Goal: Task Accomplishment & Management: Manage account settings

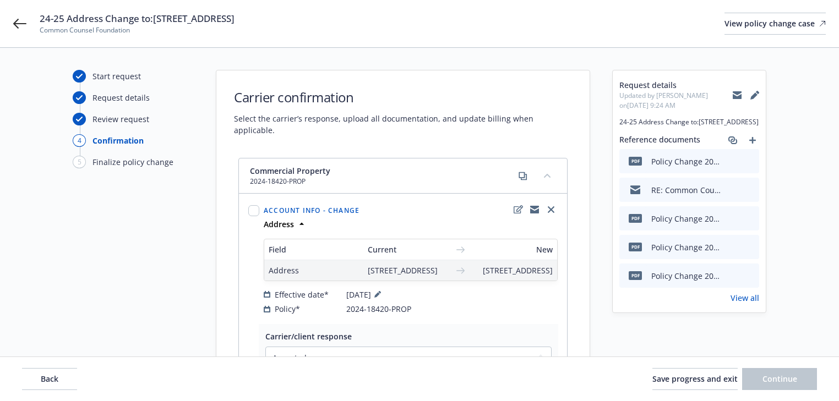
select select "ACCEPTED"
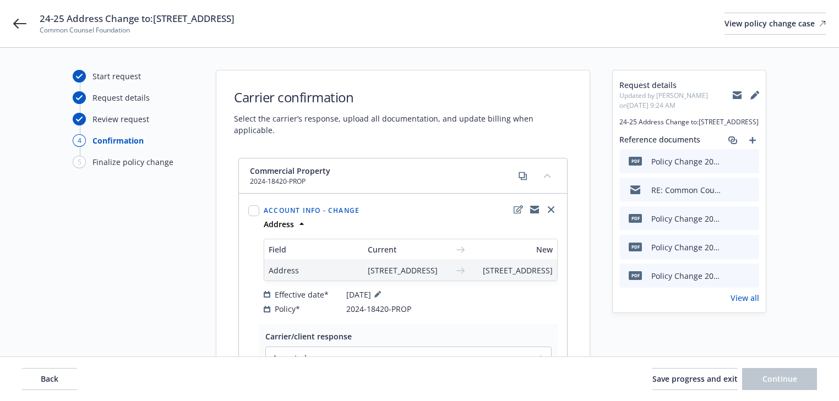
select select "ACCEPTED"
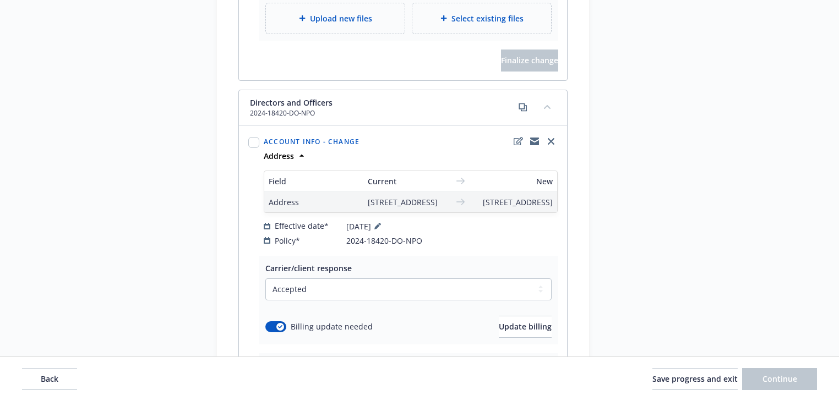
scroll to position [1806, 0]
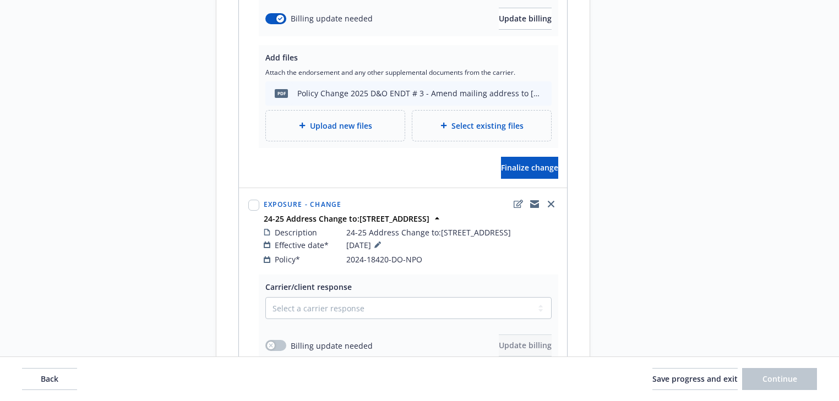
click at [686, 198] on div "Request details Updated by Melody Zhang on 04/22/2025, 9:24 AM 24-25 Address Ch…" at bounding box center [689, 291] width 154 height 4054
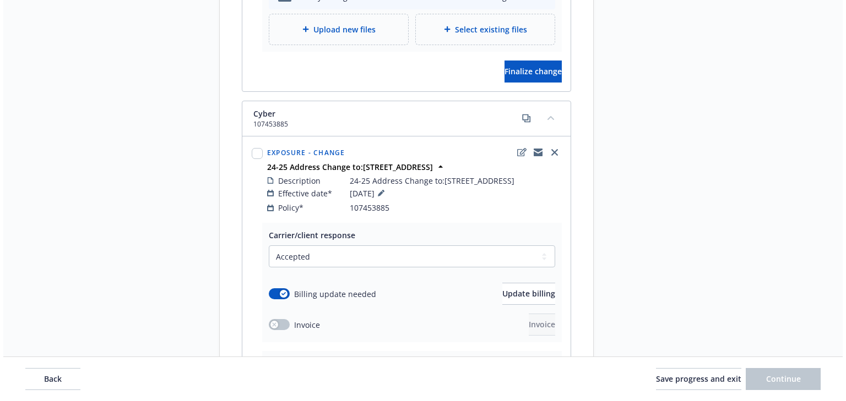
scroll to position [3665, 0]
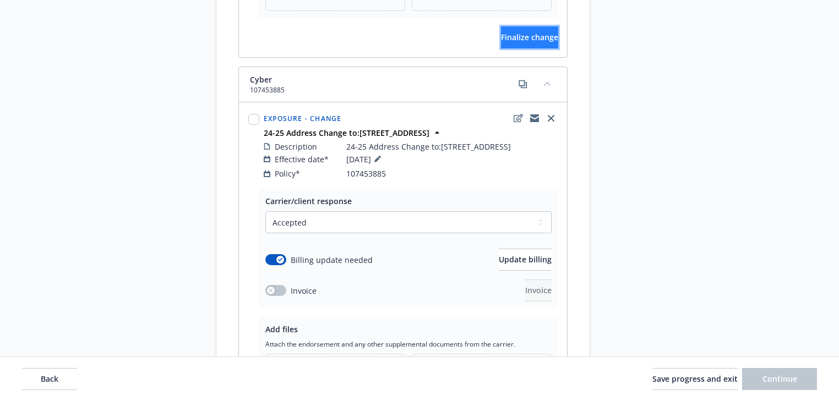
click at [503, 42] on span "Finalize change" at bounding box center [529, 37] width 57 height 10
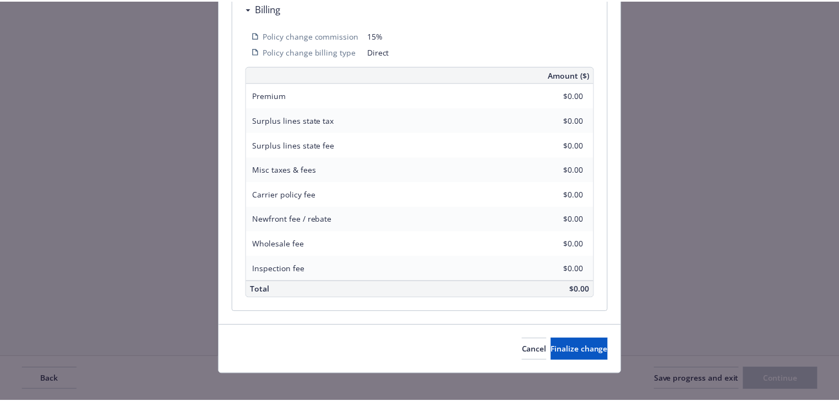
scroll to position [408, 0]
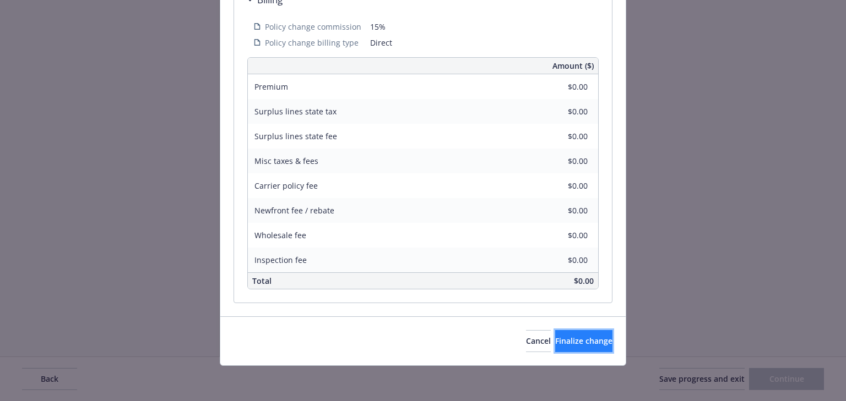
click at [584, 351] on button "Finalize change" at bounding box center [583, 341] width 57 height 22
select select "ACCEPTED"
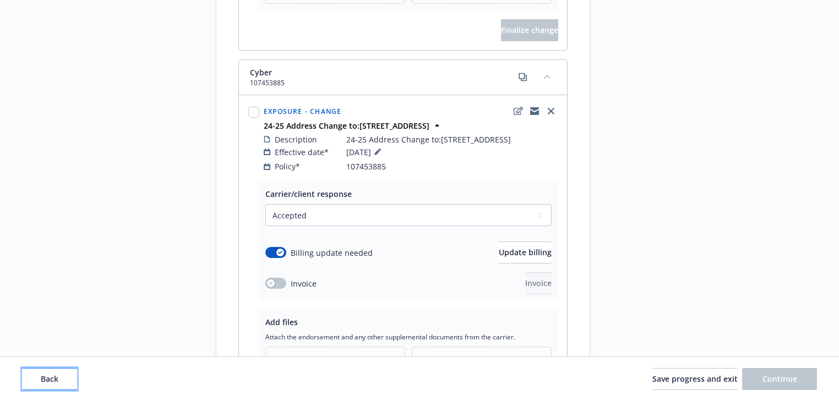
click at [49, 374] on span "Back" at bounding box center [50, 379] width 18 height 10
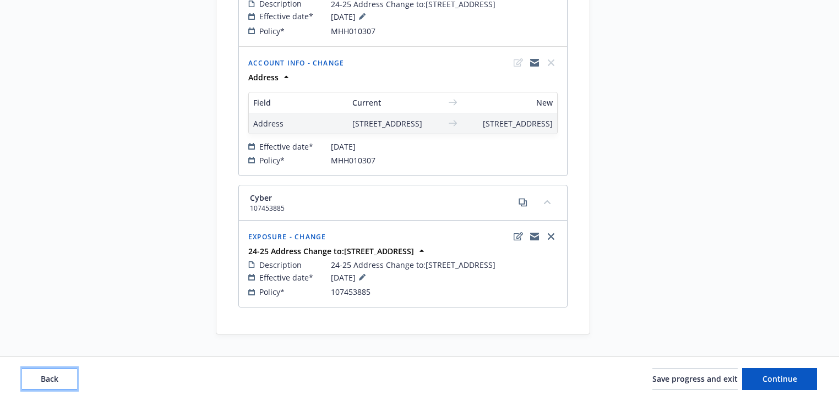
click at [49, 374] on span "Back" at bounding box center [50, 379] width 18 height 10
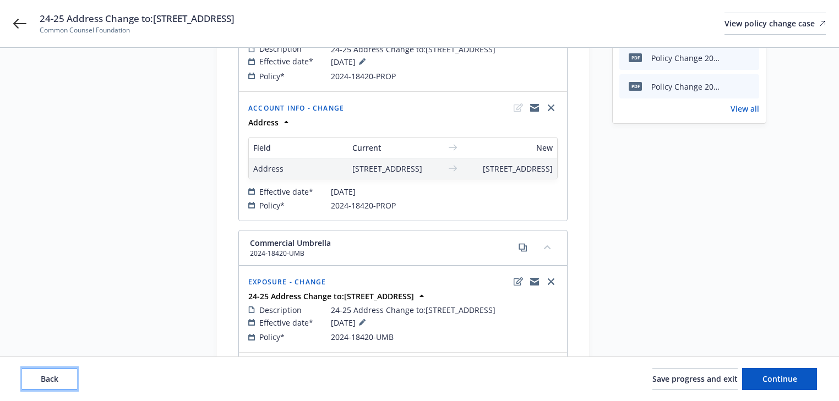
click at [49, 374] on span "Back" at bounding box center [50, 379] width 18 height 10
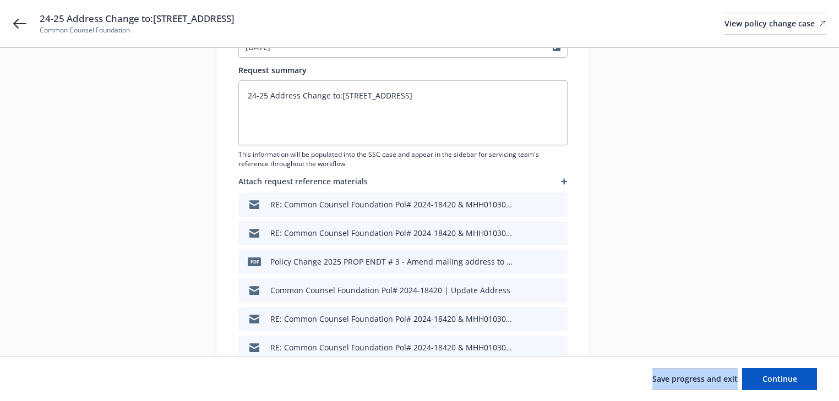
click at [49, 374] on div "Save progress and exit Continue" at bounding box center [419, 379] width 795 height 22
click at [796, 381] on span "Continue" at bounding box center [780, 379] width 35 height 10
type textarea "x"
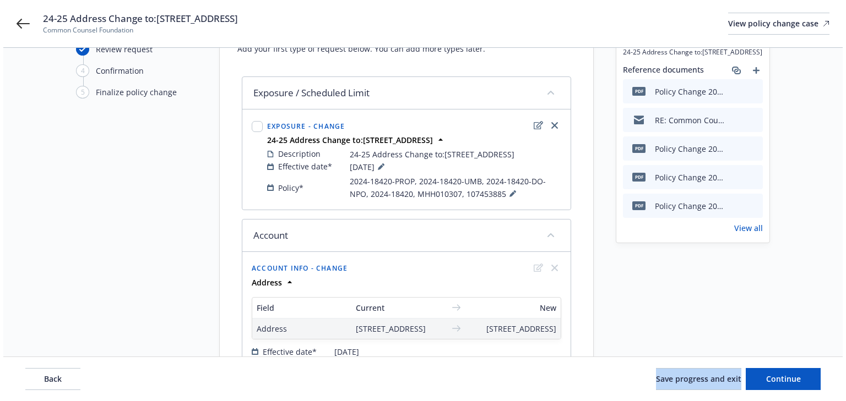
scroll to position [132, 0]
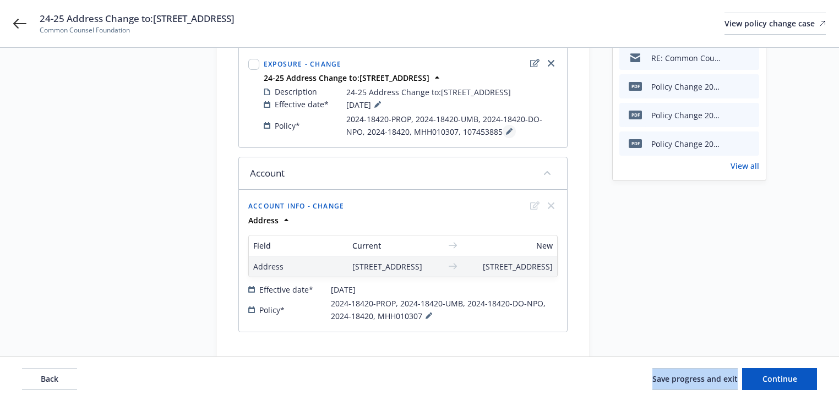
click at [506, 135] on icon at bounding box center [509, 131] width 7 height 7
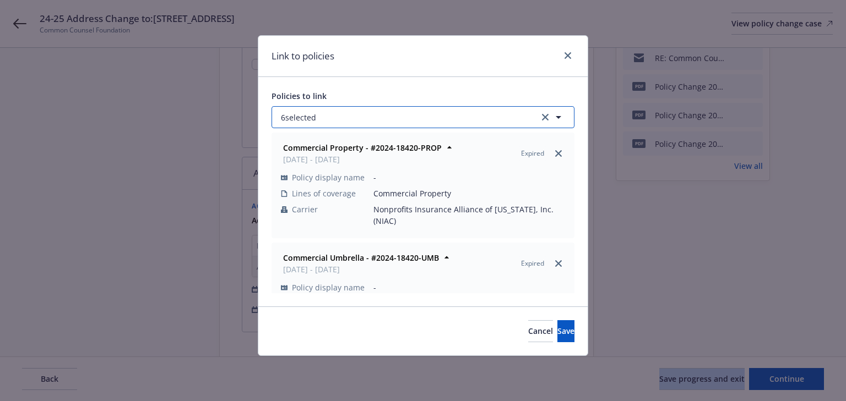
click at [388, 117] on button "6 selected" at bounding box center [422, 117] width 303 height 22
select select "ACTIVE"
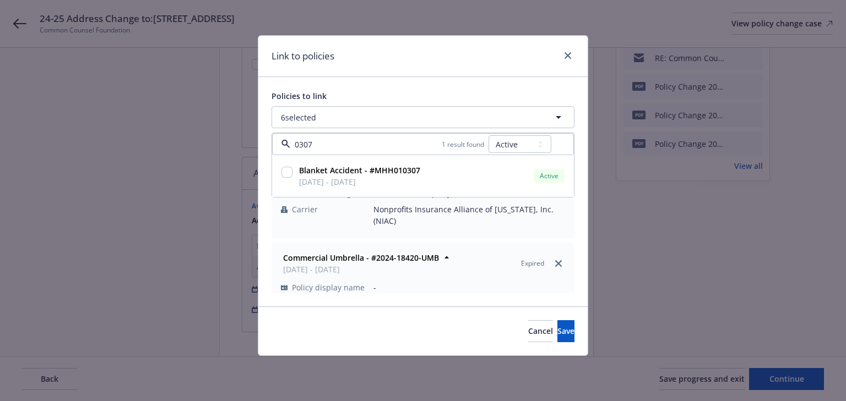
type input "0307"
click at [504, 145] on select "All Active Upcoming Expired Cancelled" at bounding box center [519, 144] width 63 height 18
select select
click at [489, 135] on select "All Active Upcoming Expired Cancelled" at bounding box center [519, 144] width 63 height 18
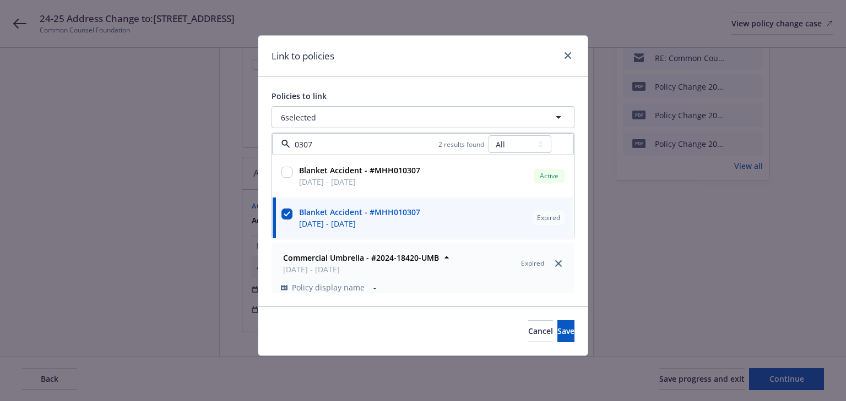
click at [289, 215] on input "checkbox" at bounding box center [286, 214] width 11 height 11
checkbox input "false"
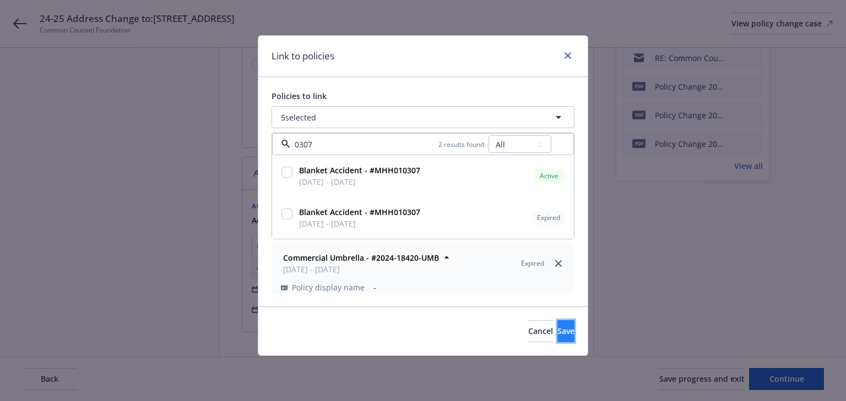
click at [557, 338] on button "Save" at bounding box center [565, 332] width 17 height 22
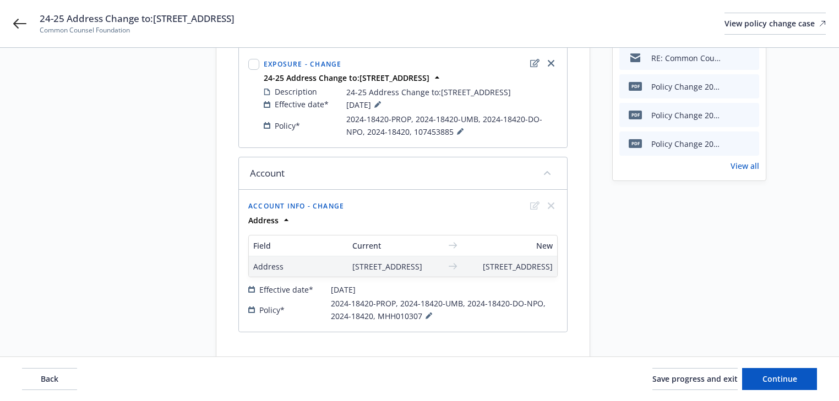
click at [653, 303] on div "Request details Updated by Melody Zhang on 04/22/2025, 9:24 AM 24-25 Address Ch…" at bounding box center [689, 149] width 154 height 422
click at [457, 135] on icon at bounding box center [460, 131] width 7 height 7
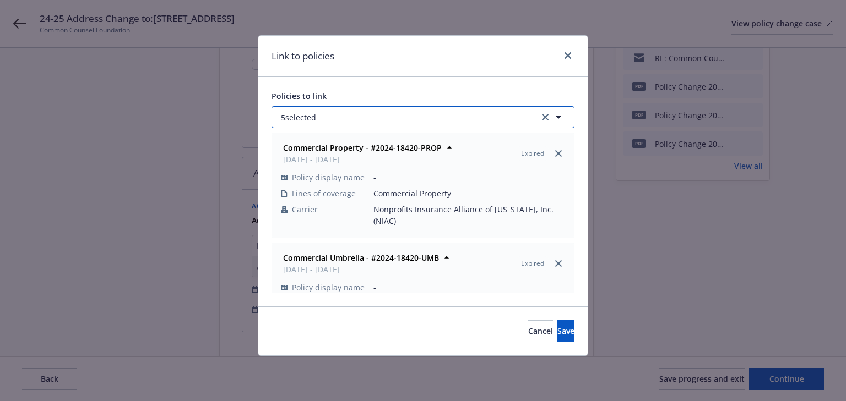
click at [367, 116] on button "5 selected" at bounding box center [422, 117] width 303 height 22
select select "ACTIVE"
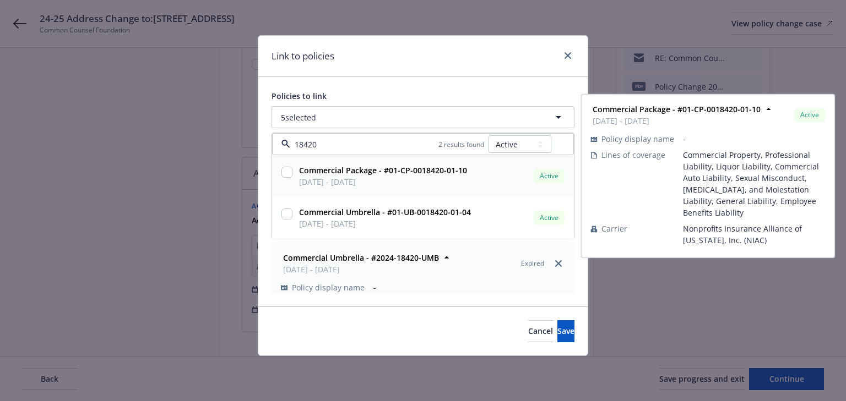
type input "18420"
click at [524, 146] on select "All Active Upcoming Expired Cancelled" at bounding box center [519, 144] width 63 height 18
select select
click at [488, 135] on select "All Active Upcoming Expired Cancelled" at bounding box center [519, 144] width 63 height 18
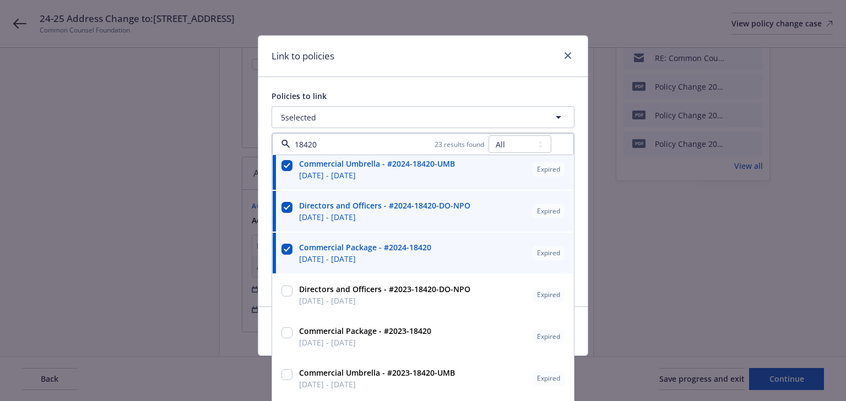
scroll to position [44, 0]
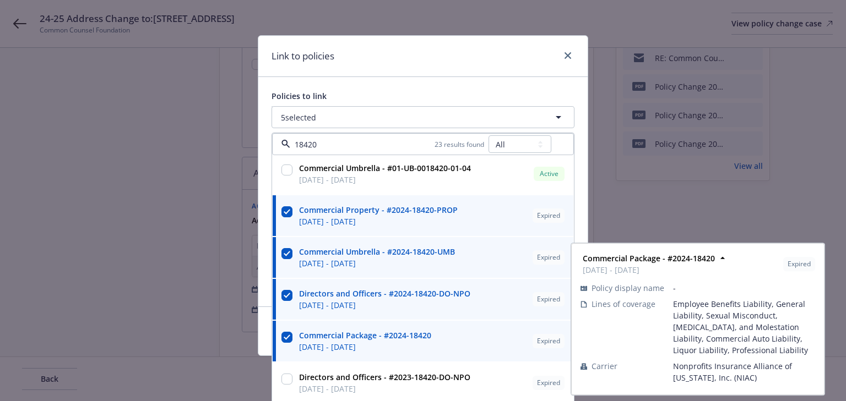
click at [286, 297] on input "checkbox" at bounding box center [286, 295] width 11 height 11
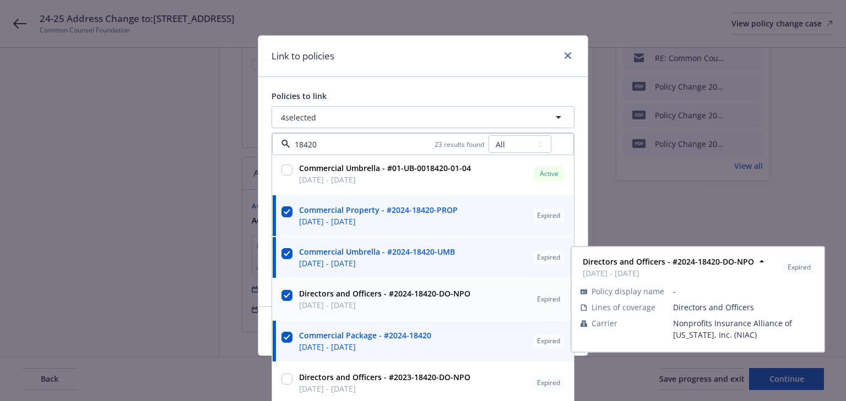
checkbox input "false"
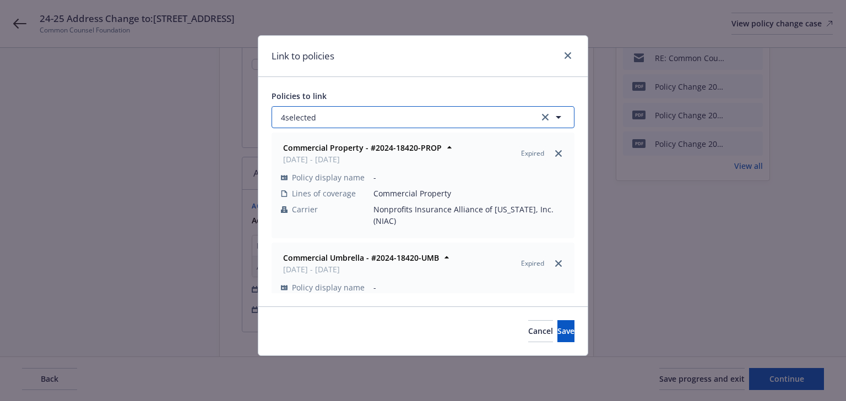
click at [457, 123] on button "4 selected" at bounding box center [422, 117] width 303 height 22
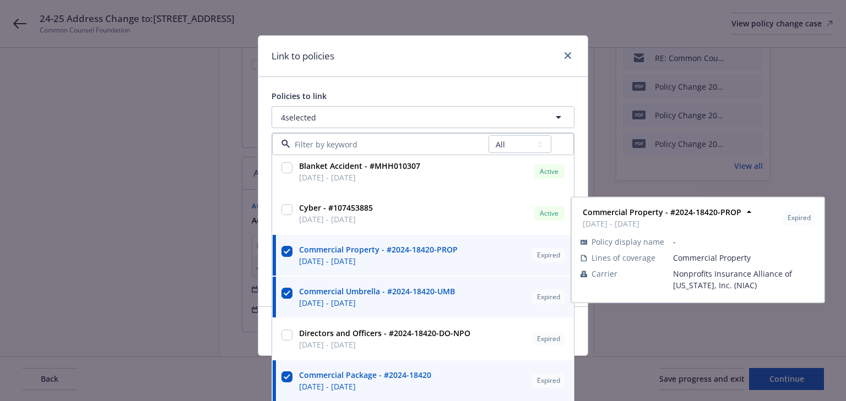
scroll to position [132, 0]
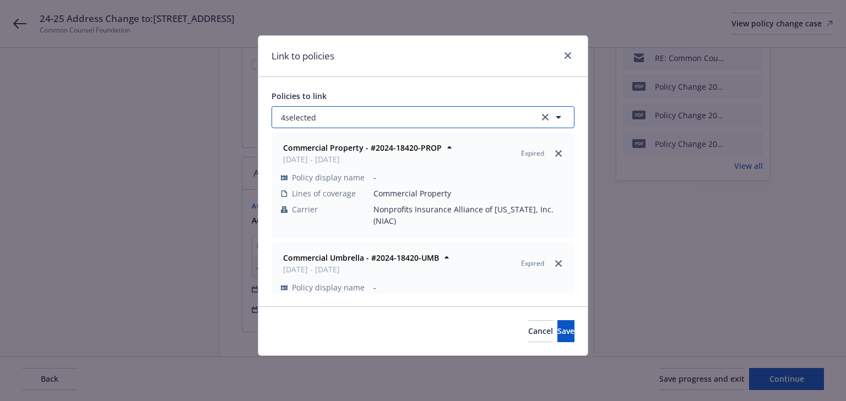
click at [371, 115] on button "4 selected" at bounding box center [422, 117] width 303 height 22
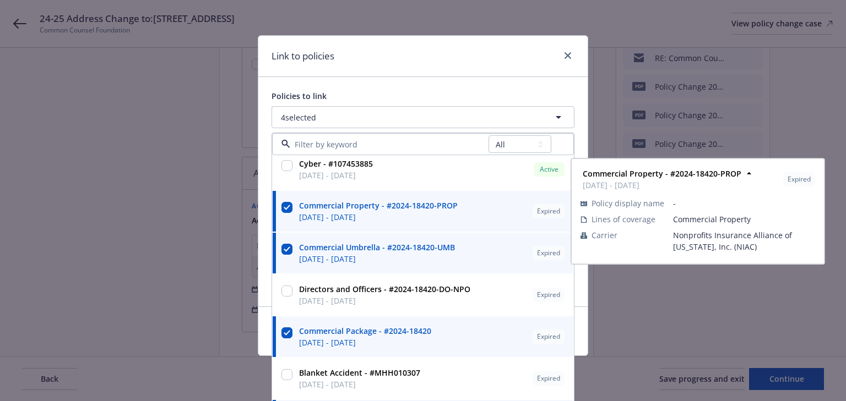
click at [284, 208] on input "checkbox" at bounding box center [286, 207] width 11 height 11
checkbox input "false"
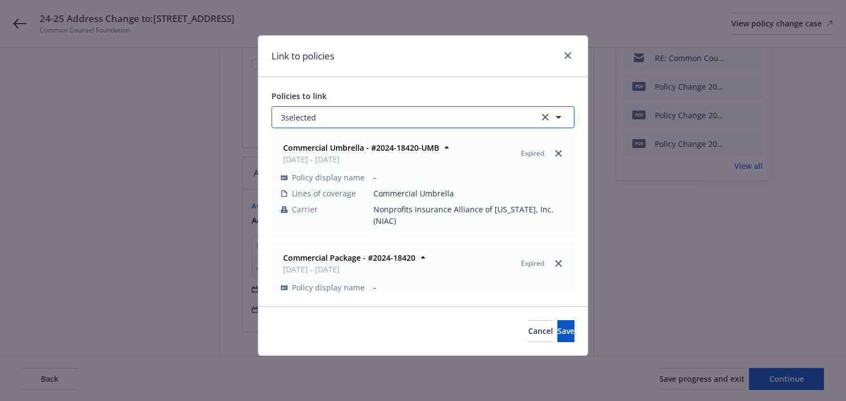
click at [362, 116] on button "3 selected" at bounding box center [422, 117] width 303 height 22
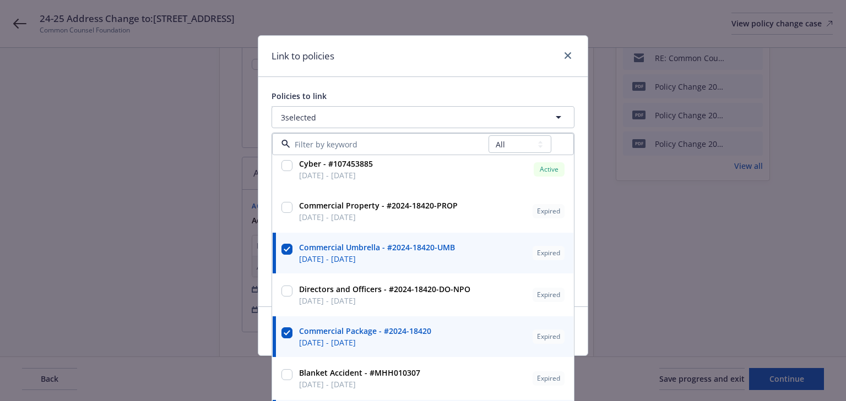
click at [281, 247] on input "checkbox" at bounding box center [286, 249] width 11 height 11
checkbox input "false"
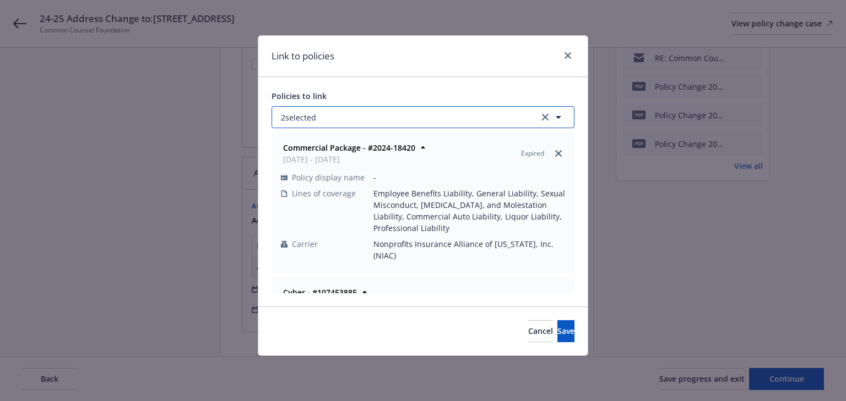
click at [349, 122] on button "2 selected" at bounding box center [422, 117] width 303 height 22
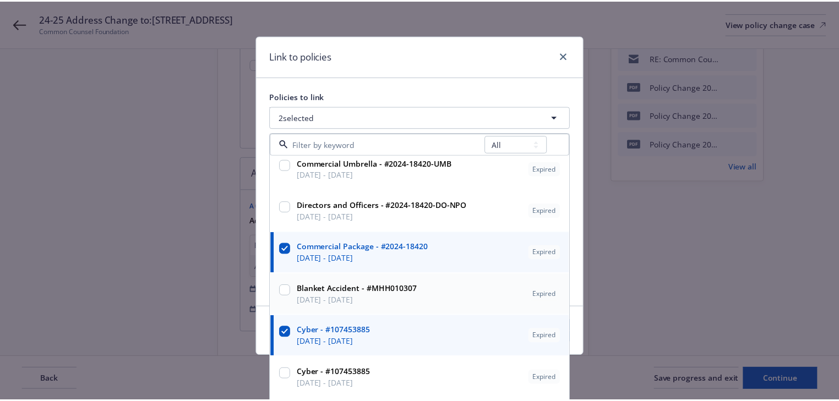
scroll to position [264, 0]
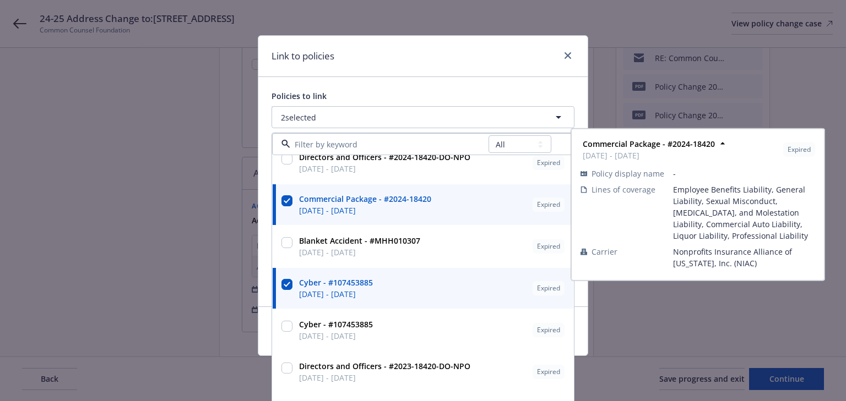
click at [284, 197] on input "checkbox" at bounding box center [286, 200] width 11 height 11
checkbox input "false"
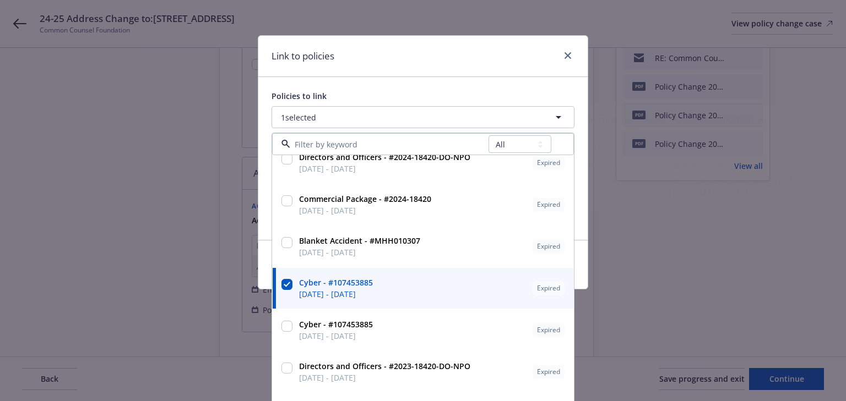
drag, startPoint x: 434, startPoint y: 64, endPoint x: 441, endPoint y: 73, distance: 11.0
click at [434, 64] on div "Link to policies" at bounding box center [422, 56] width 329 height 41
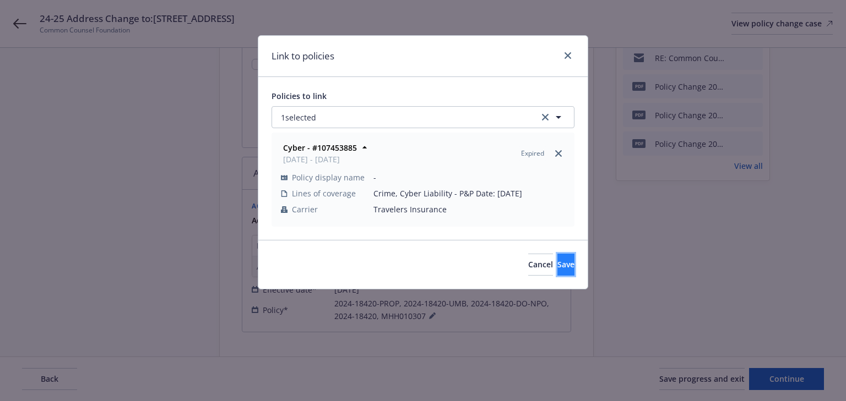
click at [557, 269] on button "Save" at bounding box center [565, 265] width 17 height 22
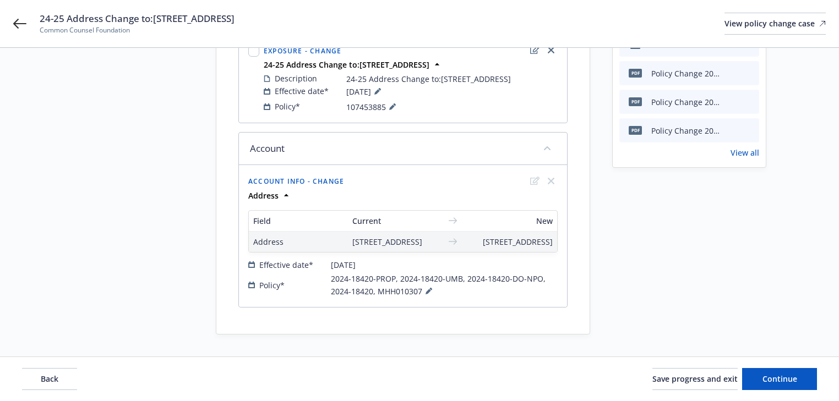
scroll to position [178, 0]
click at [564, 291] on div "Account info - Change Address Field Current New Address 1624 Franklin Street, S…" at bounding box center [403, 236] width 327 height 141
click at [751, 383] on button "Continue" at bounding box center [779, 379] width 75 height 22
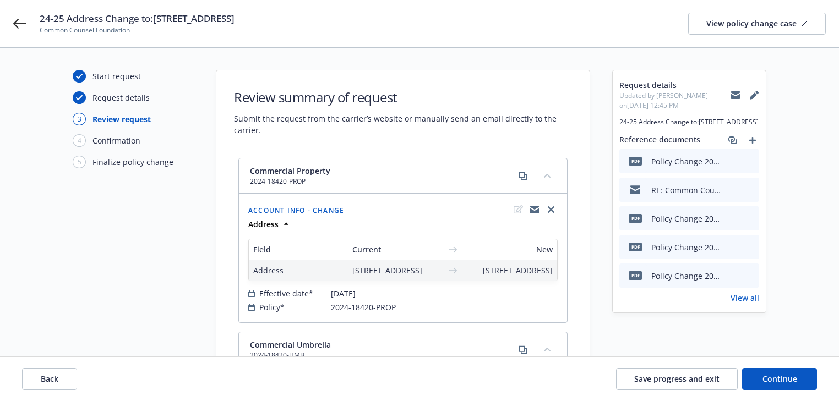
click at [535, 90] on h1 "Review summary of request" at bounding box center [403, 97] width 338 height 18
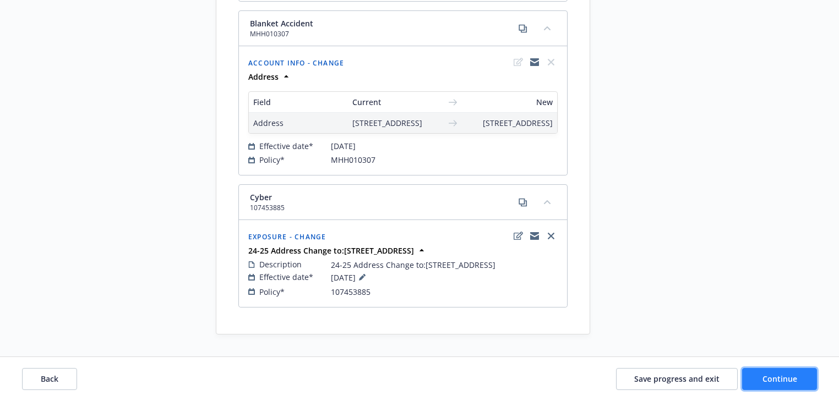
click at [776, 374] on span "Continue" at bounding box center [780, 379] width 35 height 10
select select "ACCEPTED"
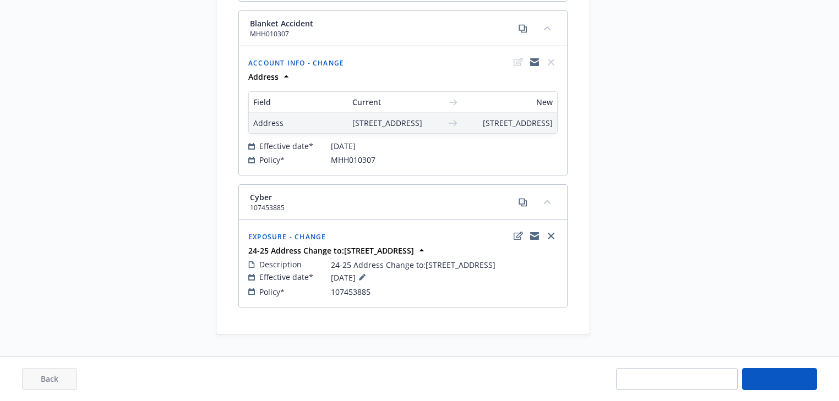
select select "ACCEPTED"
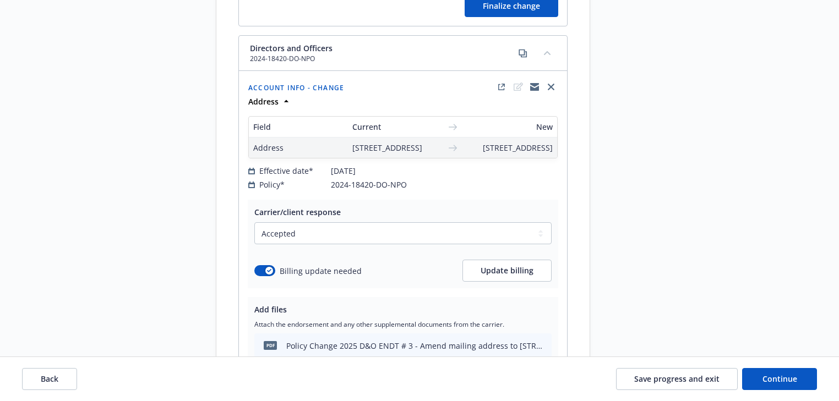
click at [725, 338] on div "Request details Updated by [PERSON_NAME] on [DATE] 12:53 PM 24-25 Address Chang…" at bounding box center [689, 395] width 154 height 2553
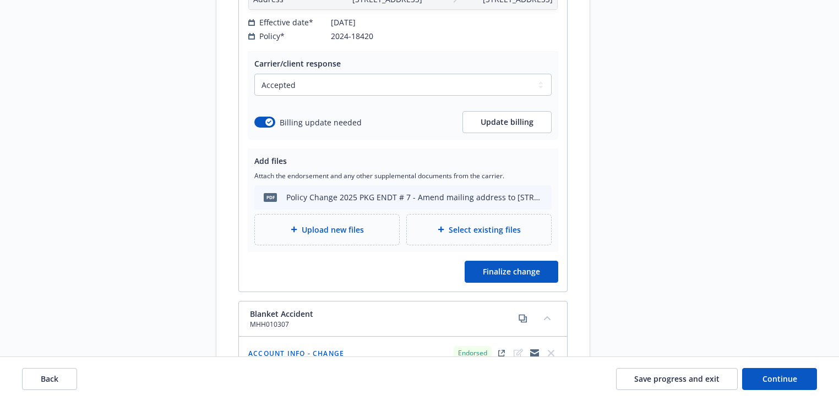
scroll to position [1339, 0]
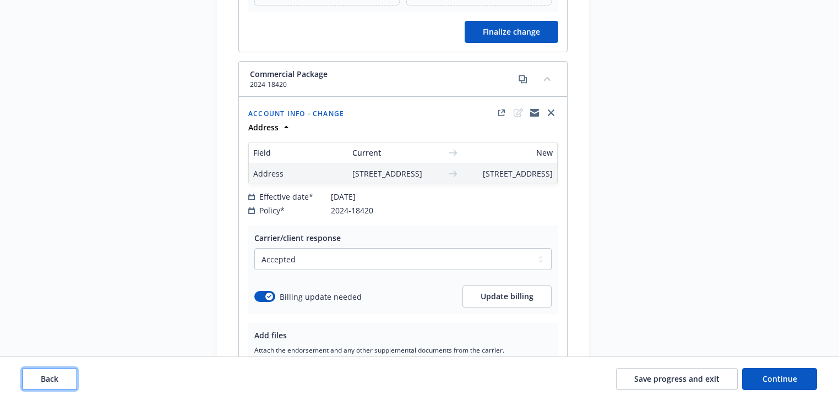
click at [68, 384] on button "Back" at bounding box center [49, 379] width 55 height 22
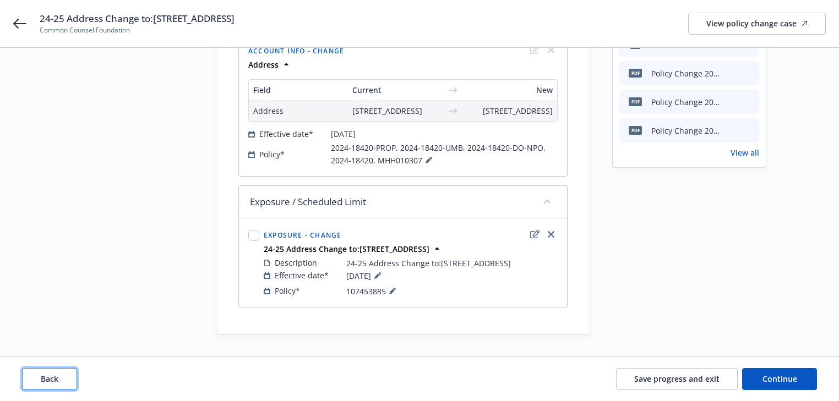
scroll to position [178, 0]
click at [68, 384] on button "Back" at bounding box center [49, 379] width 55 height 22
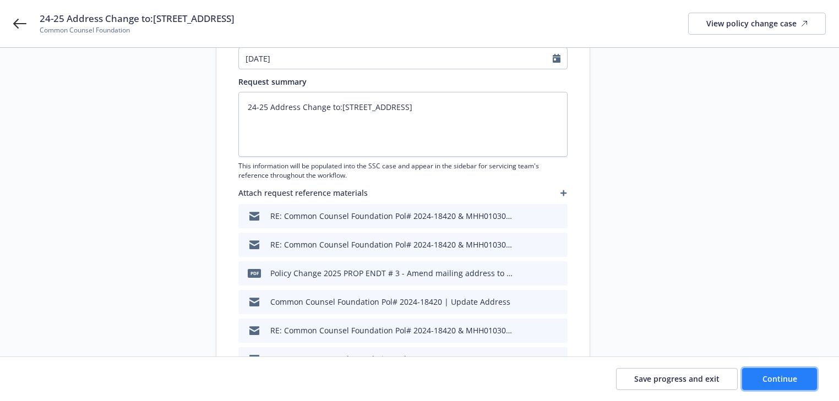
click at [801, 375] on button "Continue" at bounding box center [779, 379] width 75 height 22
type textarea "x"
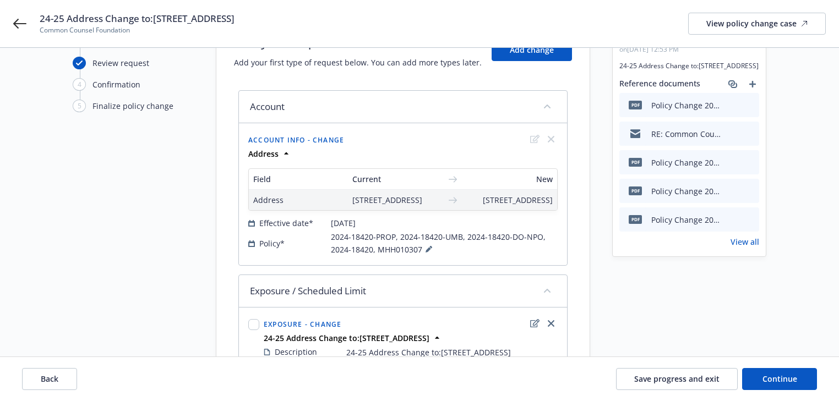
scroll to position [132, 0]
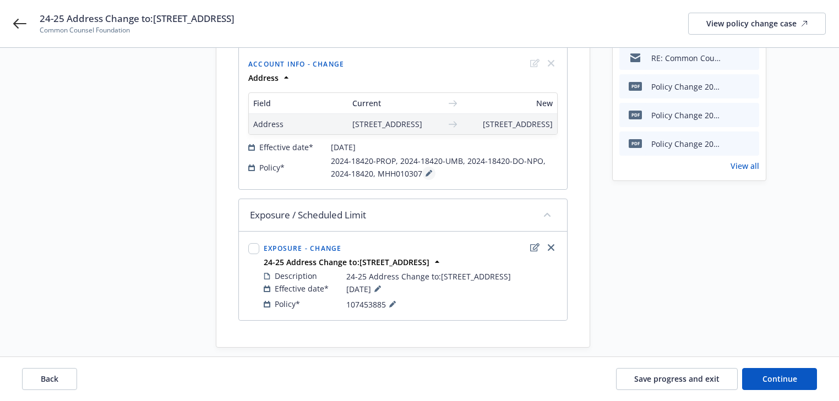
click at [427, 177] on icon at bounding box center [429, 173] width 7 height 7
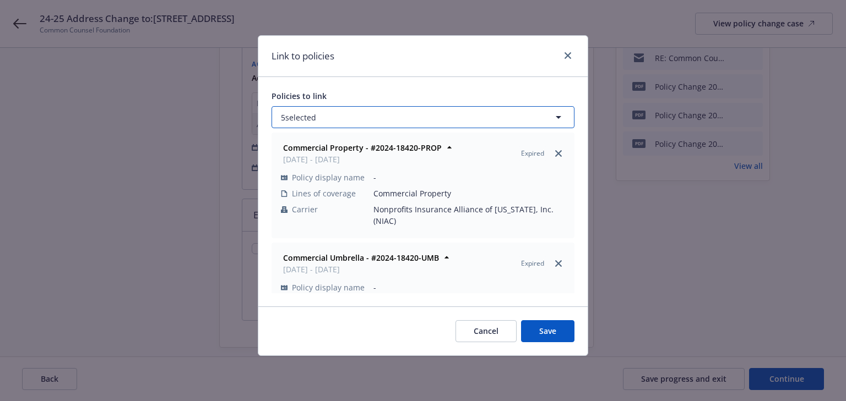
click at [362, 117] on button "5 selected" at bounding box center [422, 117] width 303 height 22
select select "ACTIVE"
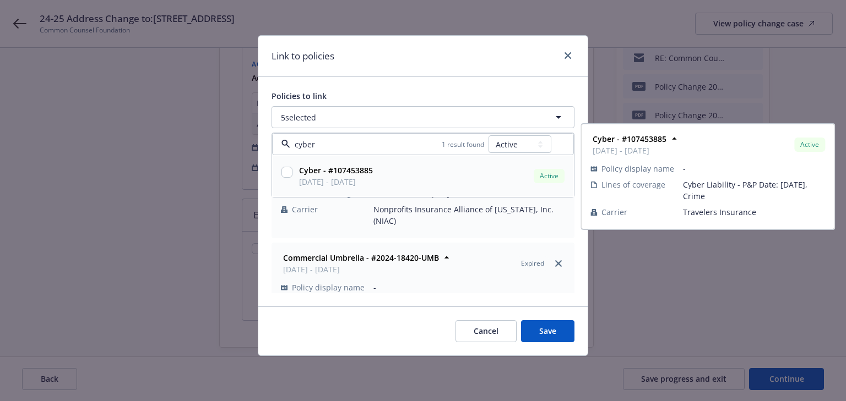
type input "cyber"
click at [533, 143] on select "All Active Upcoming Expired Cancelled" at bounding box center [519, 144] width 63 height 18
select select "EXPIRED"
click at [489, 135] on select "All Active Upcoming Expired Cancelled" at bounding box center [519, 144] width 63 height 18
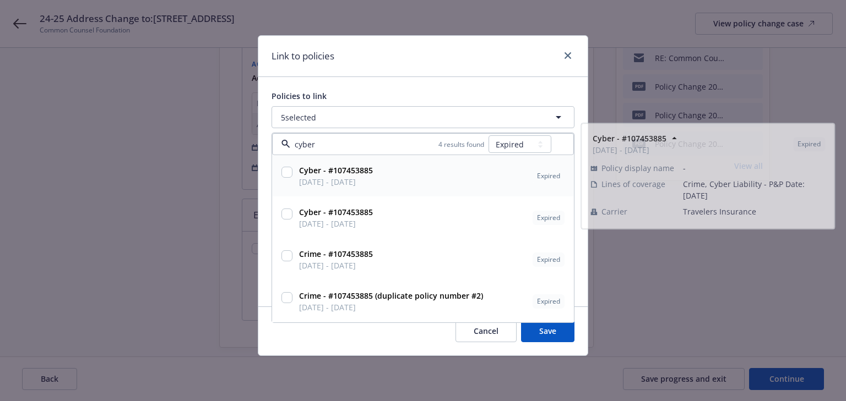
click at [287, 174] on input "checkbox" at bounding box center [286, 172] width 11 height 11
checkbox input "true"
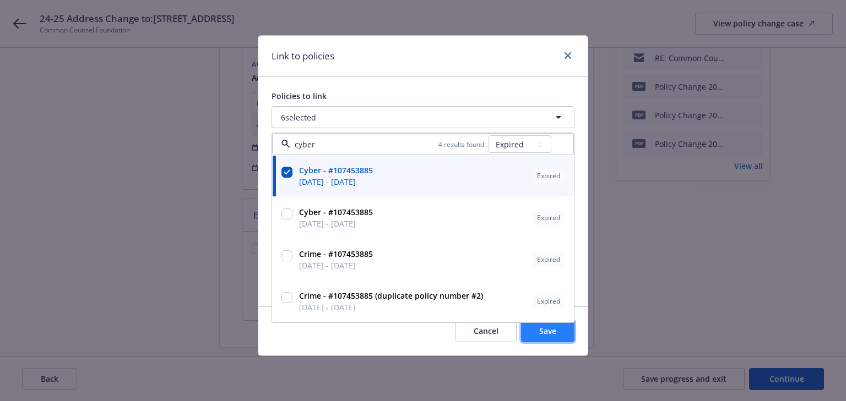
click at [559, 330] on button "Save" at bounding box center [547, 332] width 53 height 22
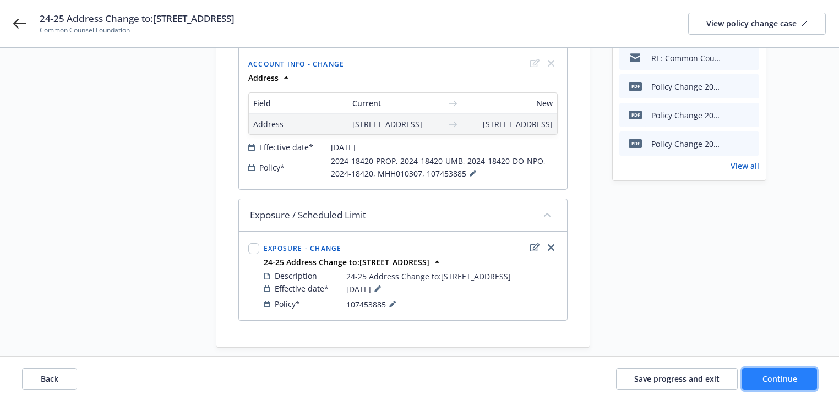
click at [786, 383] on span "Continue" at bounding box center [780, 379] width 35 height 10
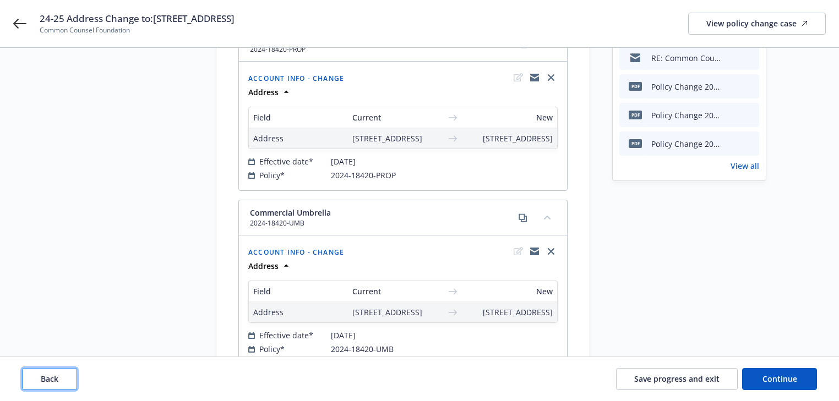
click at [61, 381] on button "Back" at bounding box center [49, 379] width 55 height 22
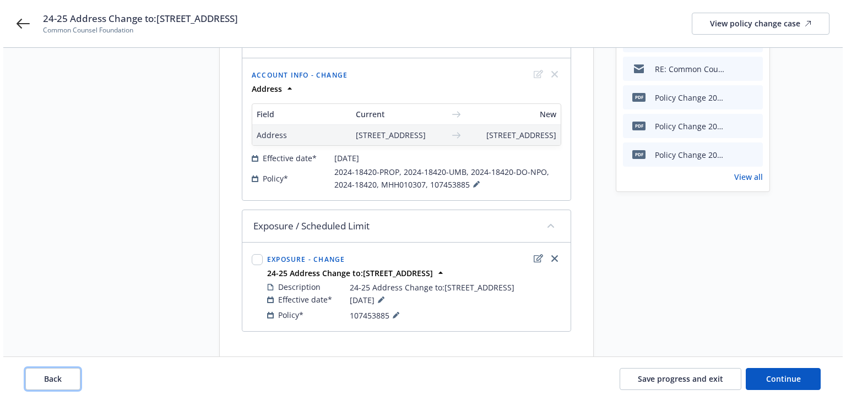
scroll to position [46, 0]
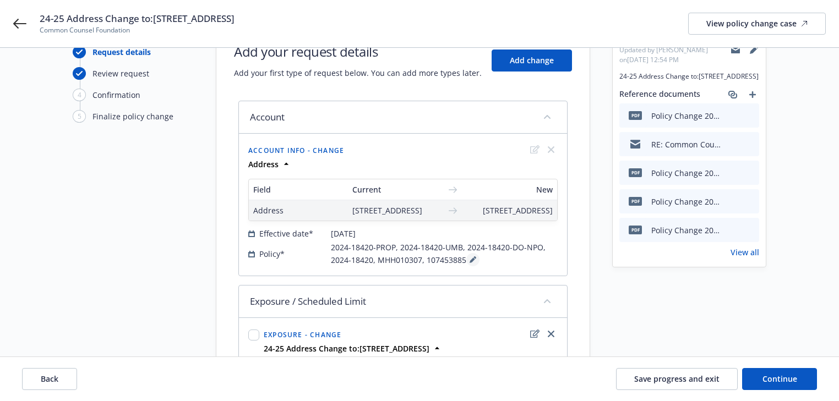
click at [474, 267] on button at bounding box center [472, 259] width 13 height 13
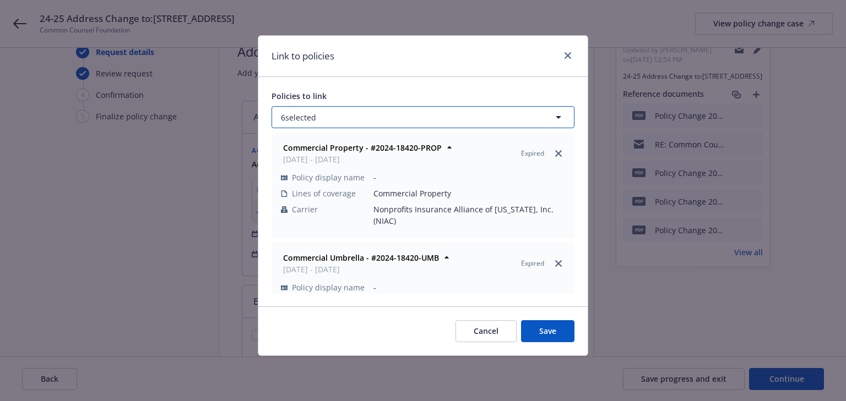
click at [374, 121] on button "6 selected" at bounding box center [422, 117] width 303 height 22
select select "ACTIVE"
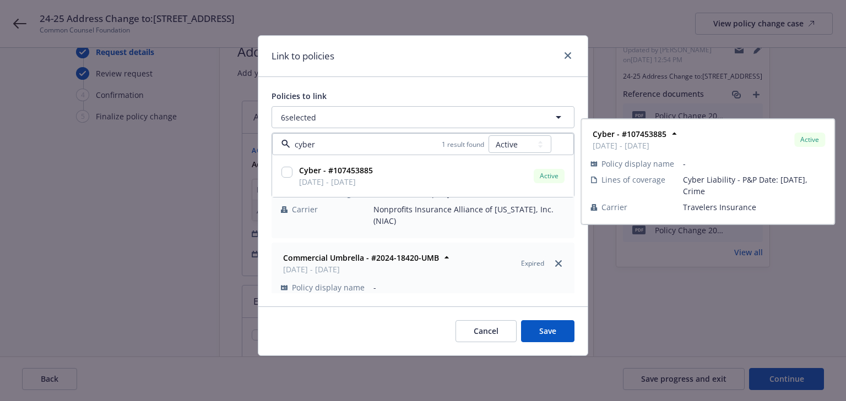
type input "cyber"
click at [529, 144] on select "All Active Upcoming Expired Cancelled" at bounding box center [519, 144] width 63 height 18
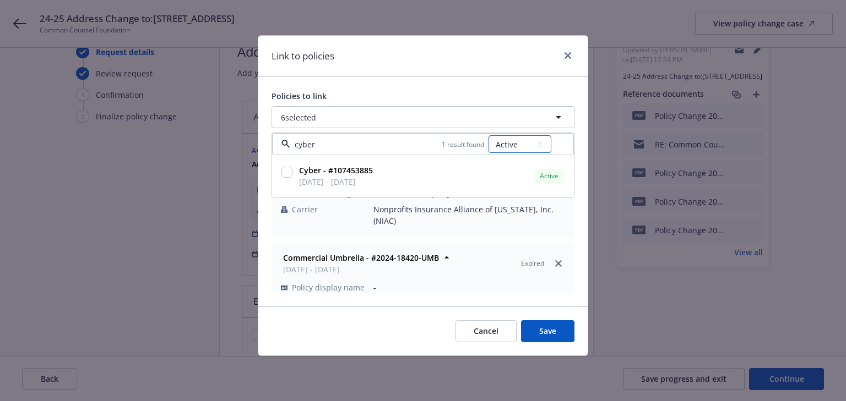
select select "EXPIRED"
click at [489, 135] on select "All Active Upcoming Expired Cancelled" at bounding box center [519, 144] width 63 height 18
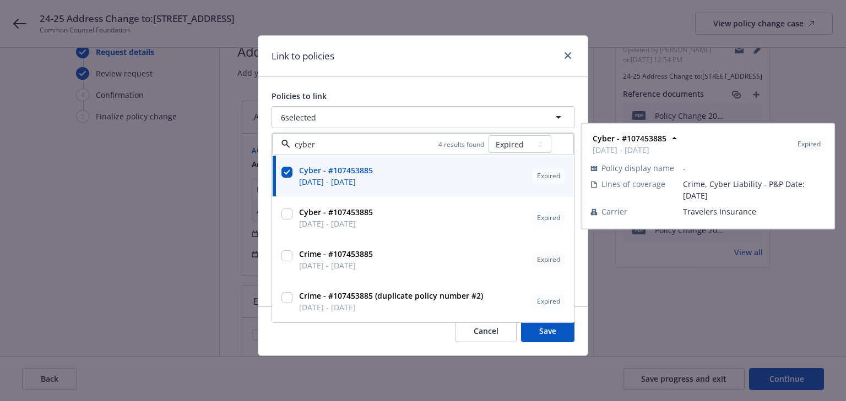
click at [287, 170] on input "checkbox" at bounding box center [286, 172] width 11 height 11
checkbox input "false"
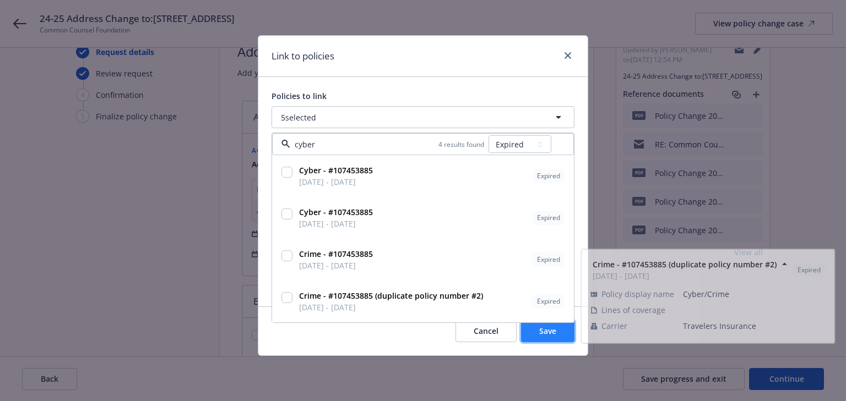
click at [542, 328] on span "Save" at bounding box center [547, 331] width 17 height 10
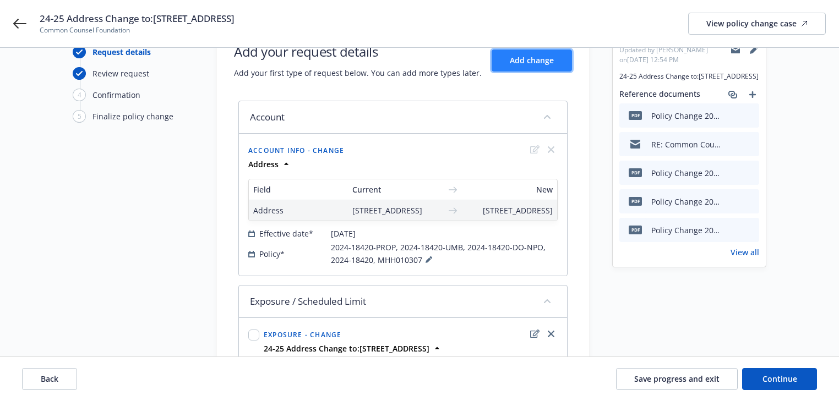
click at [532, 58] on span "Add change" at bounding box center [532, 60] width 44 height 10
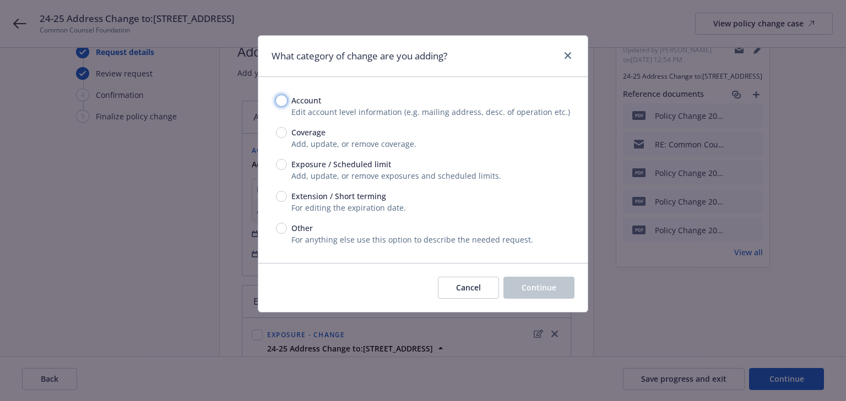
click at [281, 102] on input "Account" at bounding box center [281, 100] width 11 height 11
radio input "true"
click at [532, 294] on button "Continue" at bounding box center [538, 288] width 71 height 22
select select "US"
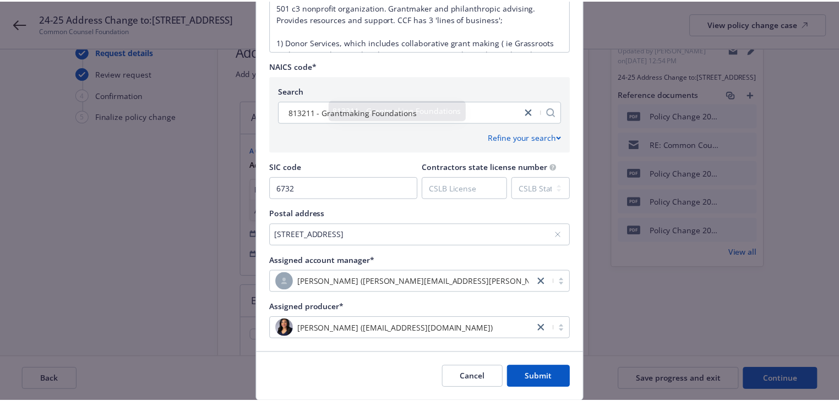
scroll to position [465, 0]
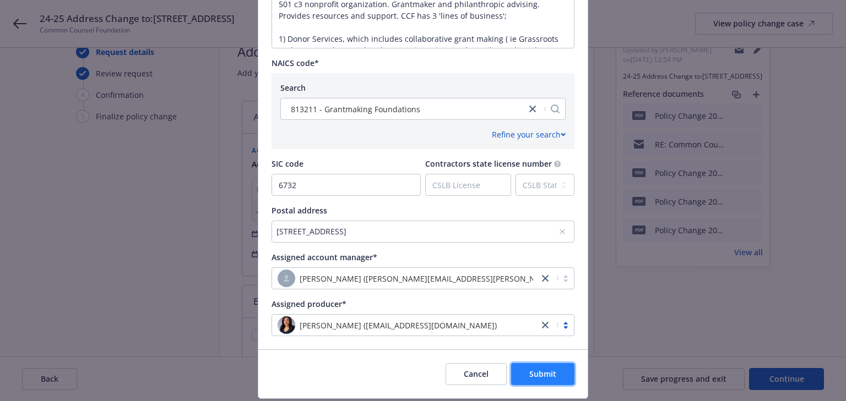
click at [560, 383] on button "Submit" at bounding box center [542, 374] width 63 height 22
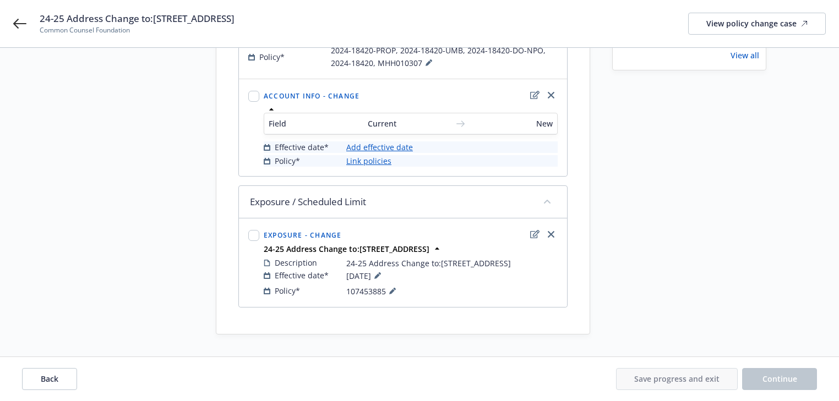
scroll to position [266, 0]
click at [401, 150] on link "Add effective date" at bounding box center [379, 148] width 67 height 12
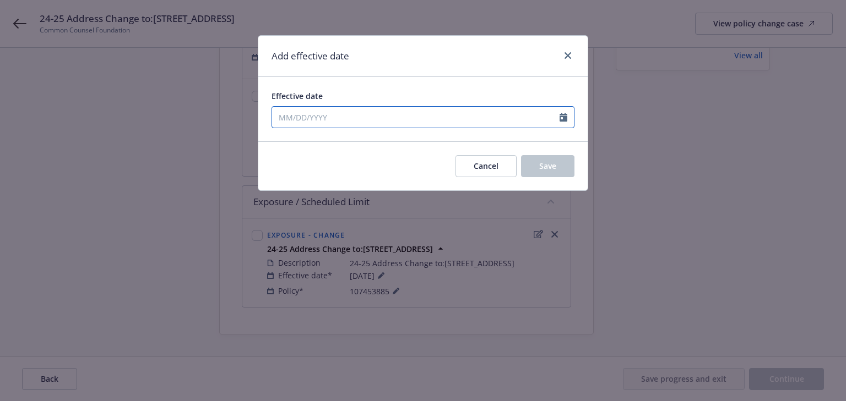
select select "9"
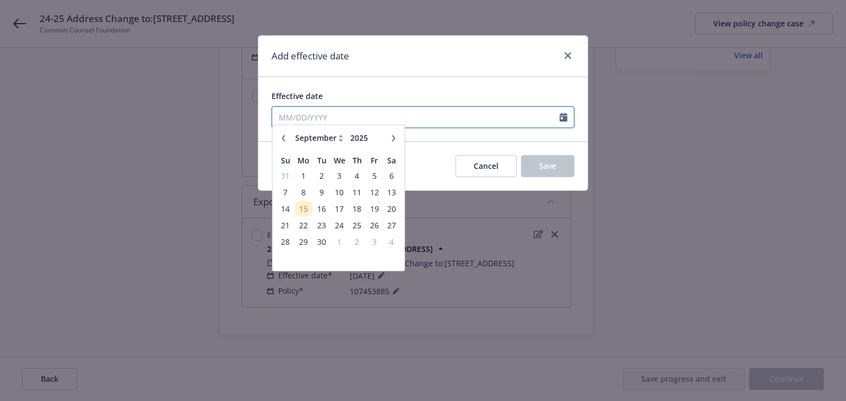
click at [359, 121] on input "Effective date" at bounding box center [415, 117] width 287 height 21
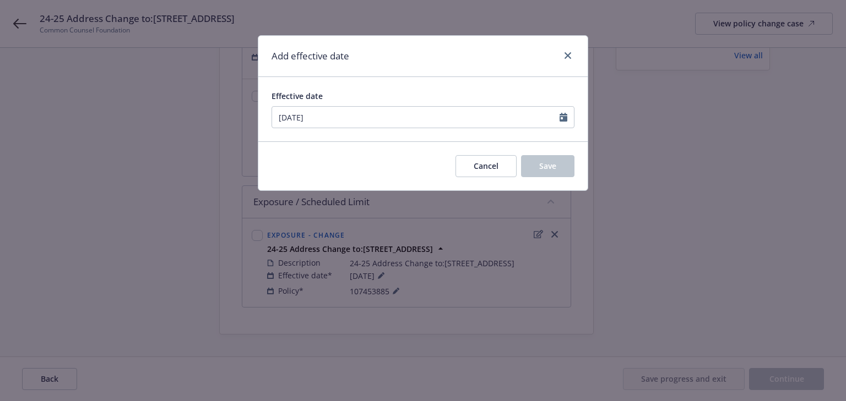
type input "01/31/2025"
click at [392, 77] on div "Effective date 01/31/2025 January February March April May June July August Sep…" at bounding box center [422, 109] width 329 height 64
click at [526, 166] on button "Save" at bounding box center [547, 166] width 53 height 22
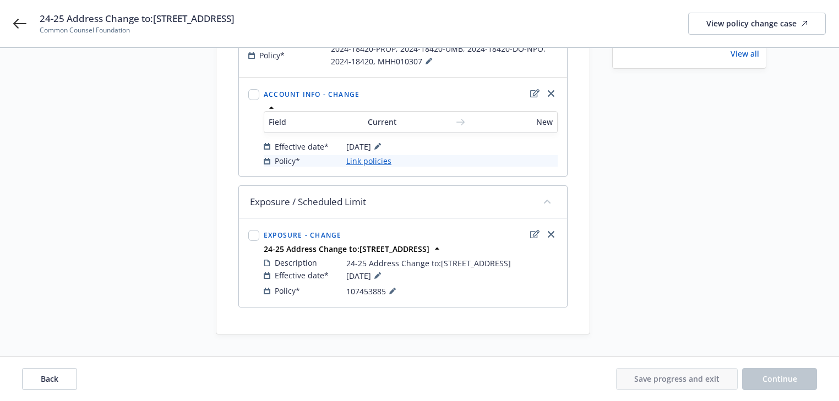
click at [383, 159] on link "Link policies" at bounding box center [368, 161] width 45 height 12
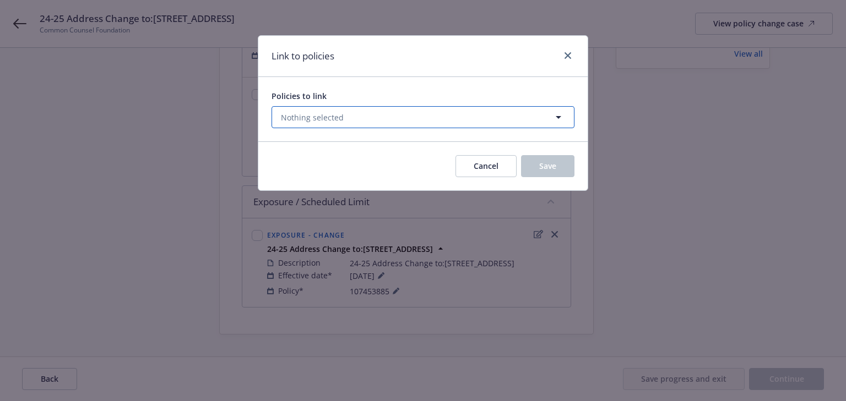
click at [361, 122] on button "Nothing selected" at bounding box center [422, 117] width 303 height 22
select select "ACTIVE"
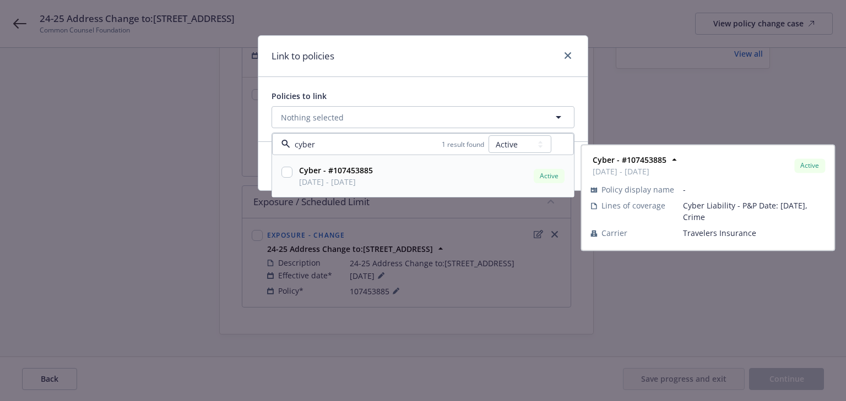
type input "cyber"
click at [526, 147] on select "All Active Upcoming Expired Cancelled" at bounding box center [519, 144] width 63 height 18
select select "EXPIRED"
click at [489, 135] on select "All Active Upcoming Expired Cancelled" at bounding box center [519, 144] width 63 height 18
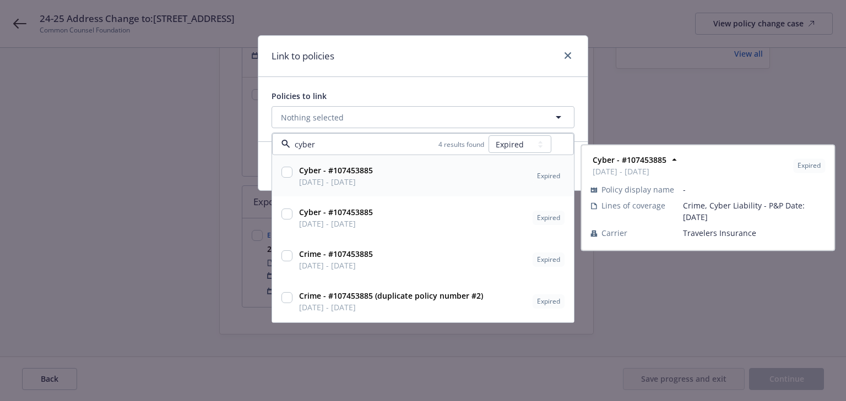
click at [290, 174] on input "checkbox" at bounding box center [286, 172] width 11 height 11
checkbox input "true"
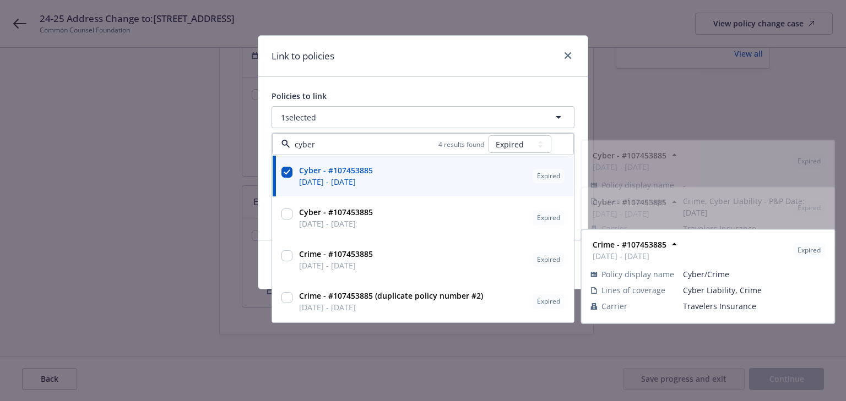
click at [454, 74] on div "Link to policies" at bounding box center [422, 56] width 329 height 41
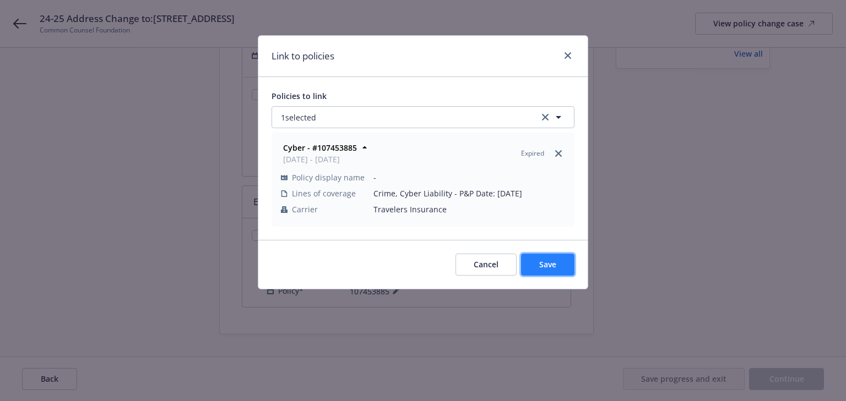
click at [550, 260] on span "Save" at bounding box center [547, 264] width 17 height 10
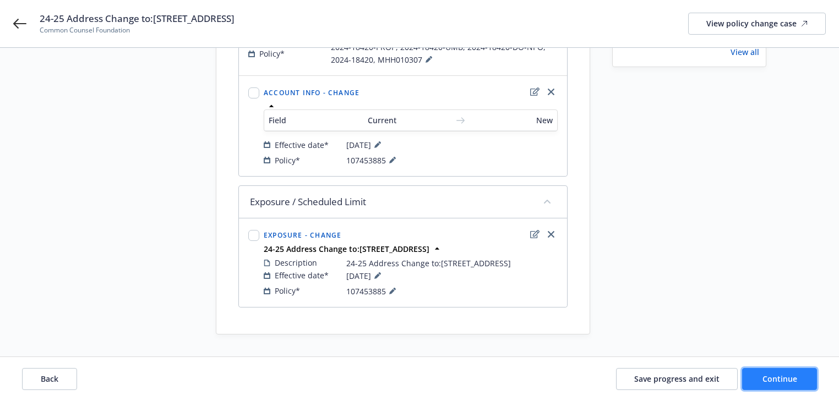
click at [795, 378] on span "Continue" at bounding box center [780, 379] width 35 height 10
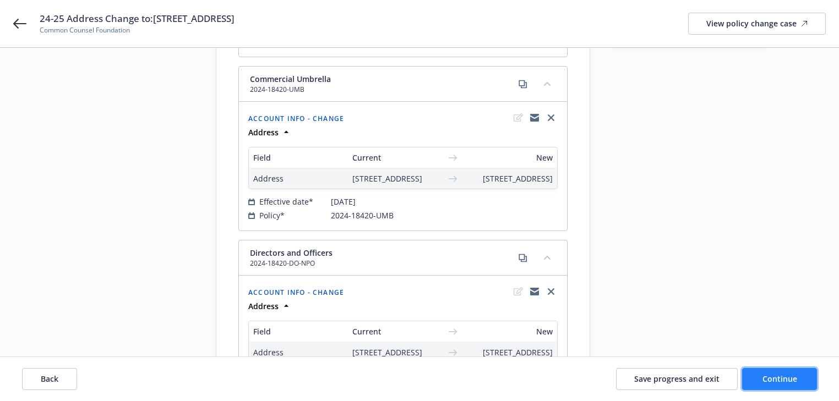
click at [773, 379] on span "Continue" at bounding box center [780, 379] width 35 height 10
select select "ACCEPTED"
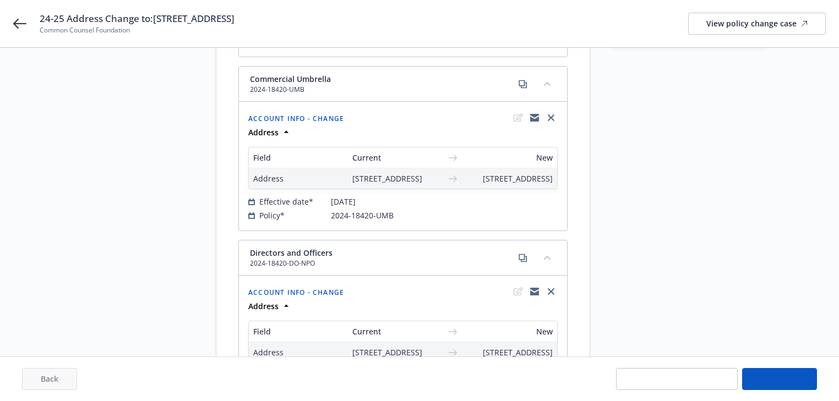
select select "ACCEPTED"
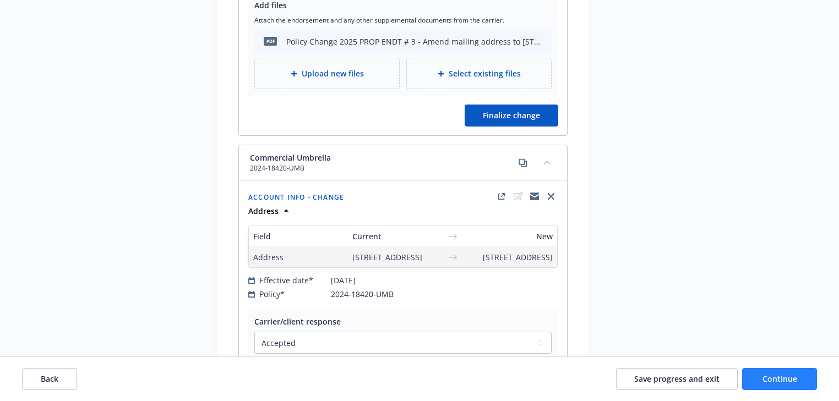
scroll to position [618, 0]
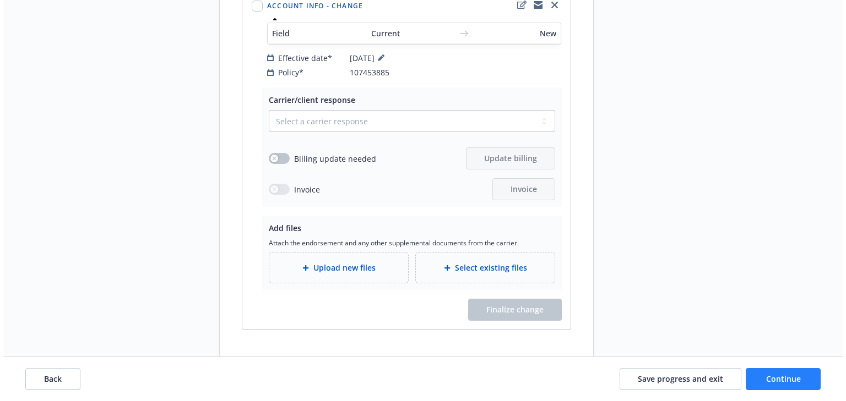
scroll to position [2738, 0]
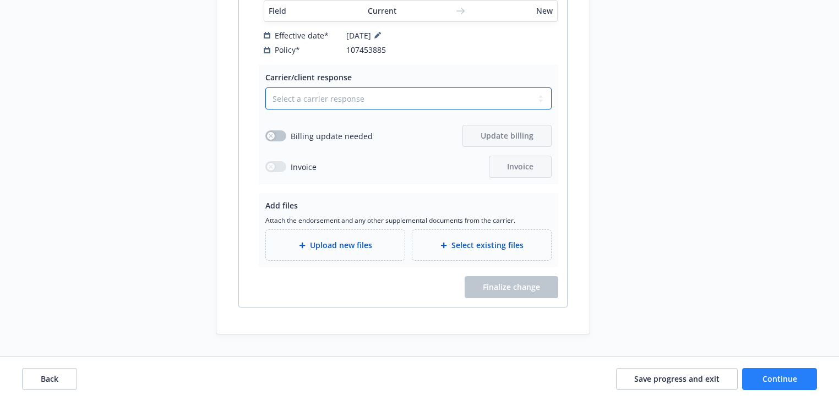
click at [350, 97] on select "Select a carrier response Accepted Accepted with revision No endorsement needed…" at bounding box center [408, 99] width 286 height 22
select select "ACCEPTED"
click at [265, 88] on select "Select a carrier response Accepted Accepted with revision No endorsement needed…" at bounding box center [408, 99] width 286 height 22
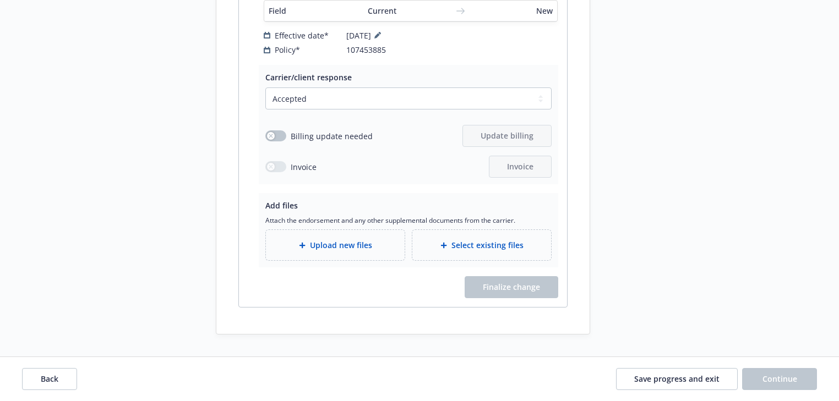
click at [325, 247] on span "Upload new files" at bounding box center [341, 246] width 62 height 12
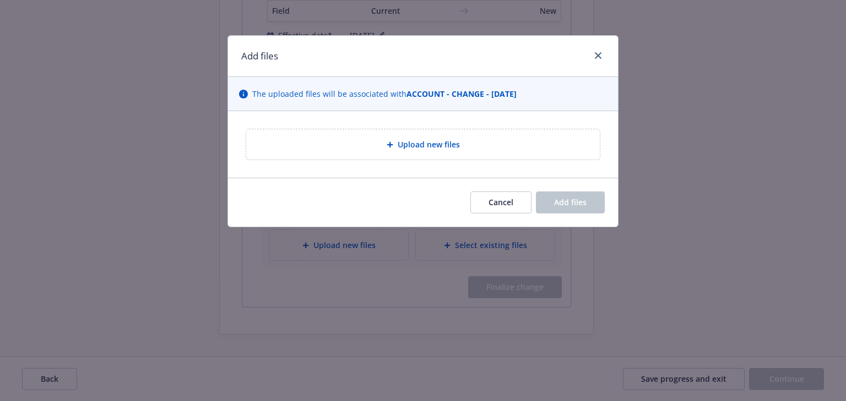
click at [433, 152] on div "Upload new files" at bounding box center [423, 144] width 354 height 30
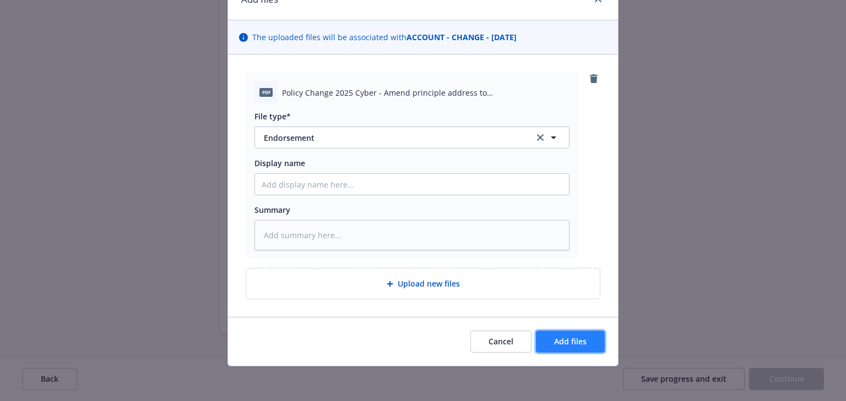
click at [551, 348] on button "Add files" at bounding box center [570, 342] width 69 height 22
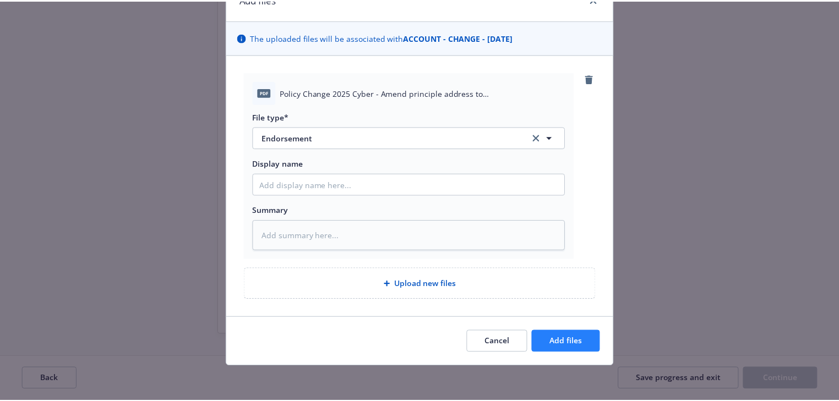
scroll to position [17, 0]
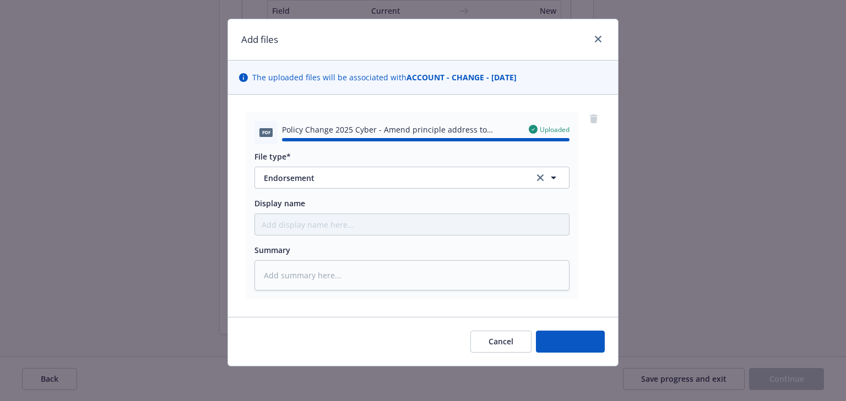
type textarea "x"
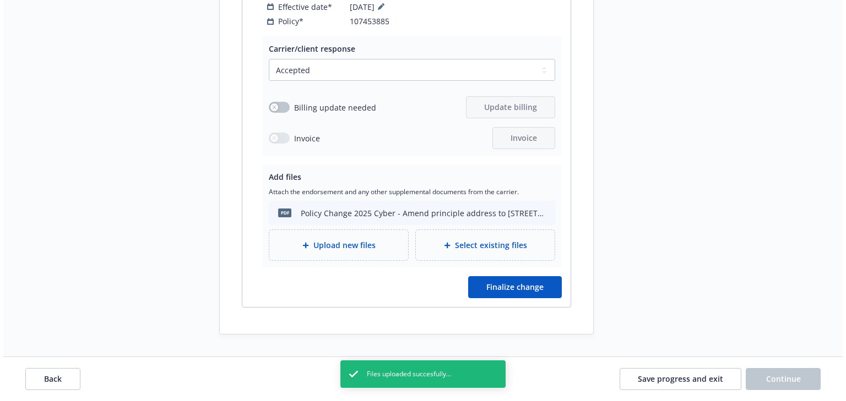
scroll to position [2738, 0]
click at [531, 292] on span "Finalize change" at bounding box center [511, 287] width 57 height 10
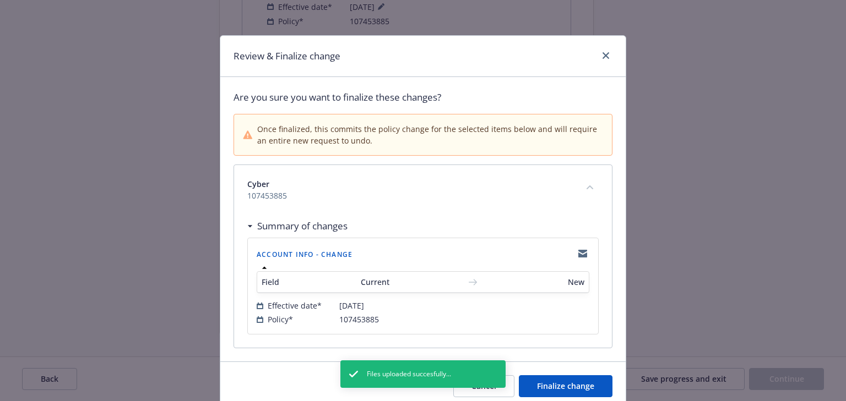
click at [374, 213] on div "Cyber 107453885" at bounding box center [423, 190] width 378 height 50
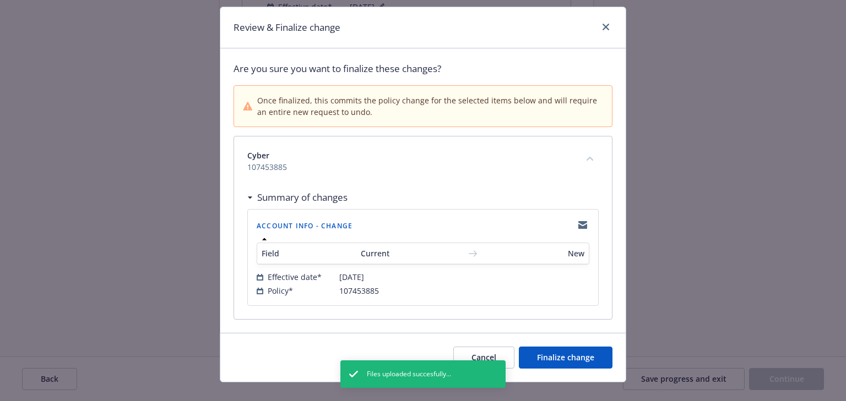
scroll to position [44, 0]
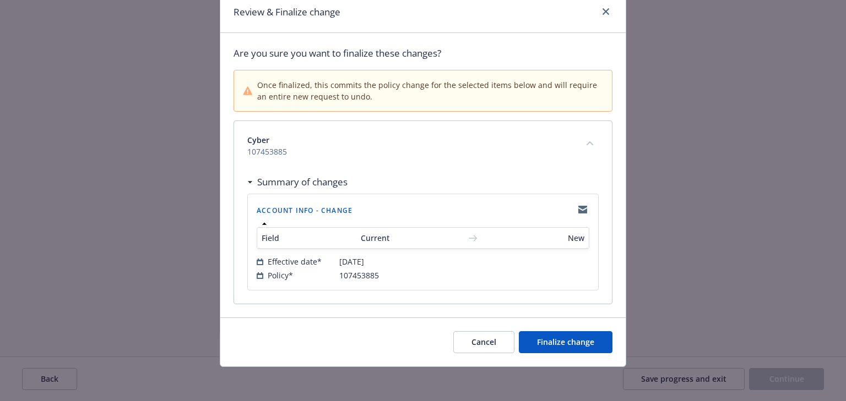
click at [571, 354] on div "Cancel Finalize change" at bounding box center [422, 342] width 405 height 49
click at [572, 346] on span "Finalize change" at bounding box center [565, 342] width 57 height 10
select select "ACCEPTED"
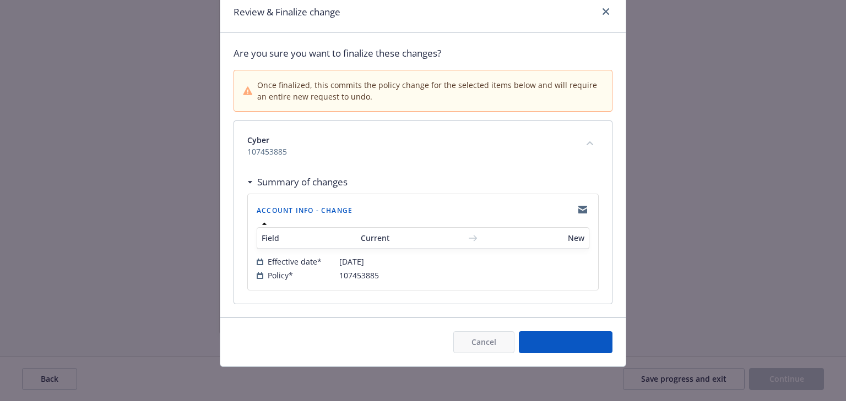
select select "ACCEPTED"
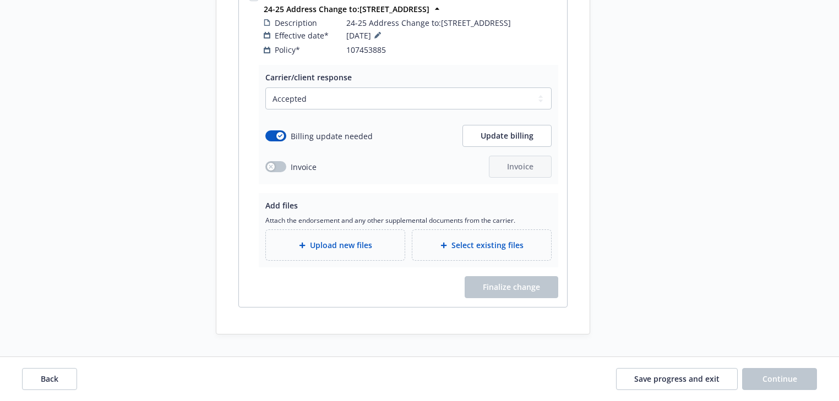
scroll to position [2765, 0]
click at [75, 381] on button "Back" at bounding box center [49, 379] width 55 height 22
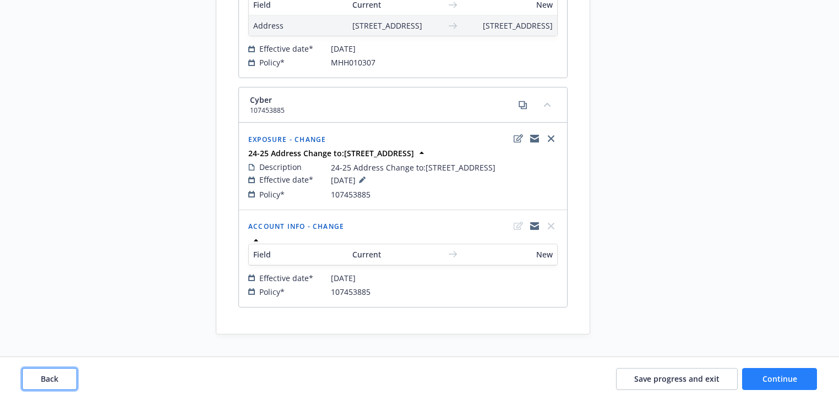
scroll to position [276, 0]
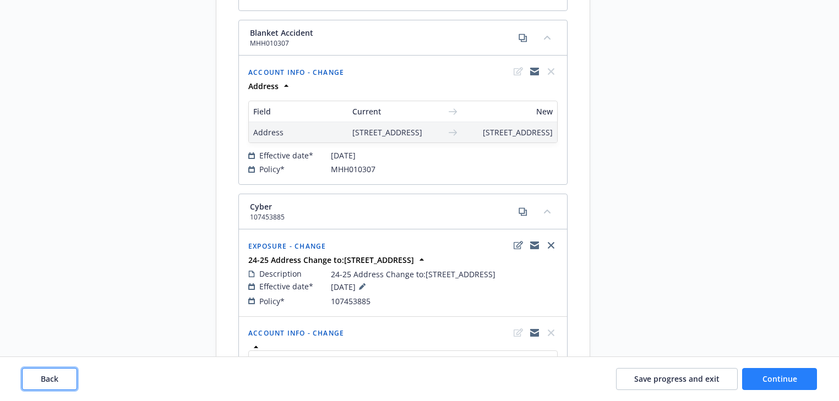
click at [75, 381] on button "Back" at bounding box center [49, 379] width 55 height 22
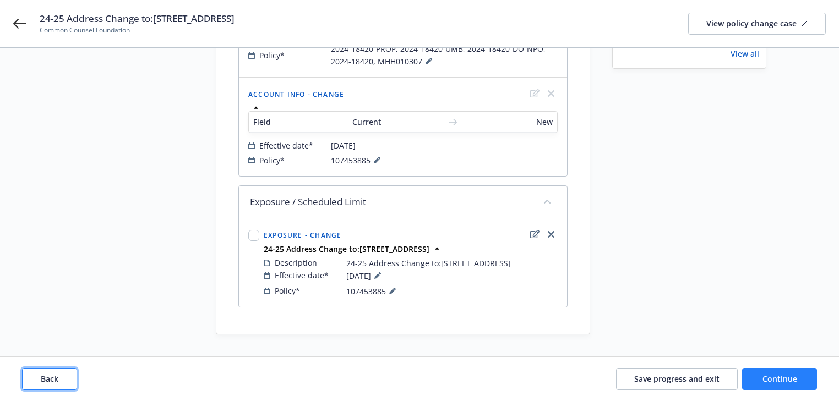
click at [75, 381] on button "Back" at bounding box center [49, 379] width 55 height 22
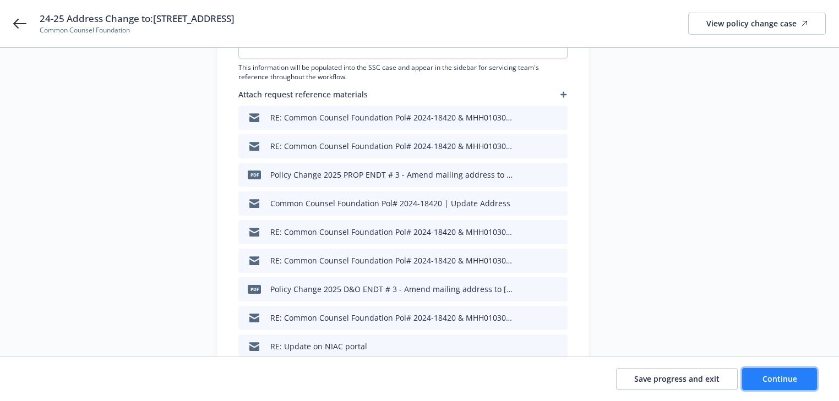
click at [786, 385] on button "Continue" at bounding box center [779, 379] width 75 height 22
type textarea "x"
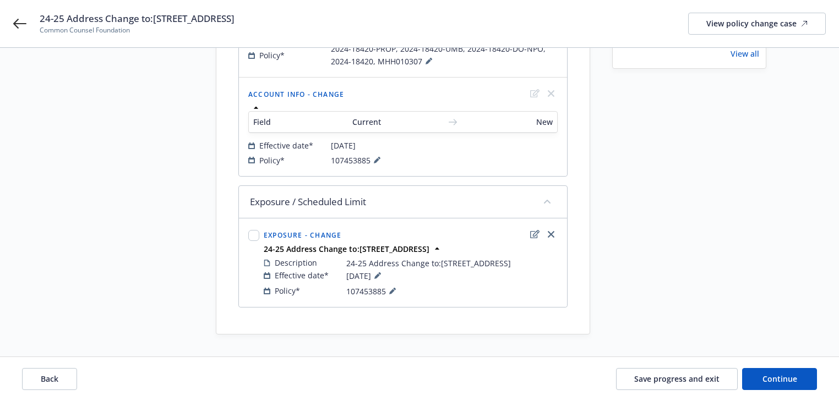
click at [399, 295] on div "Policy* 107453885" at bounding box center [411, 291] width 294 height 13
click at [397, 294] on button at bounding box center [392, 291] width 13 height 13
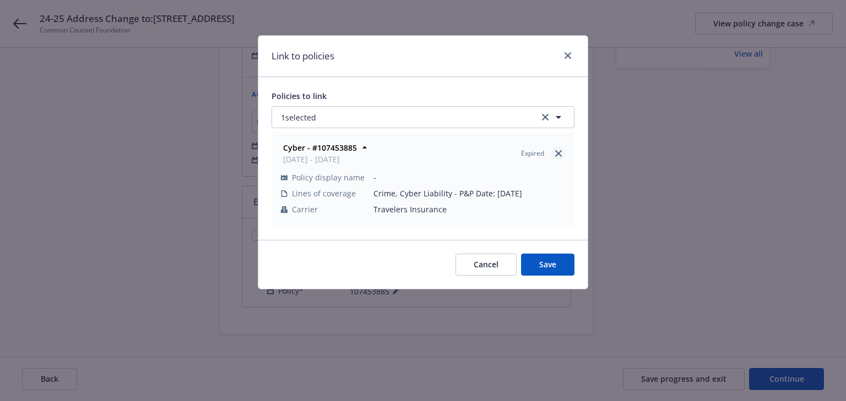
click at [557, 155] on icon "close" at bounding box center [558, 153] width 7 height 7
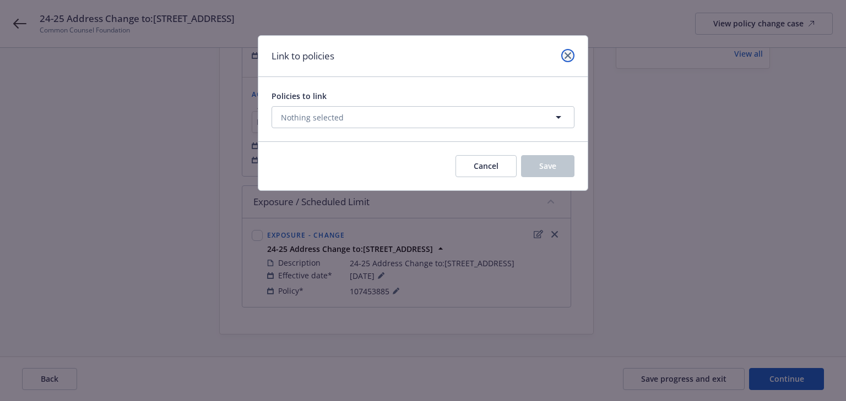
click at [569, 55] on icon "close" at bounding box center [567, 55] width 7 height 7
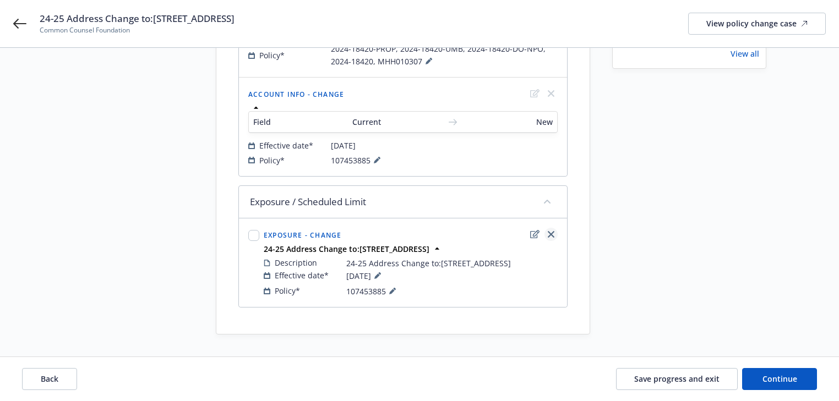
click at [557, 228] on link "close" at bounding box center [551, 234] width 13 height 13
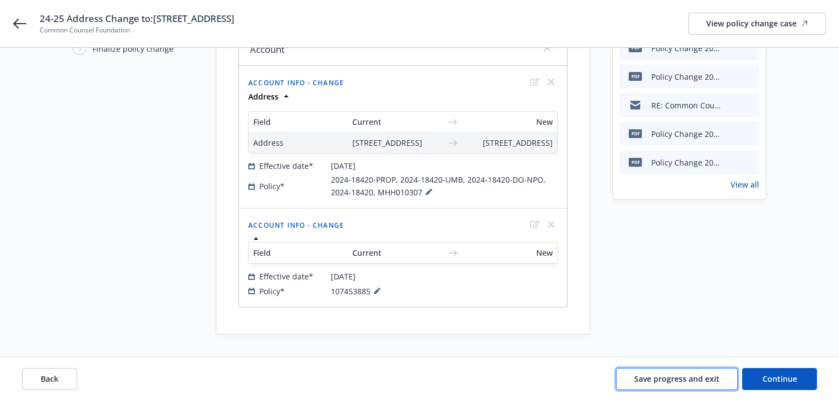
click at [690, 379] on span "Save progress and exit" at bounding box center [676, 379] width 85 height 10
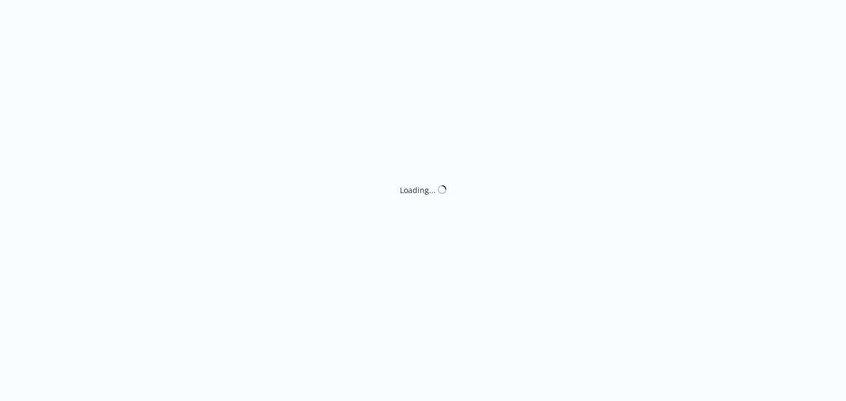
select select "ACCEPTED"
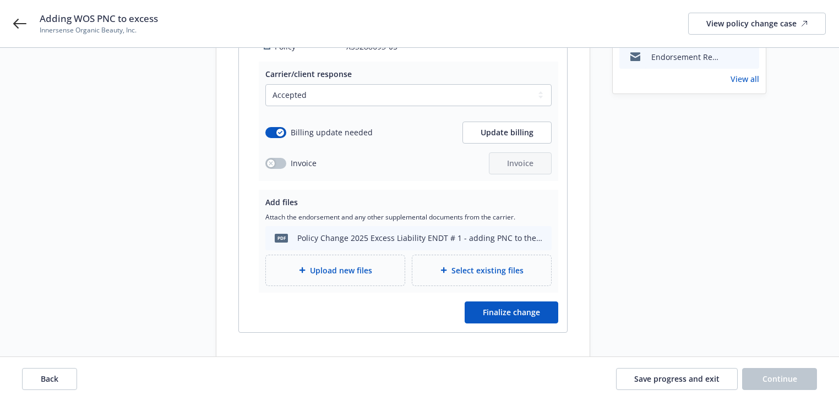
scroll to position [220, 0]
click at [658, 204] on div "Request details Updated by [PERSON_NAME] on [DATE] 9:00 AM Adding WOS PNC to ex…" at bounding box center [689, 104] width 154 height 509
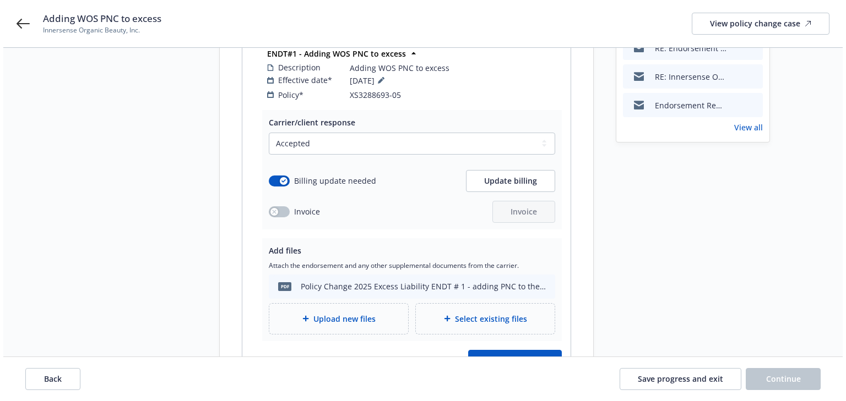
scroll to position [176, 0]
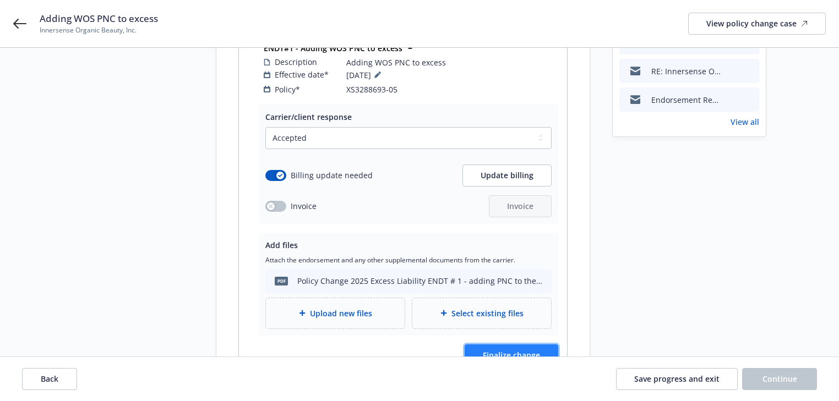
click at [518, 350] on span "Finalize change" at bounding box center [511, 355] width 57 height 10
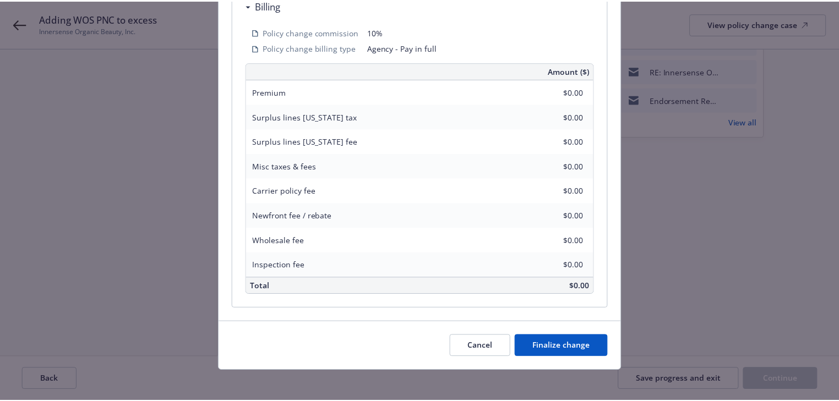
scroll to position [341, 0]
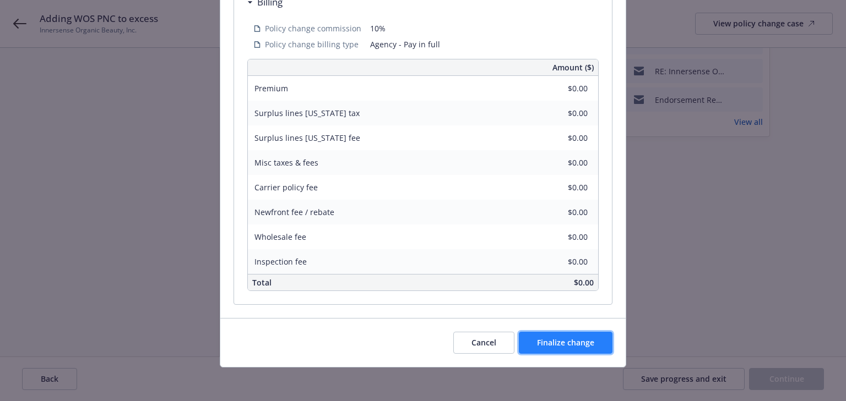
click at [585, 334] on button "Finalize change" at bounding box center [566, 343] width 94 height 22
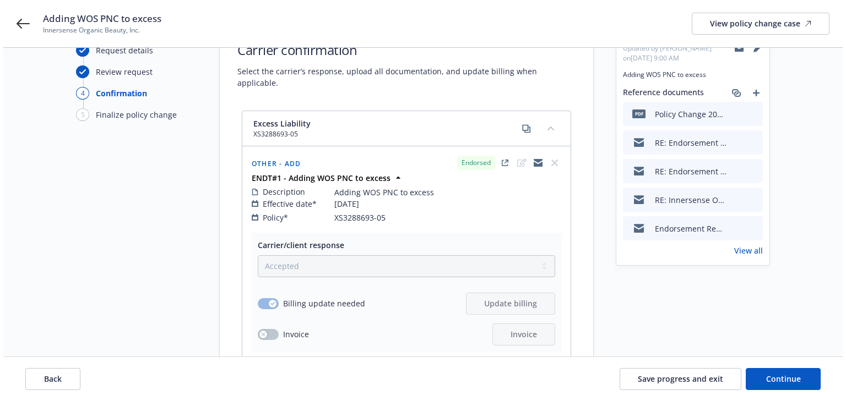
scroll to position [0, 0]
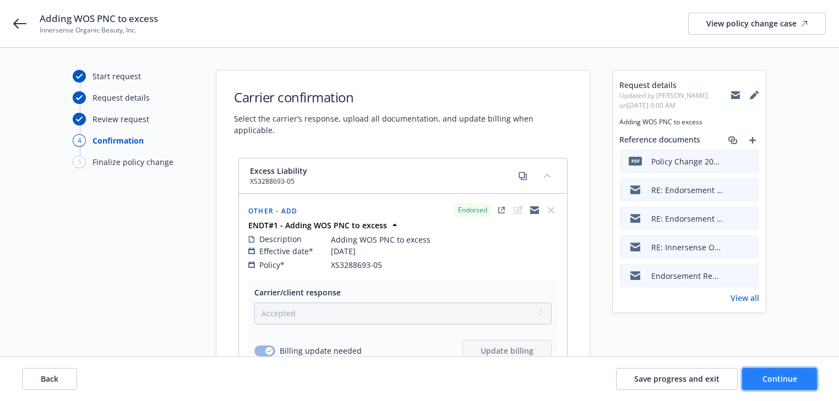
click at [785, 374] on span "Continue" at bounding box center [780, 379] width 35 height 10
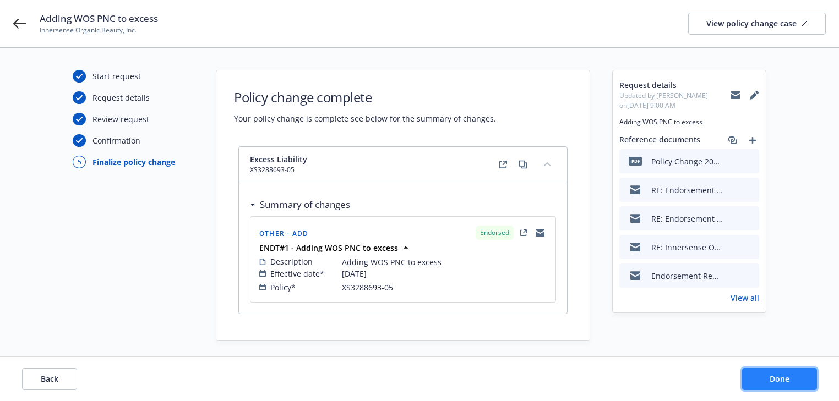
click at [785, 374] on span "Done" at bounding box center [780, 379] width 20 height 10
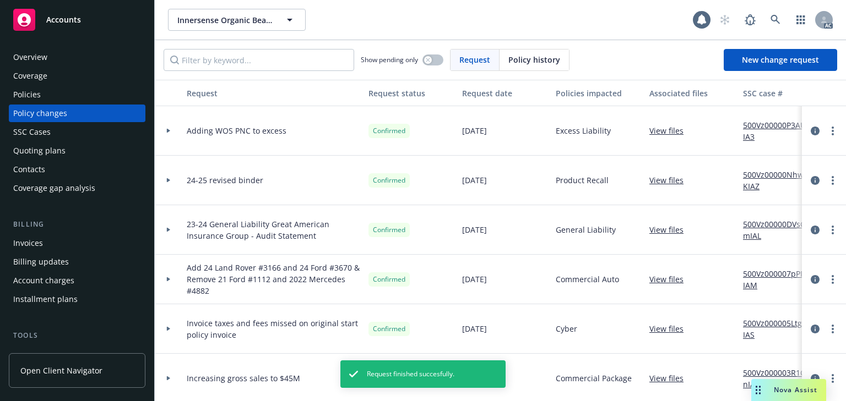
scroll to position [308, 0]
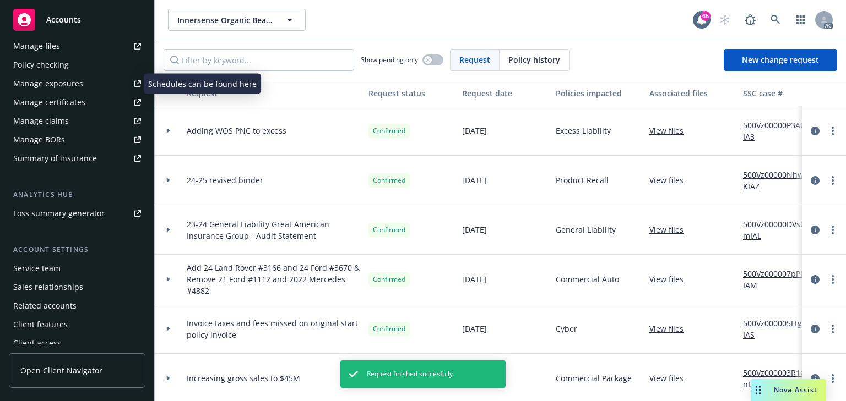
click at [56, 83] on div "Manage exposures" at bounding box center [48, 84] width 70 height 18
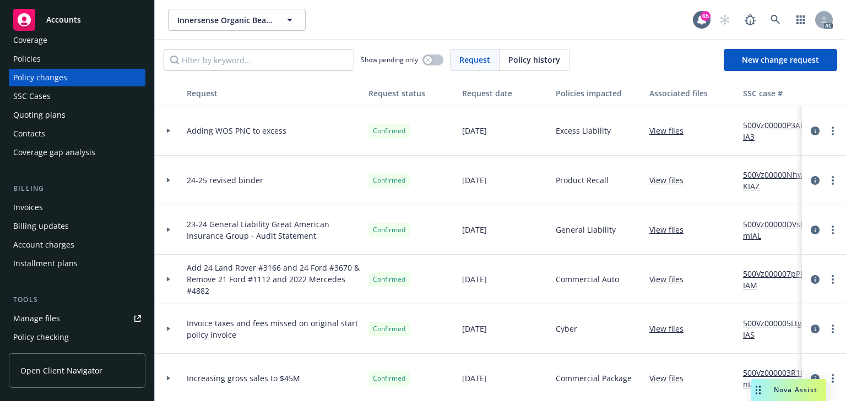
scroll to position [0, 0]
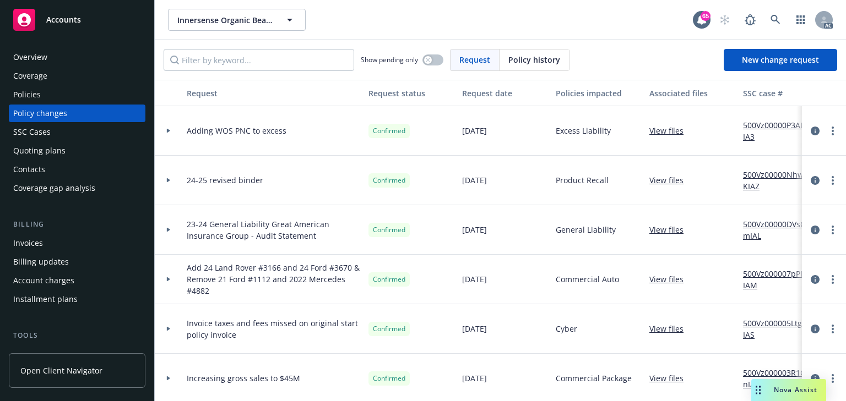
click at [52, 95] on div "Policies" at bounding box center [77, 95] width 128 height 18
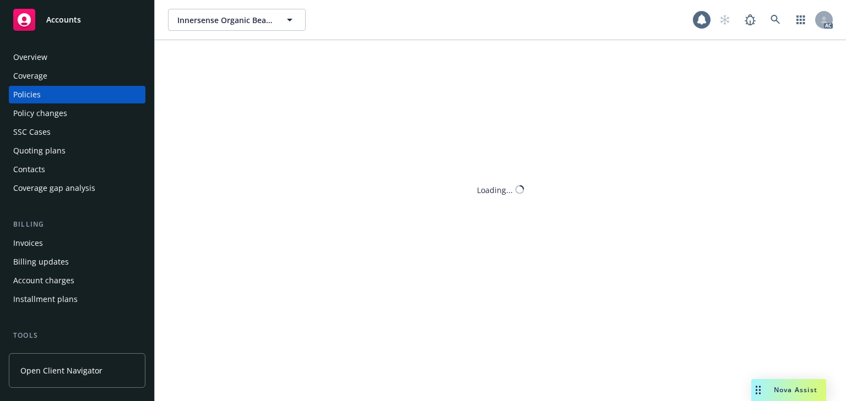
click at [52, 95] on div "Policies" at bounding box center [77, 95] width 128 height 18
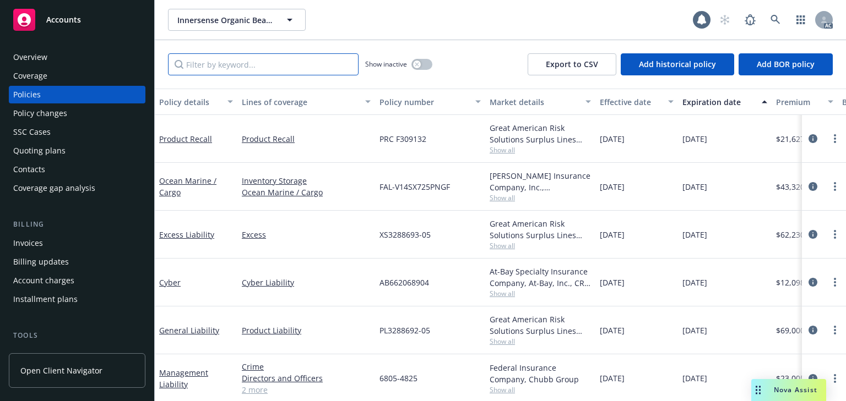
click at [264, 73] on input "Filter by keyword..." at bounding box center [263, 64] width 191 height 22
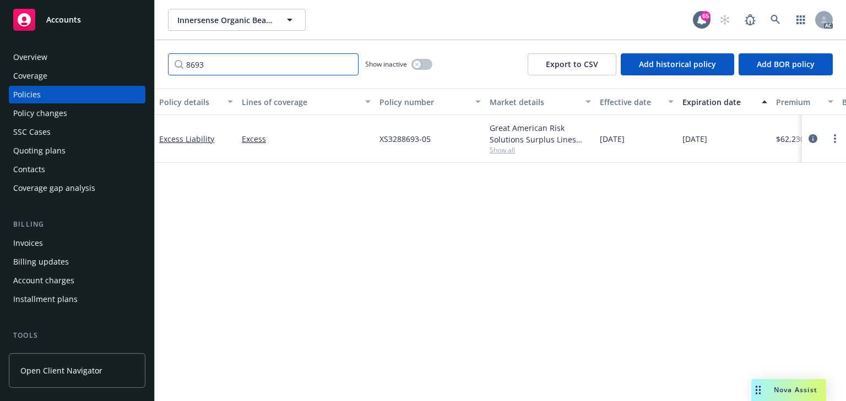
type input "8693"
drag, startPoint x: 525, startPoint y: 193, endPoint x: 524, endPoint y: 183, distance: 10.0
click at [524, 184] on div "Policy details Lines of coverage Policy number Market details Effective date Ex…" at bounding box center [500, 245] width 691 height 313
click at [509, 153] on span "Show all" at bounding box center [540, 149] width 101 height 9
click at [811, 137] on icon "circleInformation" at bounding box center [812, 138] width 9 height 9
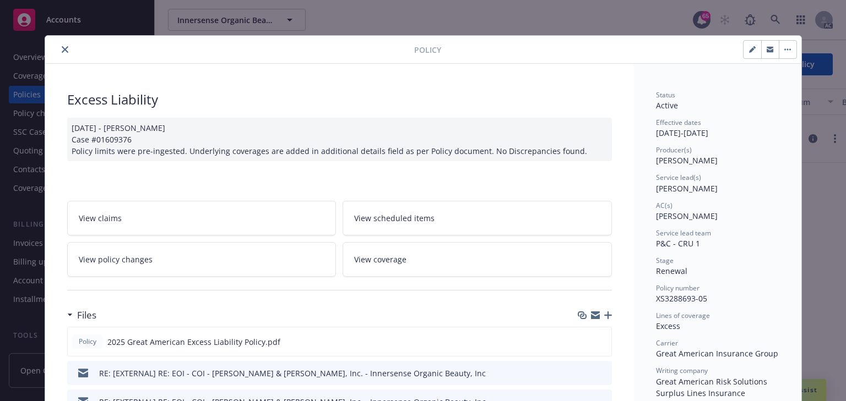
scroll to position [33, 0]
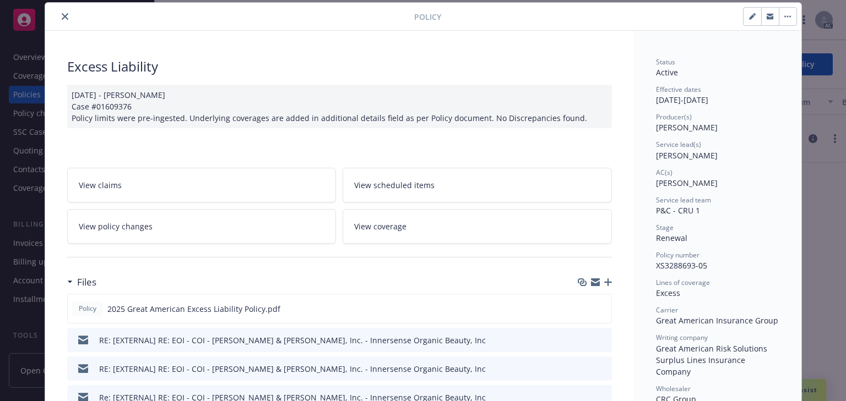
copy span "Mayra Santiago"
drag, startPoint x: 650, startPoint y: 183, endPoint x: 732, endPoint y: 190, distance: 82.9
click at [662, 159] on span "Sabrina Ramos" at bounding box center [687, 155] width 62 height 10
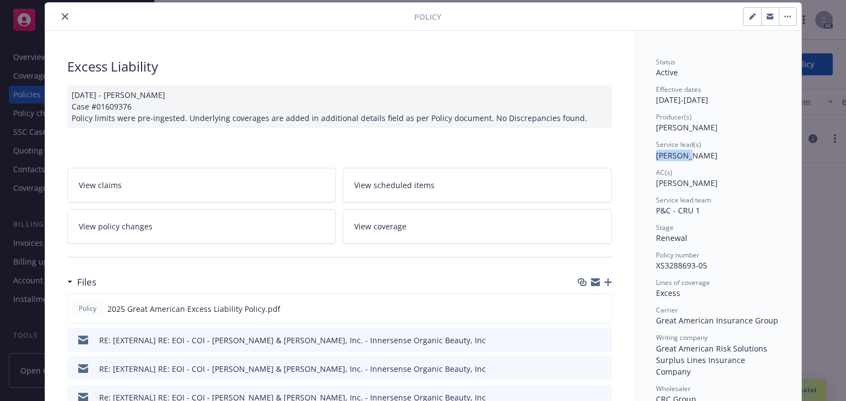
click at [662, 159] on span "Sabrina Ramos" at bounding box center [687, 155] width 62 height 10
copy span "Sabrina"
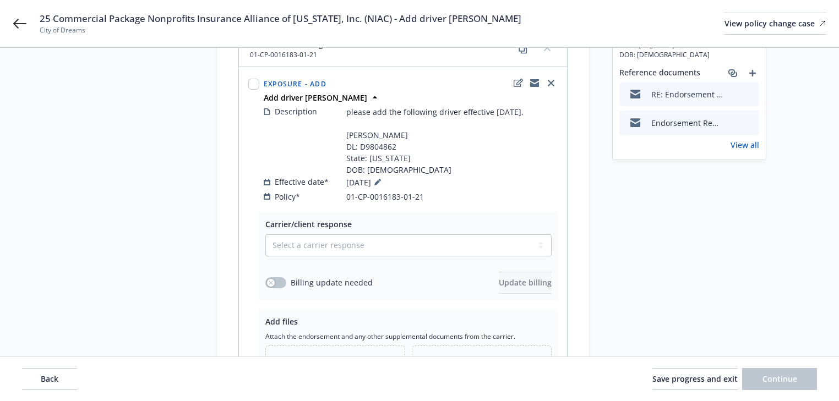
scroll to position [220, 0]
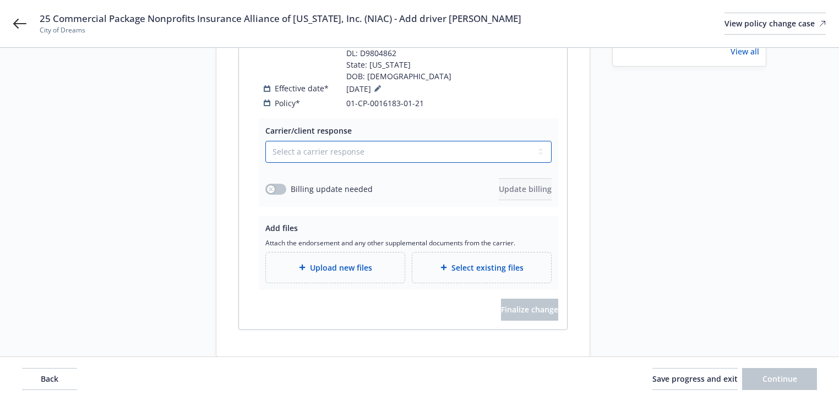
click at [363, 145] on select "Select a carrier response Accepted Accepted with revision No endorsement needed…" at bounding box center [408, 152] width 286 height 22
select select "DECLINED_BY_CARRIER"
click at [265, 156] on select "Select a carrier response Accepted Accepted with revision No endorsement needed…" at bounding box center [408, 152] width 286 height 22
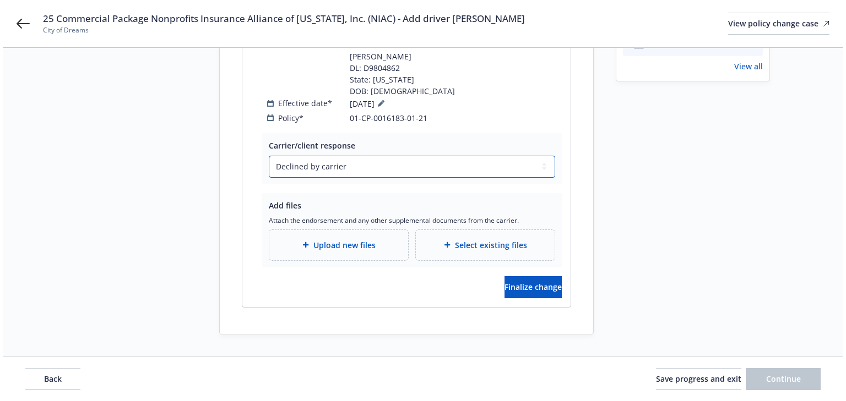
scroll to position [192, 0]
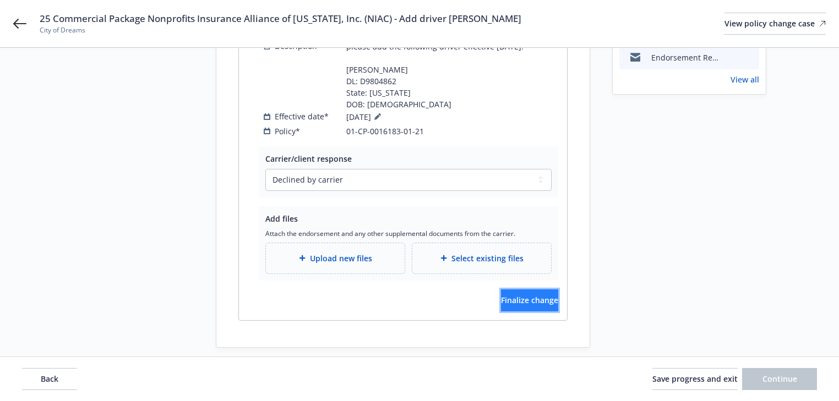
click at [524, 295] on span "Finalize change" at bounding box center [529, 300] width 57 height 10
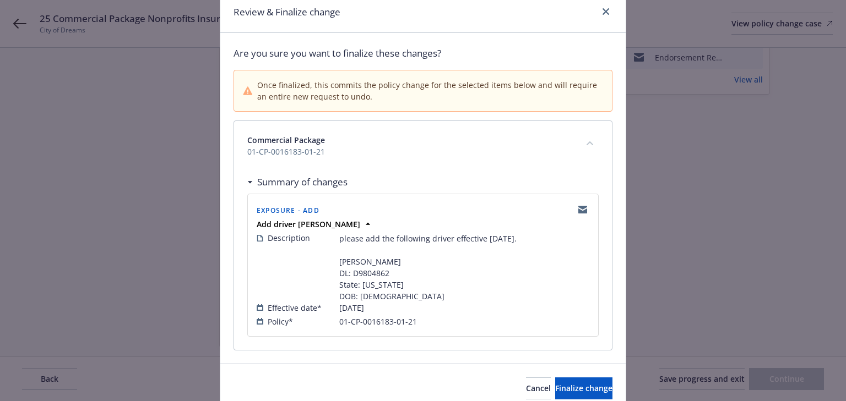
scroll to position [90, 0]
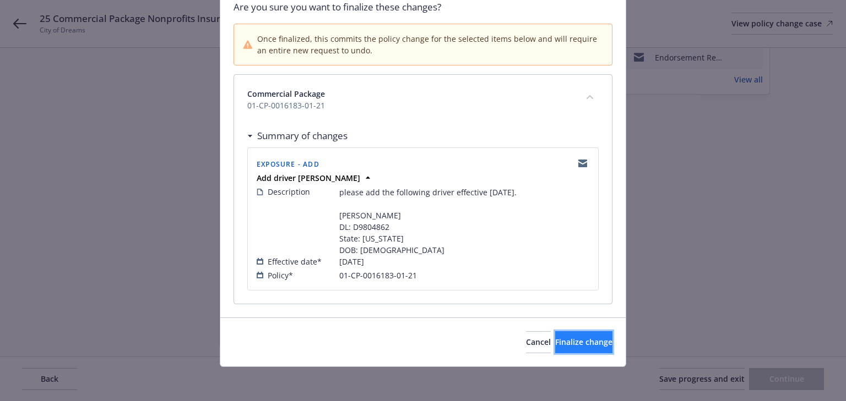
click at [562, 340] on span "Finalize change" at bounding box center [583, 342] width 57 height 10
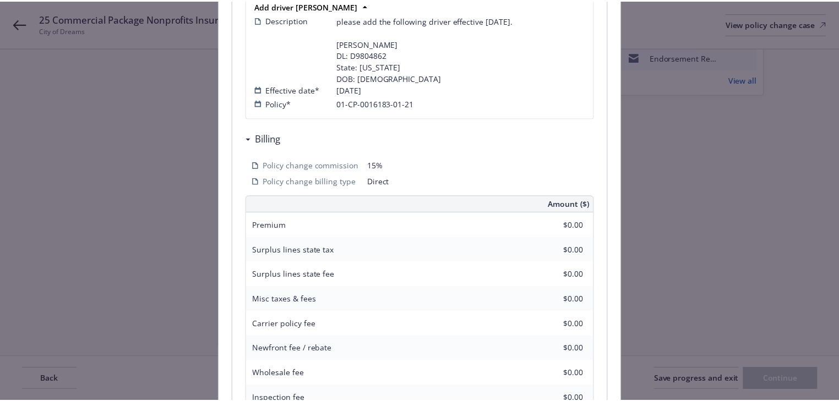
scroll to position [192, 0]
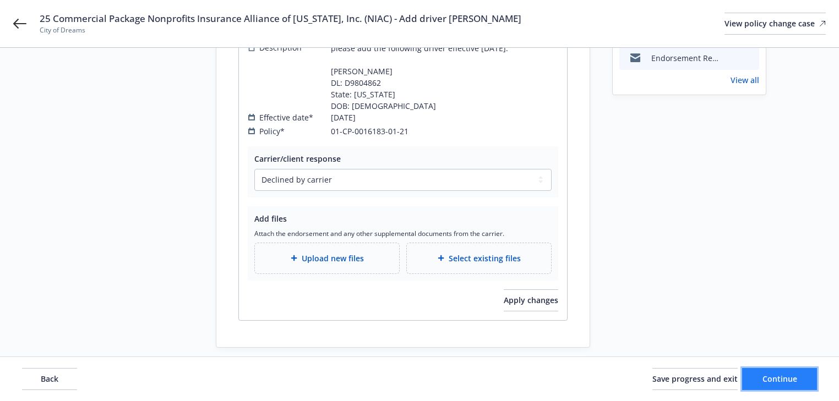
click at [767, 379] on span "Continue" at bounding box center [780, 379] width 35 height 10
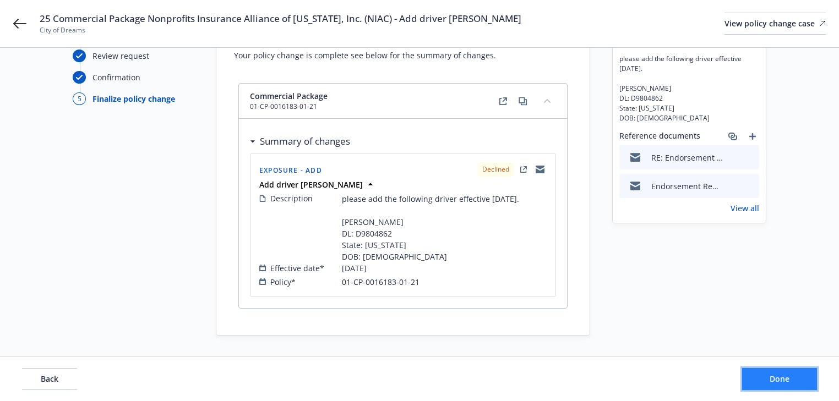
click at [767, 379] on button "Done" at bounding box center [779, 379] width 75 height 22
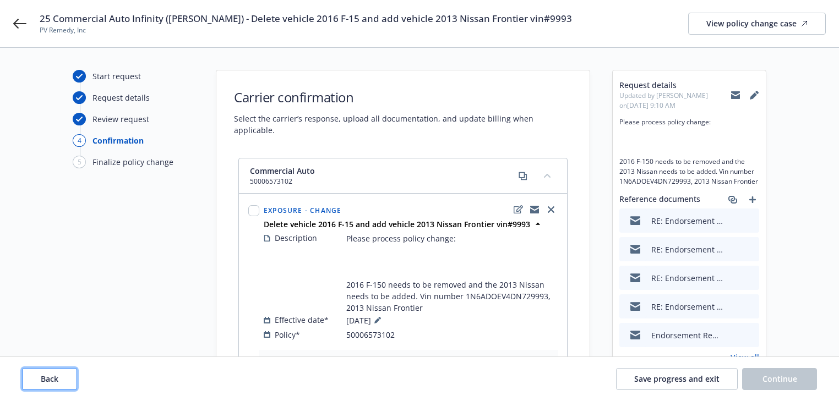
click at [53, 375] on span "Back" at bounding box center [50, 379] width 18 height 10
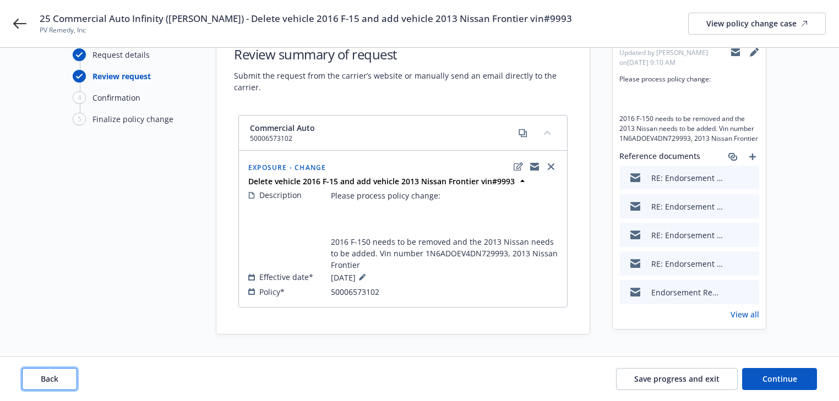
click at [43, 379] on span "Back" at bounding box center [50, 379] width 18 height 10
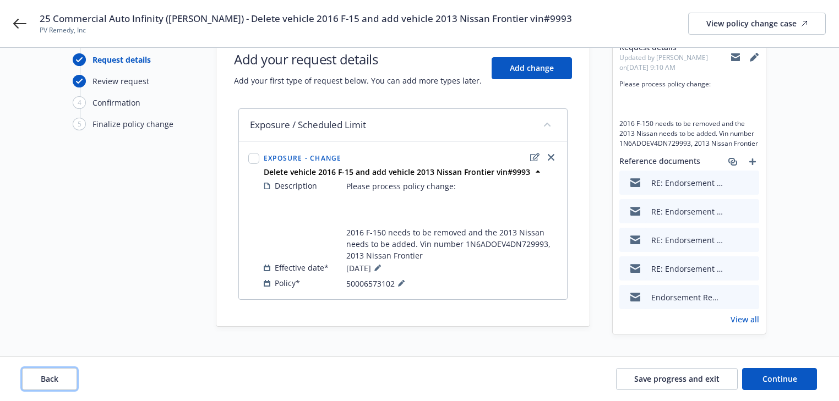
scroll to position [47, 0]
click at [405, 285] on button at bounding box center [401, 283] width 13 height 13
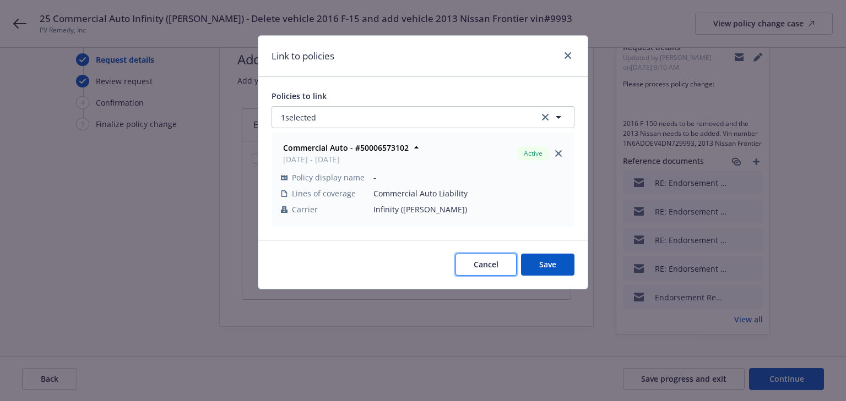
click at [488, 269] on span "Cancel" at bounding box center [486, 264] width 25 height 10
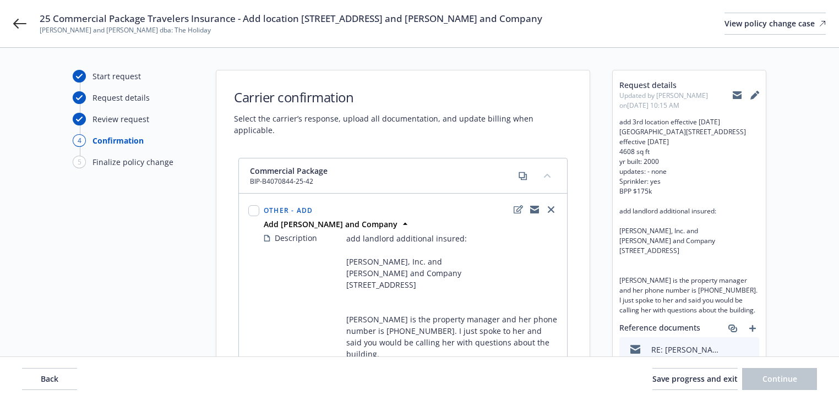
select select "ACCEPTED"
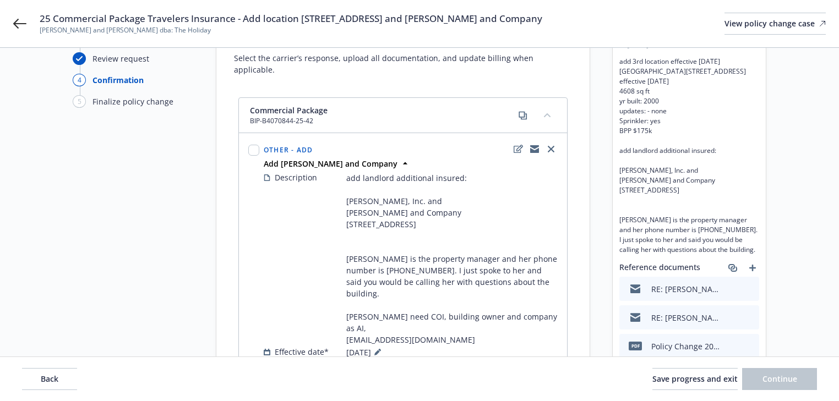
scroll to position [220, 0]
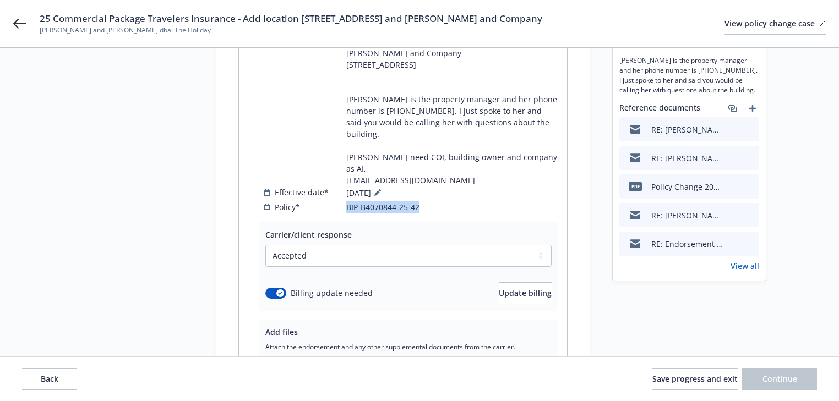
drag, startPoint x: 440, startPoint y: 186, endPoint x: 333, endPoint y: 192, distance: 107.6
click at [333, 192] on div "Other - Add Add [PERSON_NAME] and Company Description add landlord additional i…" at bounding box center [403, 98] width 327 height 248
copy div "BIP-B4070844-25-42"
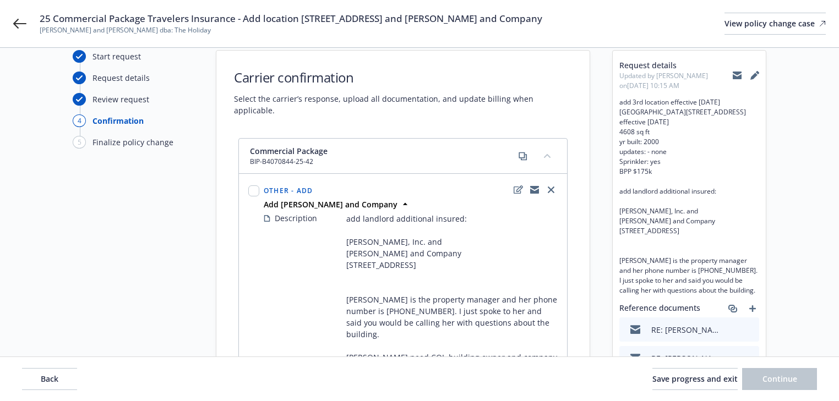
scroll to position [0, 0]
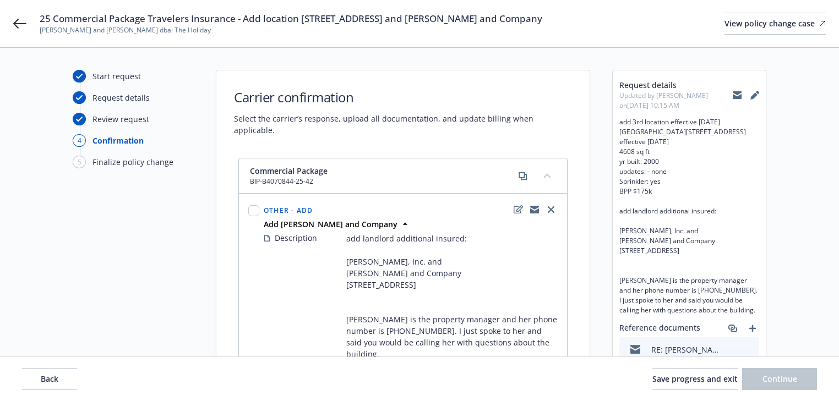
click at [49, 382] on span "Back" at bounding box center [50, 379] width 18 height 10
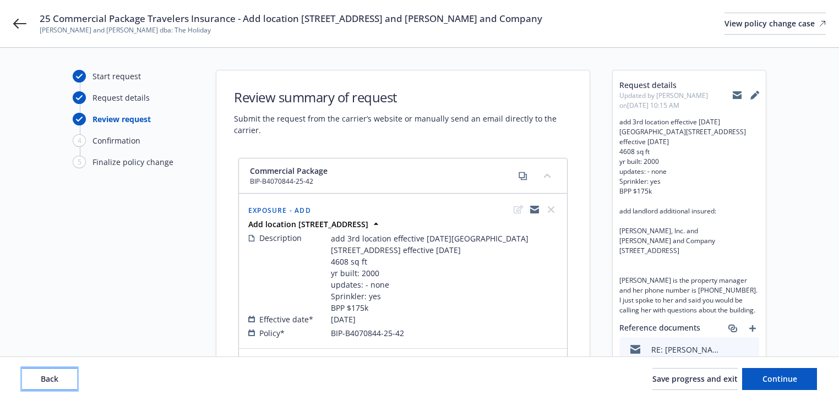
click at [49, 382] on span "Back" at bounding box center [50, 379] width 18 height 10
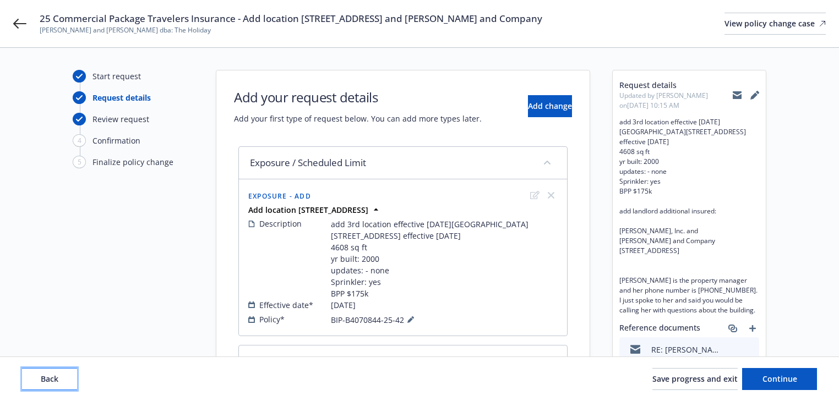
click at [49, 382] on span "Back" at bounding box center [50, 379] width 18 height 10
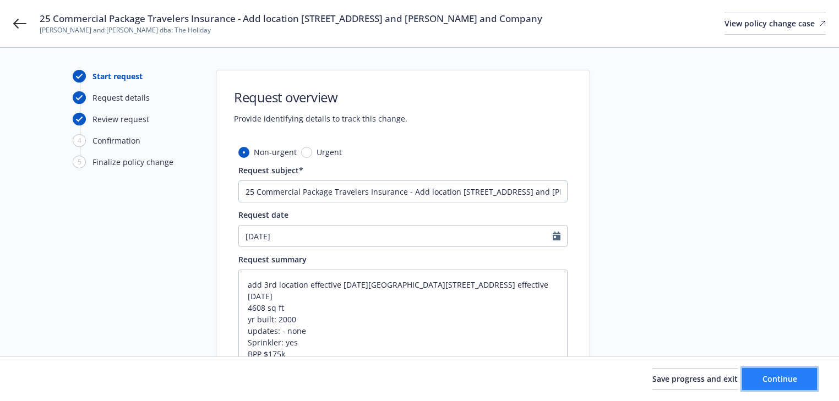
click at [768, 381] on span "Continue" at bounding box center [780, 379] width 35 height 10
type textarea "x"
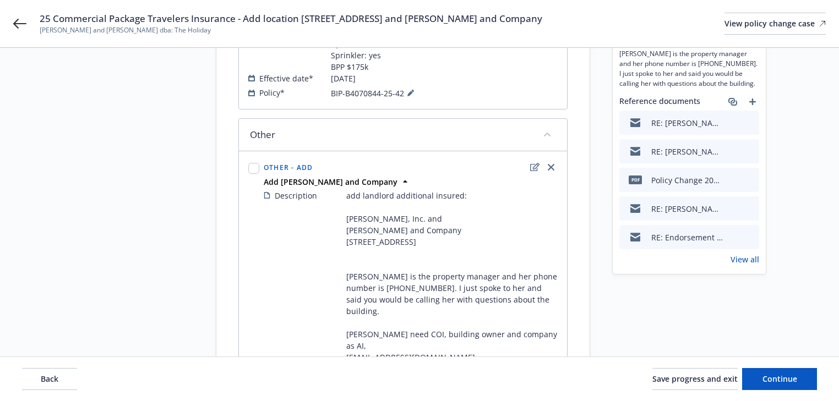
scroll to position [264, 0]
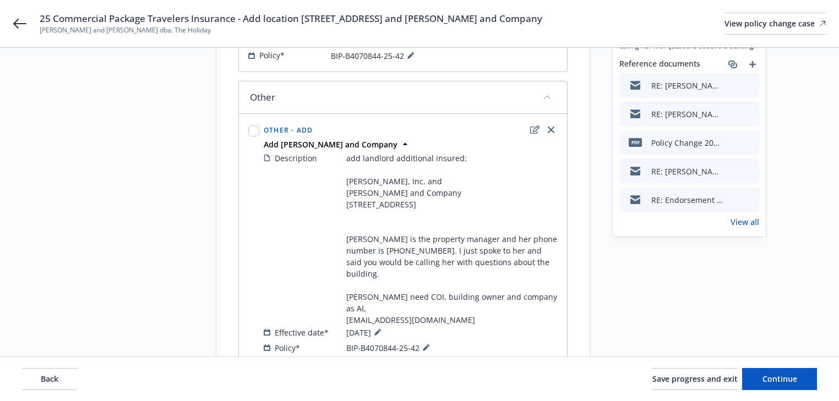
click at [737, 333] on div "Request details Updated by Melody Zhang on 08/28/2025, 10:15 AM add 3rd locatio…" at bounding box center [689, 99] width 154 height 586
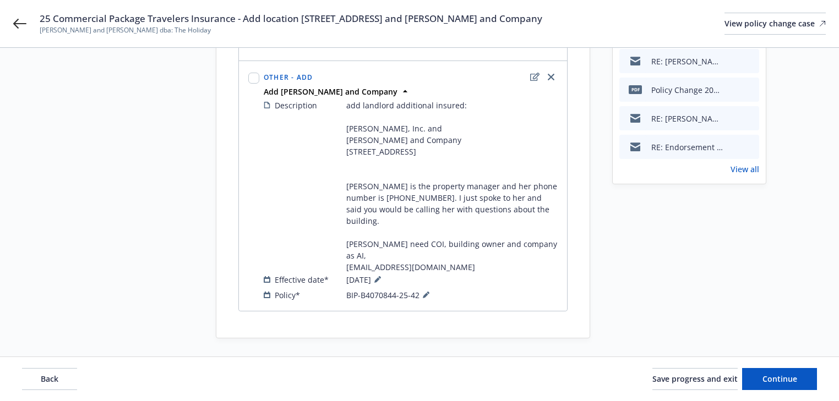
scroll to position [319, 0]
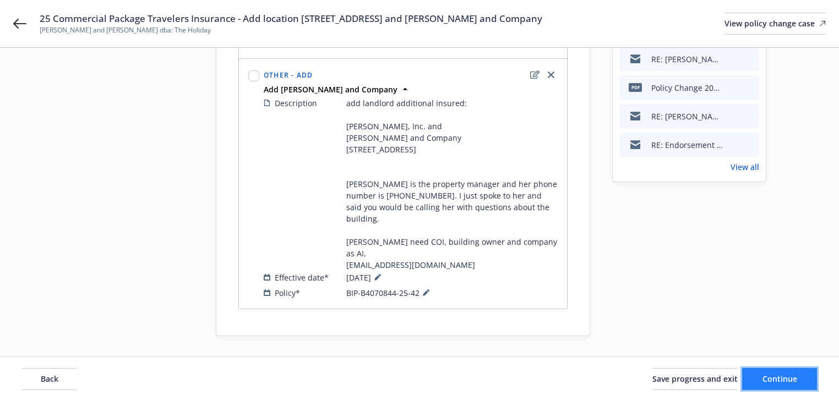
click at [775, 380] on span "Continue" at bounding box center [780, 379] width 35 height 10
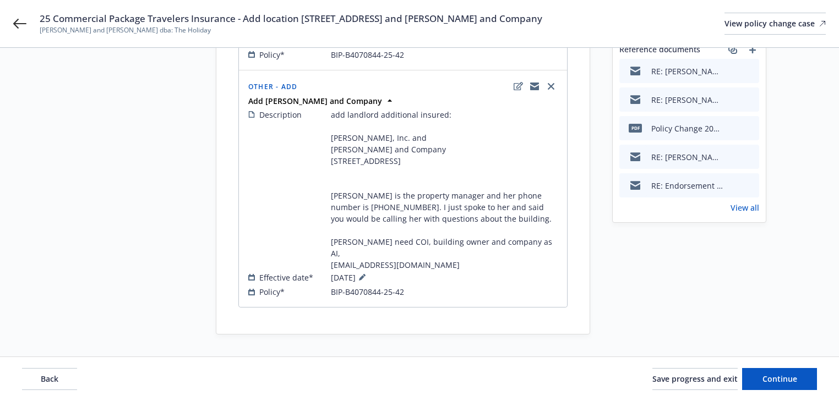
scroll to position [289, 0]
click at [778, 381] on span "Continue" at bounding box center [780, 379] width 35 height 10
select select "ACCEPTED"
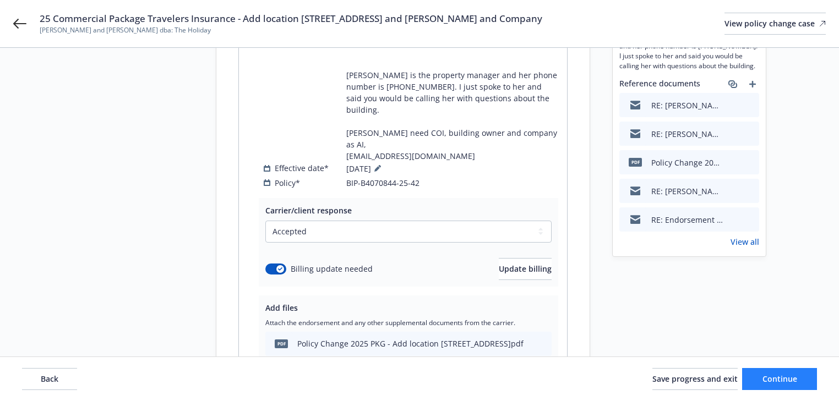
scroll to position [200, 0]
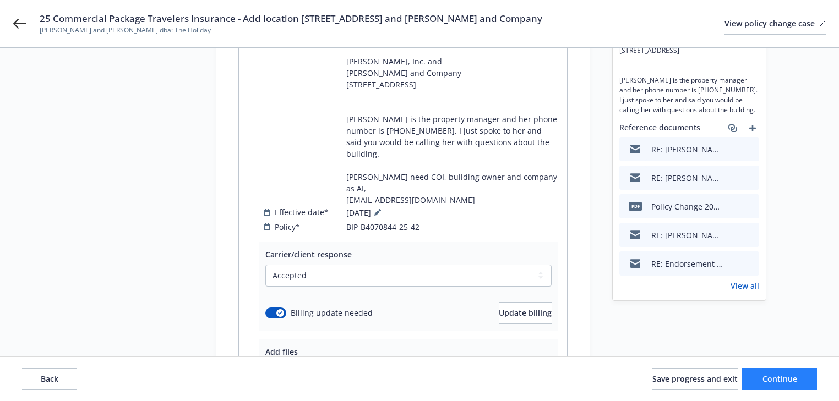
click at [754, 286] on link "View all" at bounding box center [745, 286] width 29 height 12
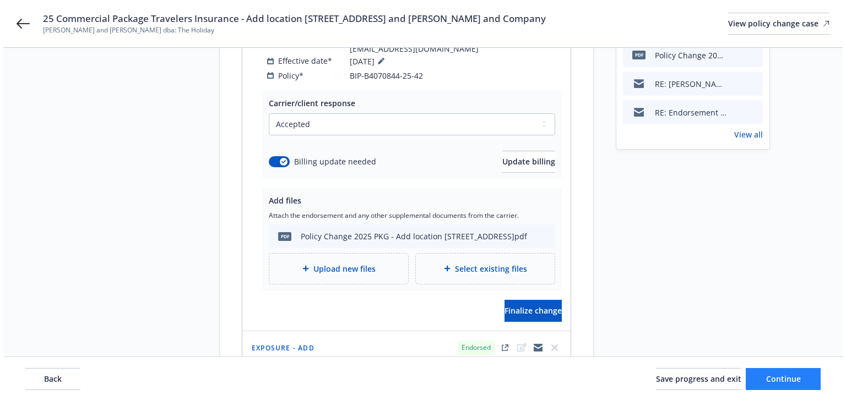
scroll to position [352, 0]
click at [343, 253] on div "Upload new files" at bounding box center [335, 268] width 139 height 30
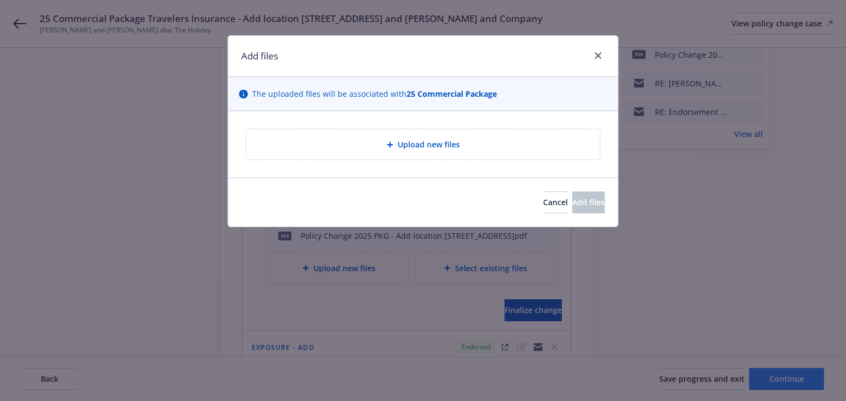
click at [372, 150] on div "Upload new files" at bounding box center [423, 144] width 336 height 13
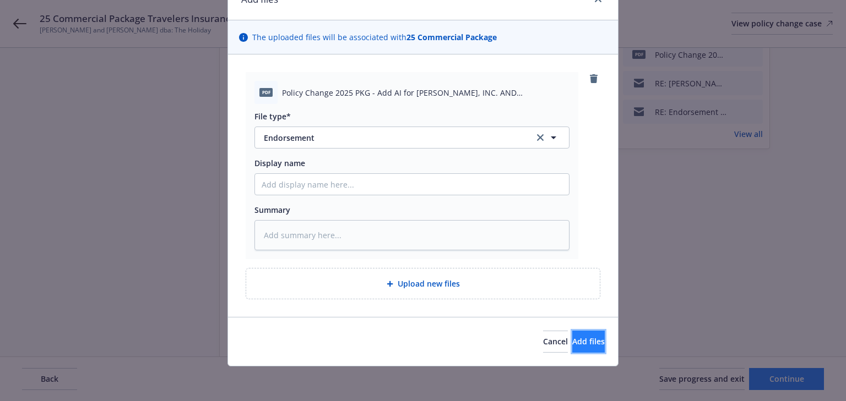
click at [572, 337] on span "Add files" at bounding box center [588, 341] width 32 height 10
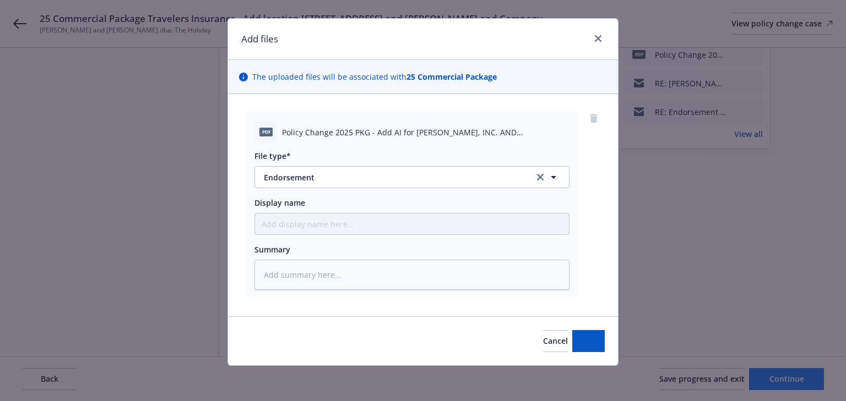
scroll to position [17, 0]
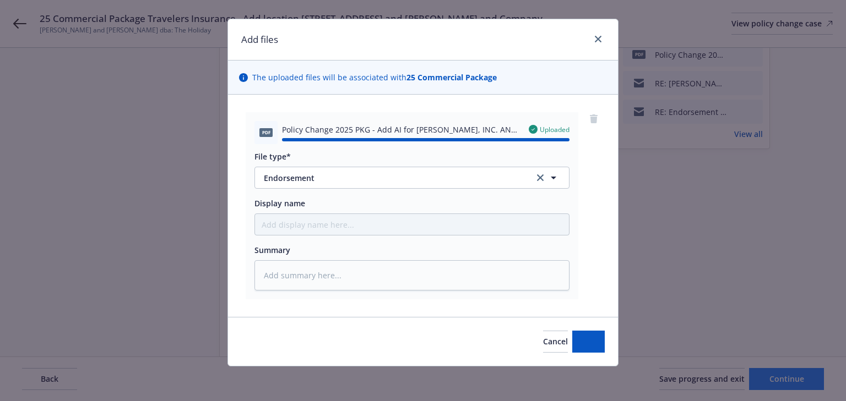
type textarea "x"
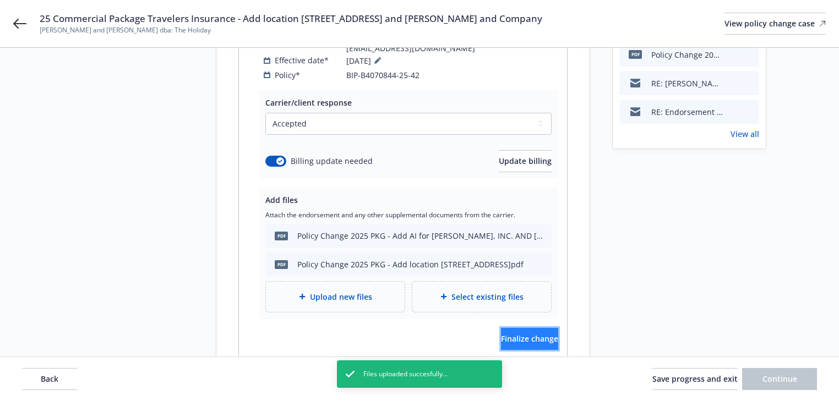
click at [525, 334] on span "Finalize change" at bounding box center [529, 339] width 57 height 10
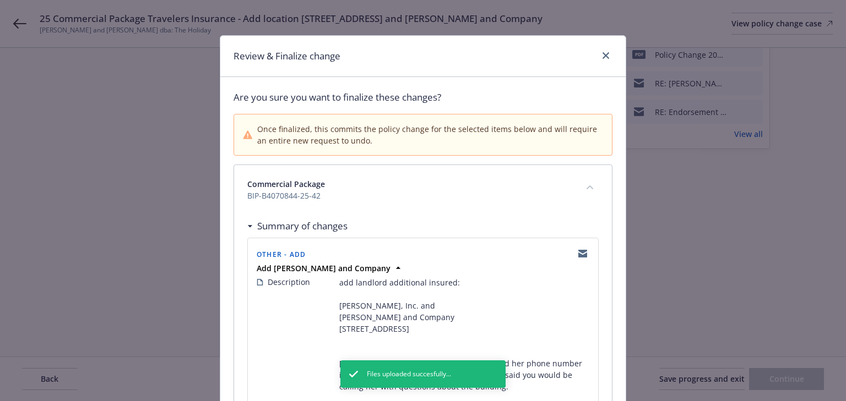
click at [486, 193] on span "BIP-B4070844-25-42" at bounding box center [409, 196] width 325 height 12
click at [602, 57] on icon "close" at bounding box center [605, 55] width 7 height 7
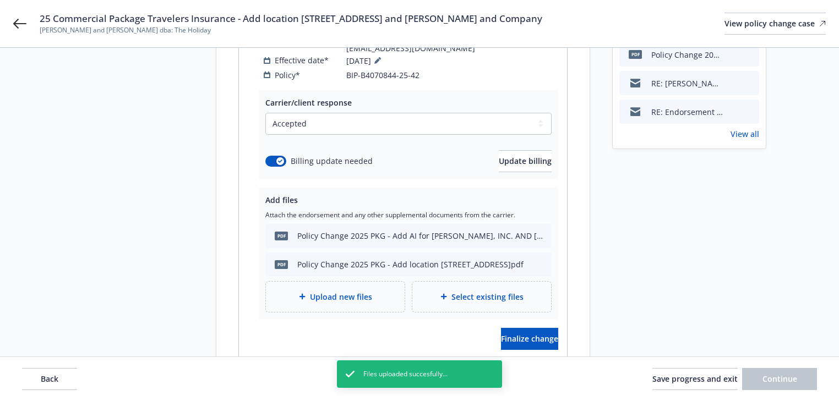
click at [680, 231] on div "Request details Updated by Melody Zhang on 09/15/2025, 1:27 PM add 3rd location…" at bounding box center [689, 249] width 154 height 1065
click at [512, 334] on span "Finalize change" at bounding box center [529, 339] width 57 height 10
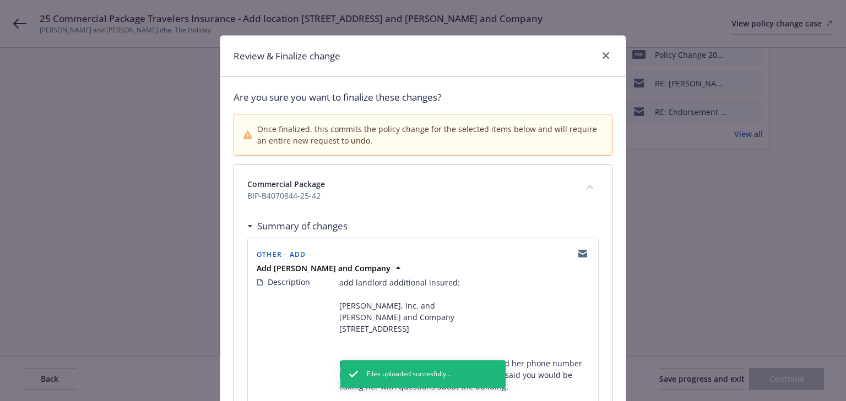
click at [500, 249] on div "Other - Add" at bounding box center [422, 254] width 337 height 18
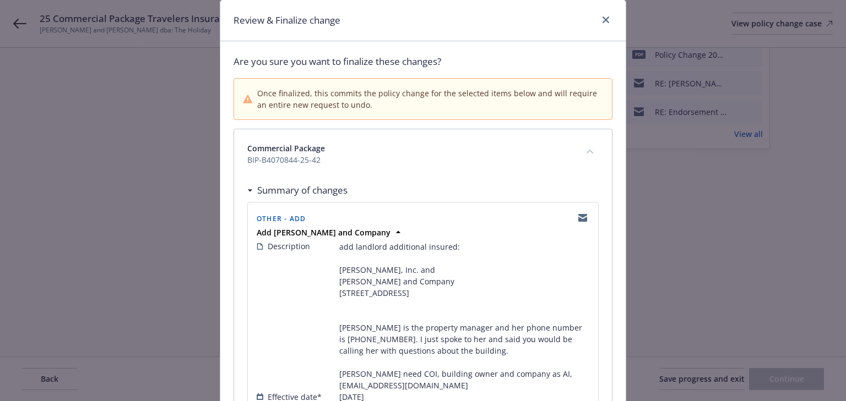
scroll to position [0, 0]
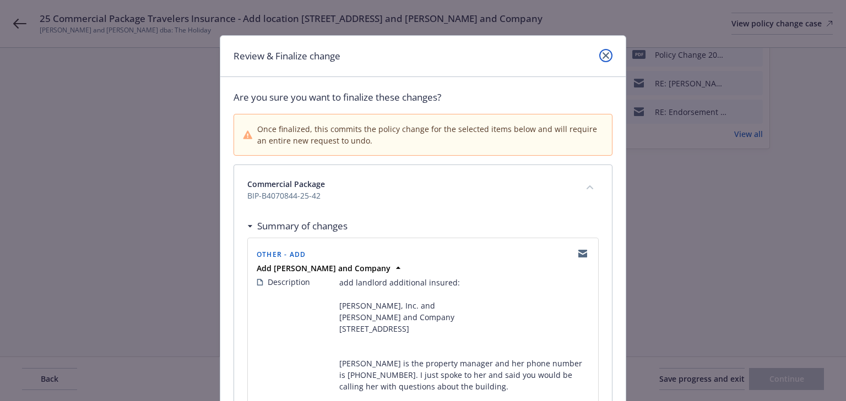
click at [602, 55] on icon "close" at bounding box center [605, 55] width 7 height 7
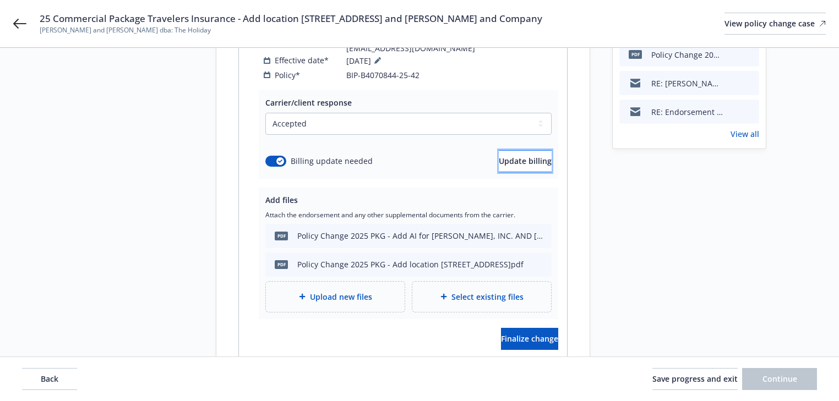
click at [515, 150] on button "Update billing" at bounding box center [525, 161] width 53 height 22
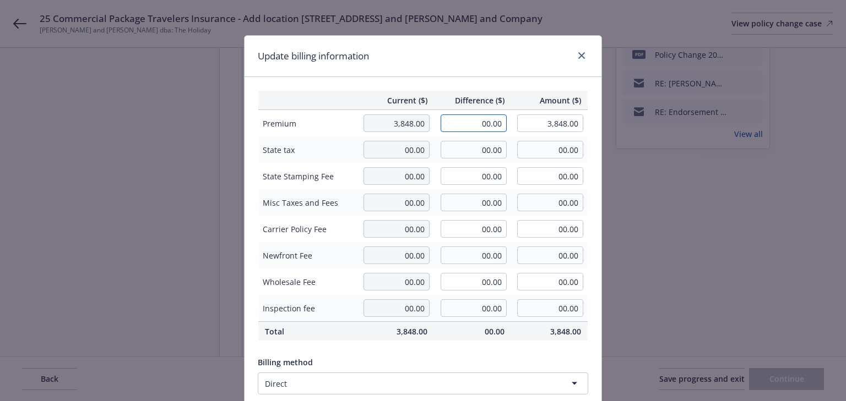
click at [485, 124] on input "00.00" at bounding box center [474, 124] width 66 height 18
type input "17.00"
type input "3,865.00"
type input "2.55"
drag, startPoint x: 493, startPoint y: 82, endPoint x: 518, endPoint y: 106, distance: 34.3
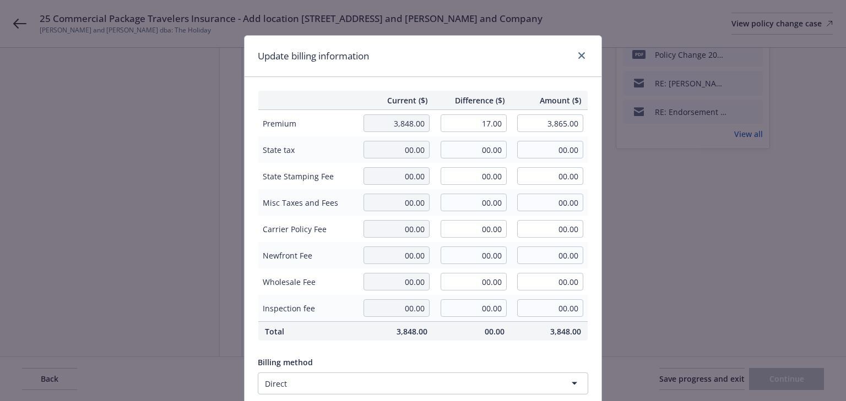
click at [498, 85] on div "Current ($) Difference ($) Amount ($) Premium 3,848.00 17.00 3,865.00 State tax…" at bounding box center [423, 267] width 357 height 380
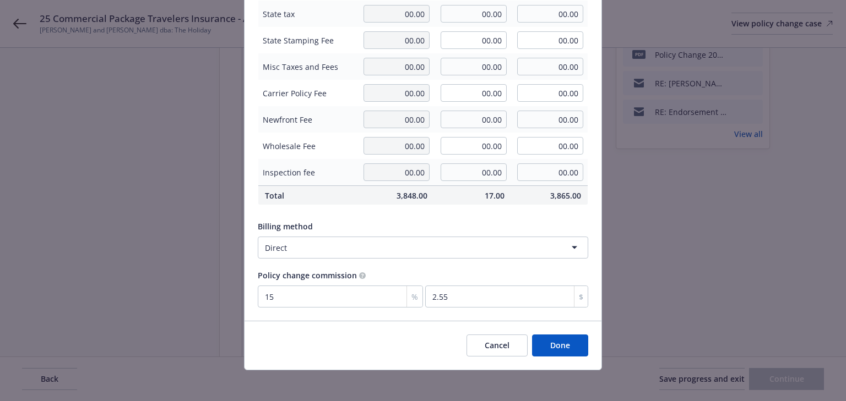
scroll to position [140, 0]
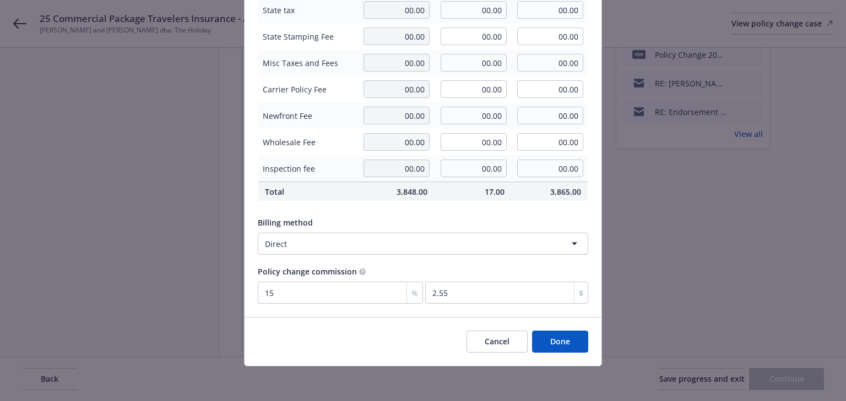
click at [556, 339] on button "Done" at bounding box center [560, 342] width 56 height 22
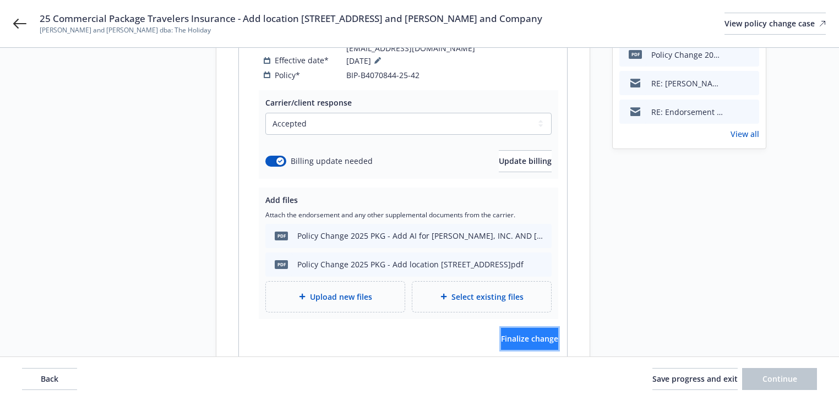
click at [536, 328] on button "Finalize change" at bounding box center [529, 339] width 57 height 22
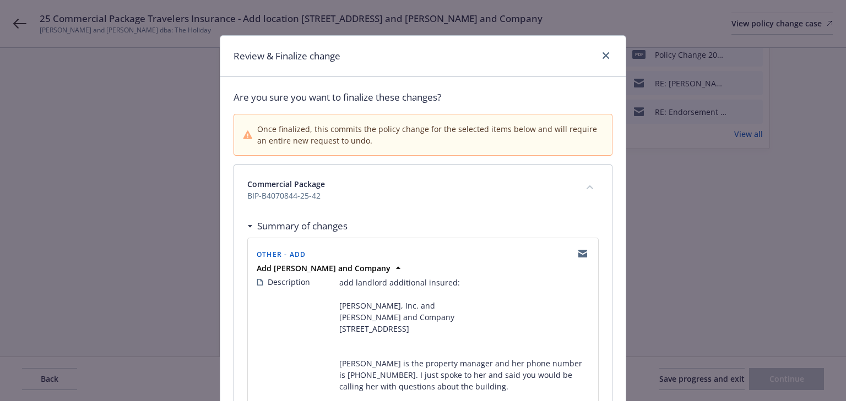
click at [407, 227] on div "Summary of changes" at bounding box center [422, 226] width 351 height 23
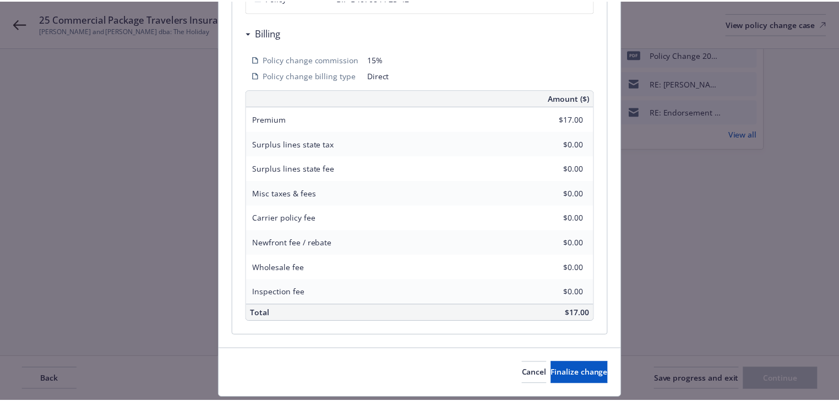
scroll to position [492, 0]
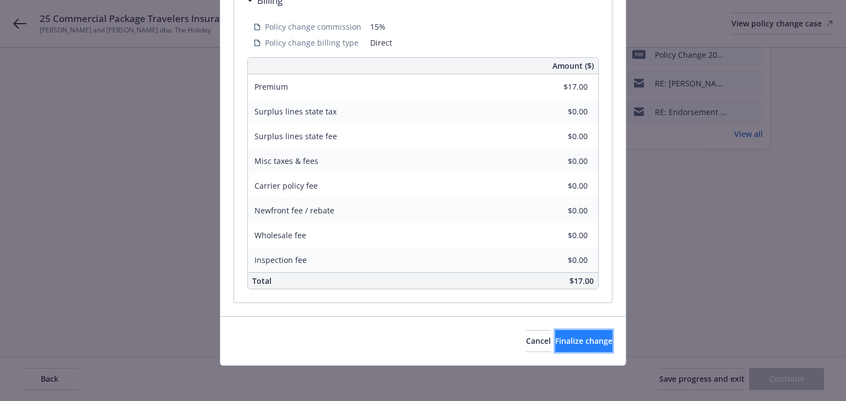
click at [561, 330] on button "Finalize change" at bounding box center [583, 341] width 57 height 22
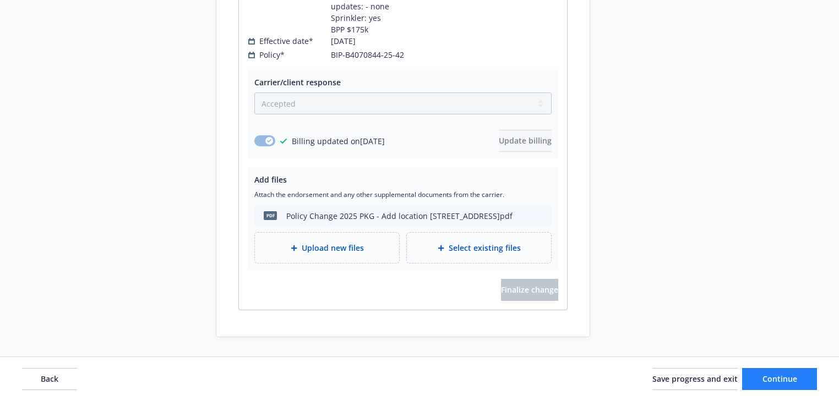
scroll to position [786, 0]
click at [785, 381] on span "Continue" at bounding box center [780, 379] width 35 height 10
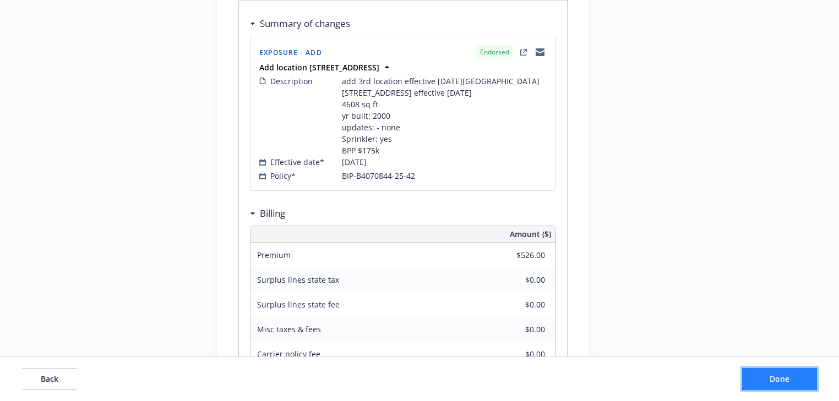
click at [785, 381] on span "Done" at bounding box center [780, 379] width 20 height 10
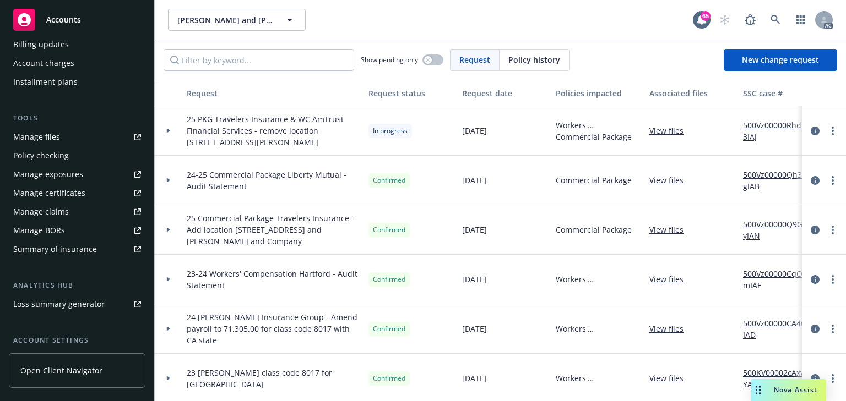
scroll to position [220, 0]
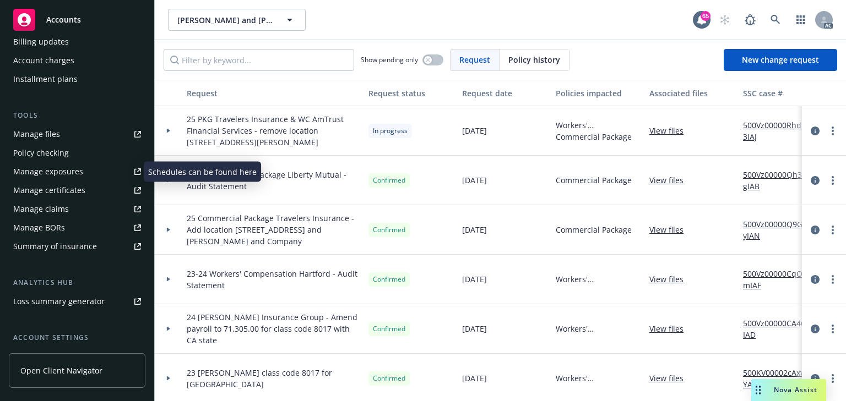
click at [61, 168] on div "Manage exposures" at bounding box center [48, 172] width 70 height 18
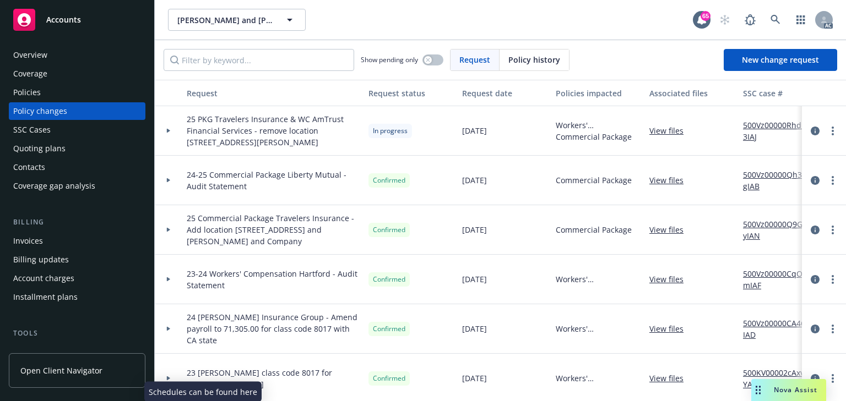
scroll to position [0, 0]
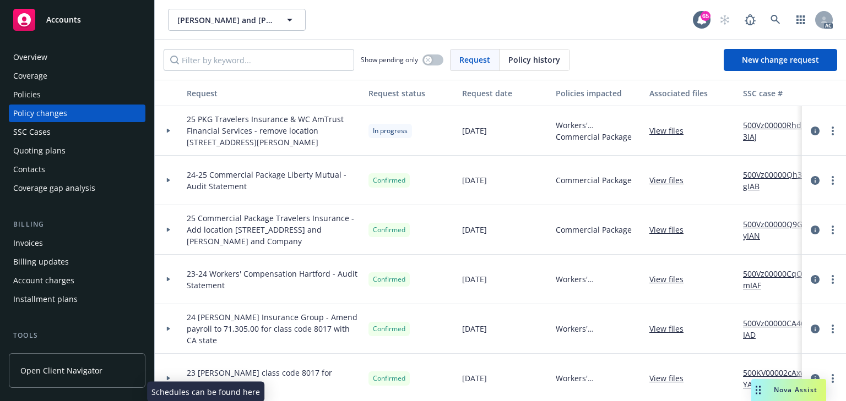
click at [36, 90] on div "Policies" at bounding box center [27, 95] width 28 height 18
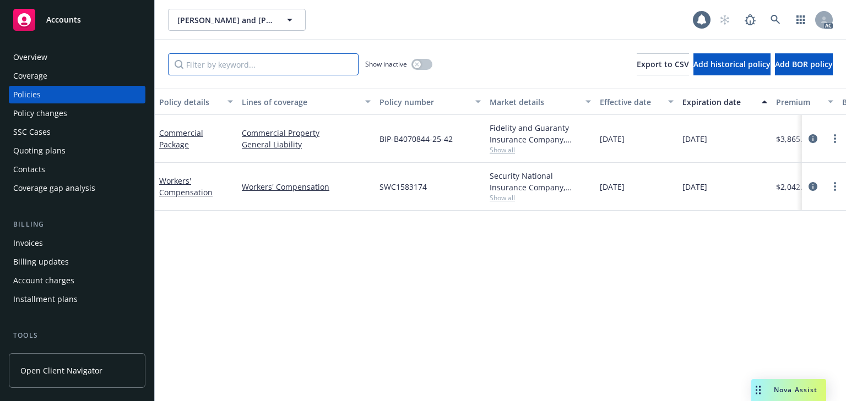
click at [264, 69] on input "Filter by keyword..." at bounding box center [263, 64] width 191 height 22
type input "2"
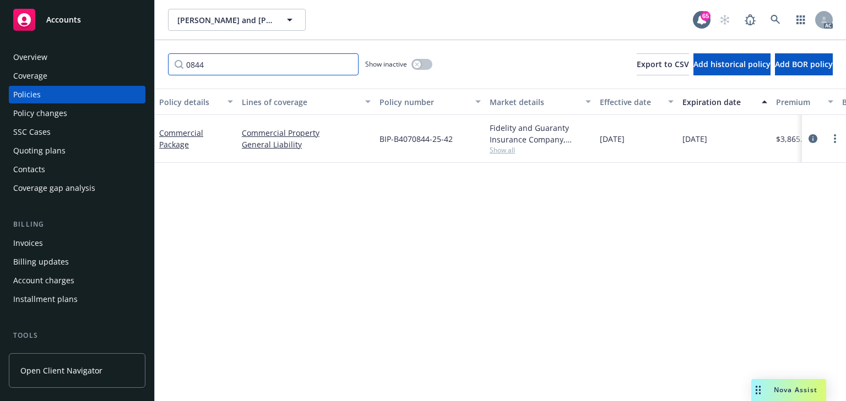
type input "0844"
click at [367, 162] on div "Commercial Property General Liability" at bounding box center [306, 139] width 138 height 48
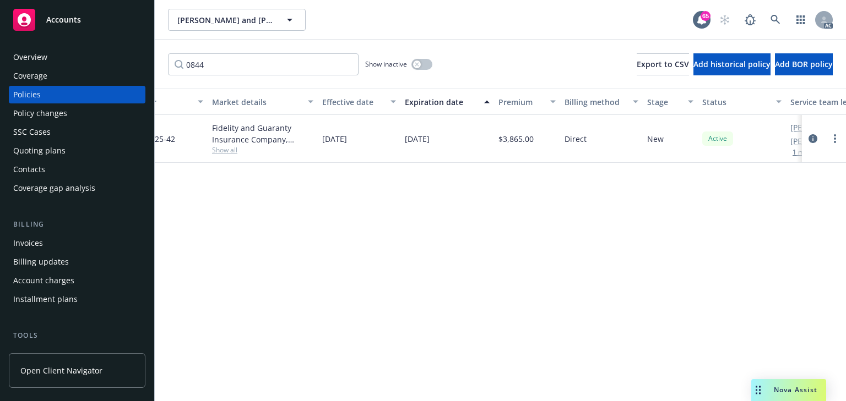
scroll to position [0, 284]
click at [52, 123] on div "Overview Coverage Policies Policy changes SSC Cases Quoting plans Contacts Cove…" at bounding box center [77, 122] width 137 height 149
click at [52, 120] on div "Policy changes" at bounding box center [40, 114] width 54 height 18
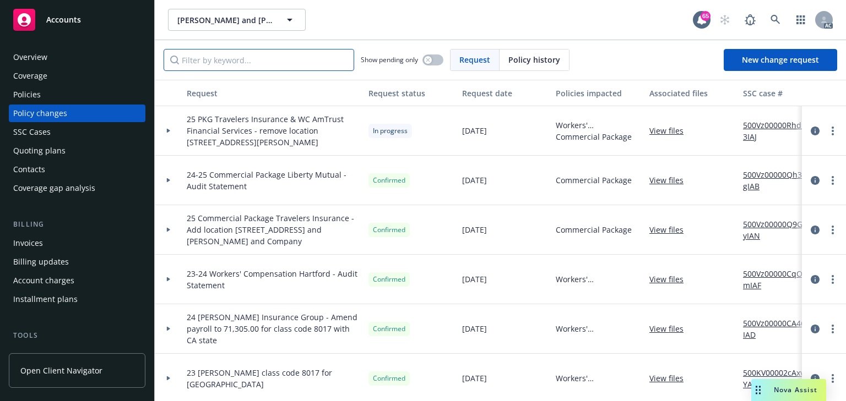
click at [273, 58] on input "Filter by keyword..." at bounding box center [259, 60] width 191 height 22
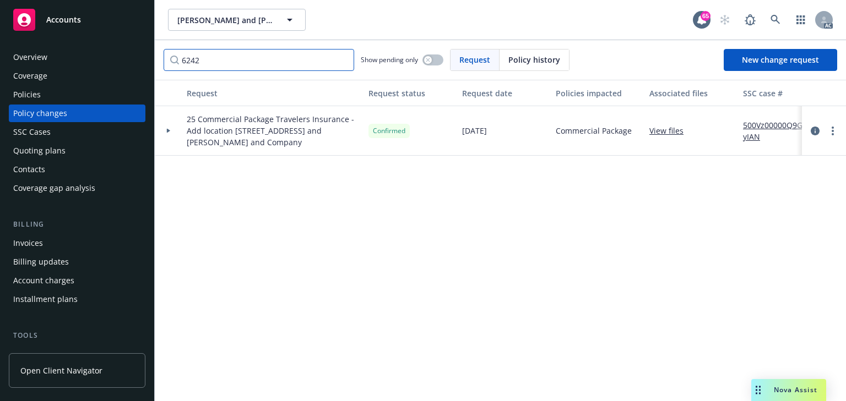
type input "6242"
click at [168, 133] on div at bounding box center [169, 131] width 28 height 50
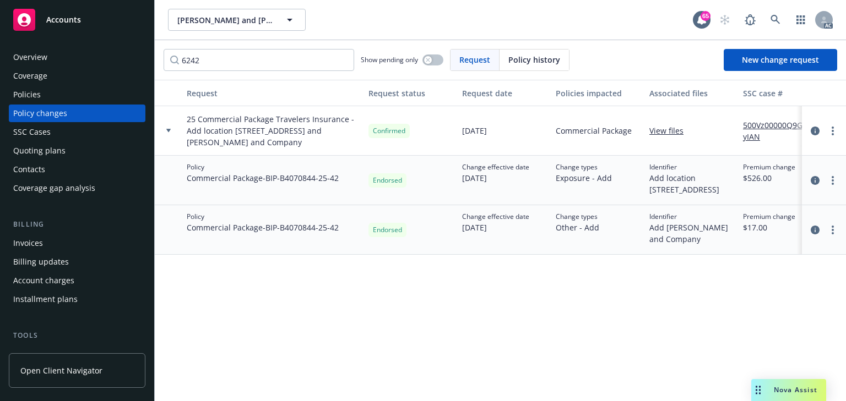
click at [23, 94] on div "Policies" at bounding box center [27, 95] width 28 height 18
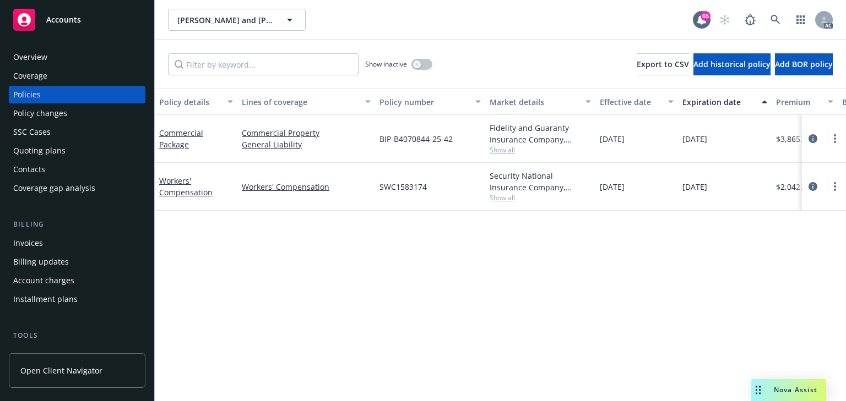
click at [285, 253] on div "Policy details Lines of coverage Policy number Market details Effective date Ex…" at bounding box center [500, 245] width 691 height 313
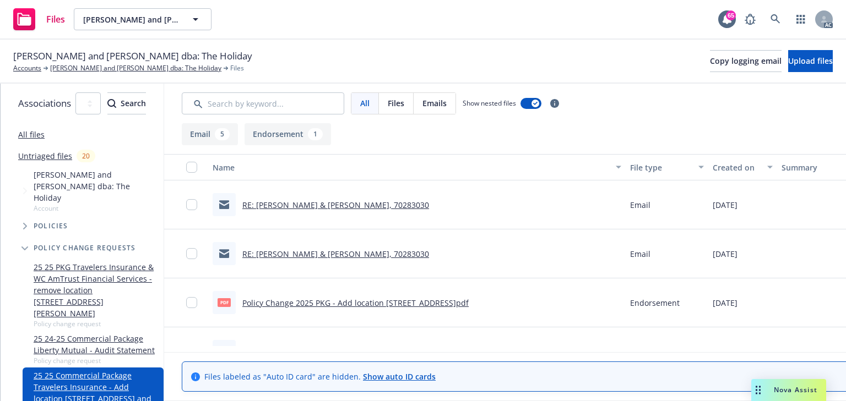
drag, startPoint x: 479, startPoint y: 299, endPoint x: 529, endPoint y: 53, distance: 251.2
click at [529, 53] on div "Barry and Karen Bruce dba: The Holiday Accounts Barry and Karen Bruce dba: The …" at bounding box center [422, 61] width 819 height 24
drag, startPoint x: 590, startPoint y: 305, endPoint x: 285, endPoint y: 302, distance: 305.6
click at [285, 302] on div "pdf Policy Change 2025 PKG - Add location 6242 Preston Ave Livermore CA 94551.p…" at bounding box center [416, 303] width 417 height 49
copy link "Policy Change 2025 PKG - Add location [STREET_ADDRESS]pdf"
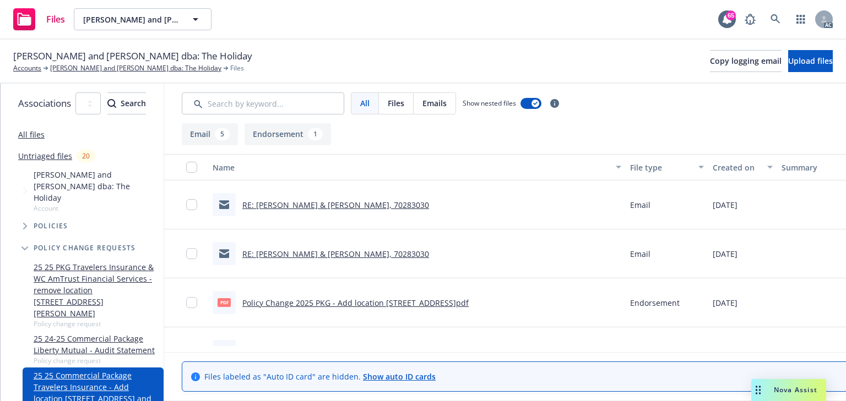
scroll to position [0, 201]
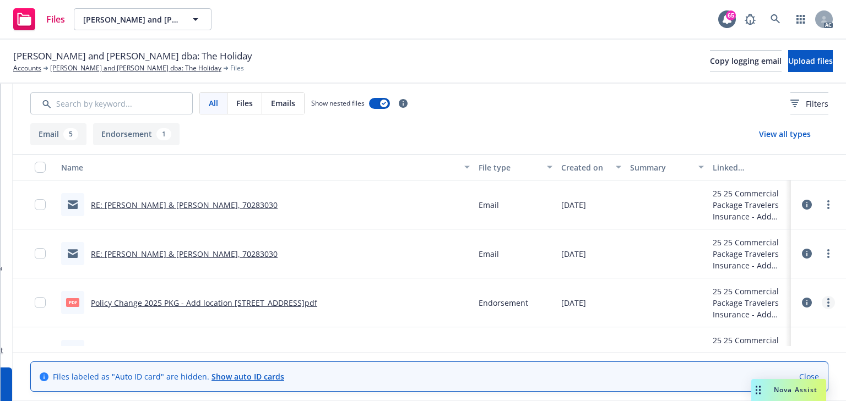
click at [827, 302] on circle "more" at bounding box center [828, 303] width 2 height 2
click at [771, 246] on link "Download" at bounding box center [780, 243] width 110 height 22
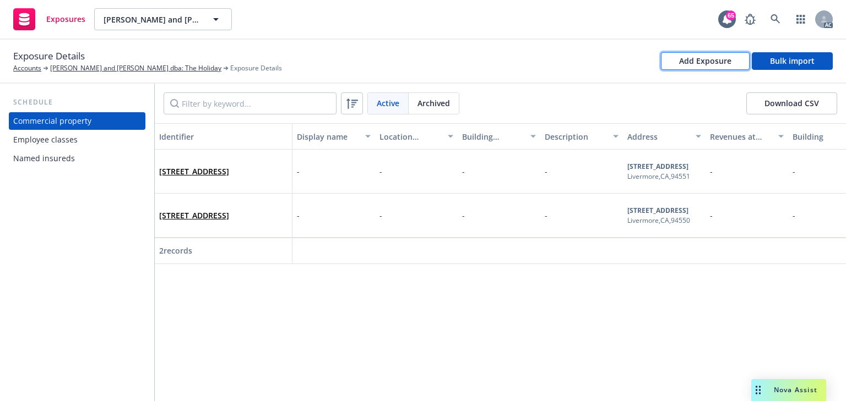
click at [707, 66] on div "Add Exposure" at bounding box center [705, 61] width 52 height 17
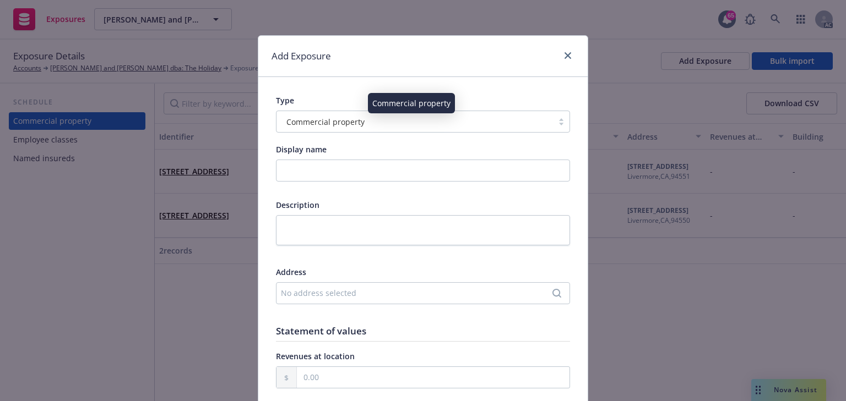
click at [454, 118] on div "Commercial property" at bounding box center [414, 122] width 265 height 12
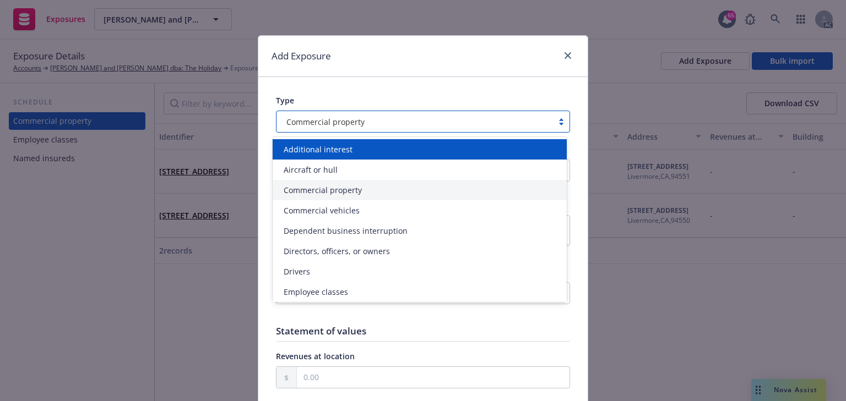
click at [381, 155] on div "Additional interest" at bounding box center [419, 150] width 281 height 12
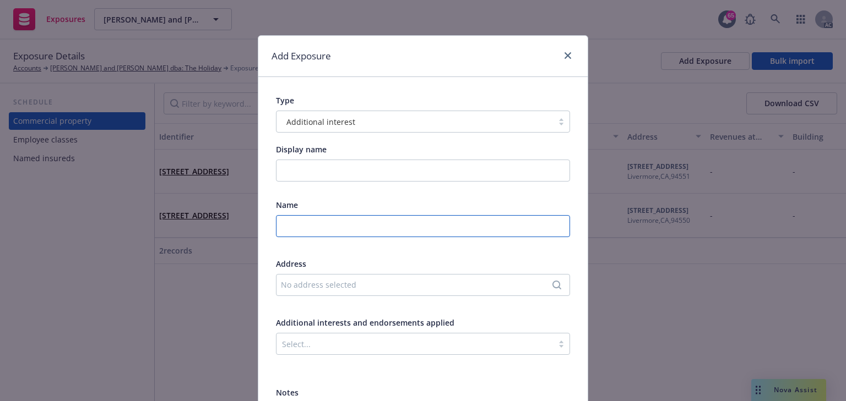
click at [345, 226] on input "text" at bounding box center [423, 226] width 294 height 22
paste input "B.M. TONKIN, INC. AND MACLAUGHLIN AND COMPANY"
type input "B.M. TONKIN, INC. AND MACLAUGHLIN AND COMPANY"
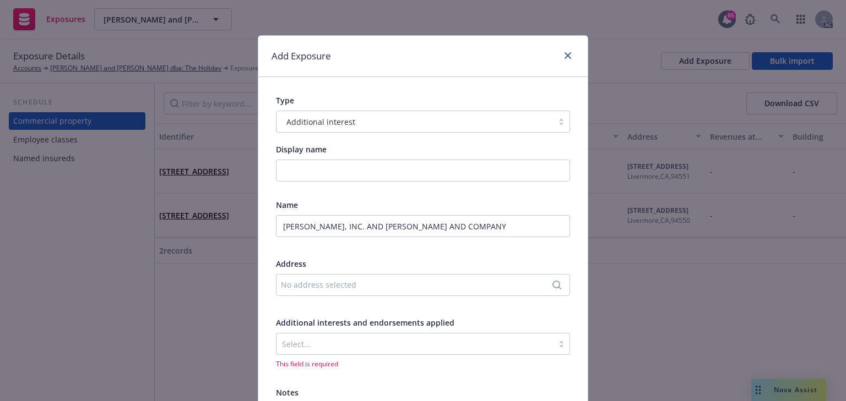
click at [380, 287] on div "No address selected" at bounding box center [417, 285] width 273 height 12
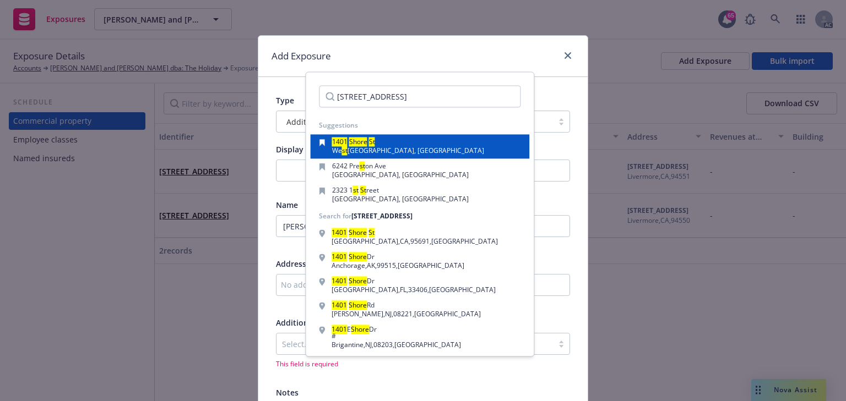
type input "1401 SHORE ST"
click at [449, 151] on div "1401 Shore St We st Sacramento, CA, 95651, USA" at bounding box center [420, 146] width 202 height 15
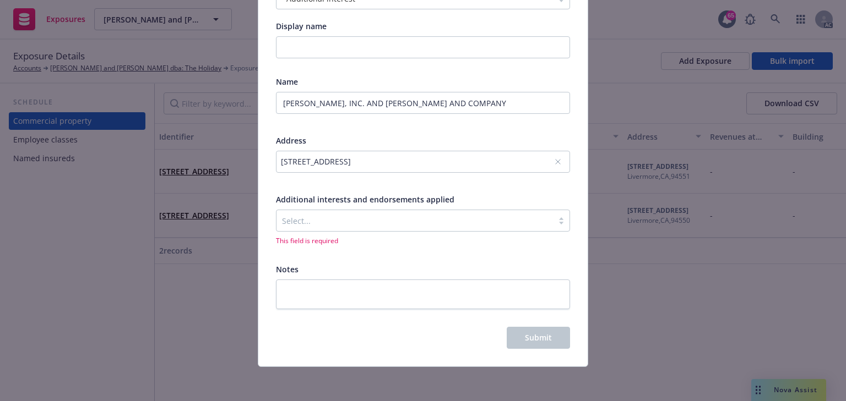
scroll to position [124, 0]
click at [368, 220] on div at bounding box center [414, 220] width 265 height 13
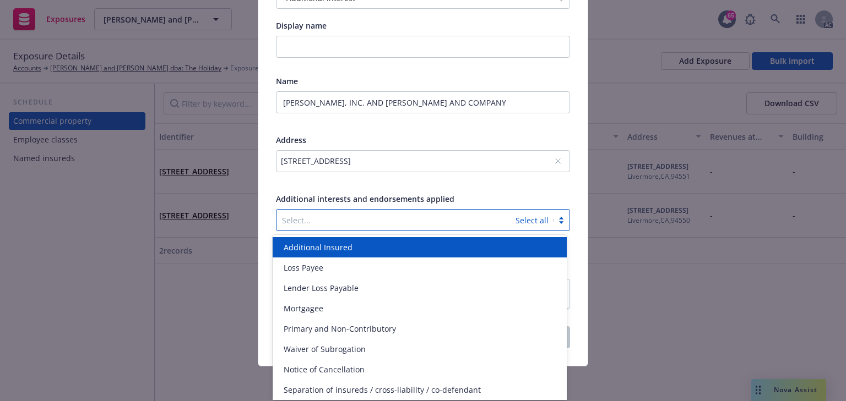
click at [354, 252] on div "Additional Insured" at bounding box center [419, 248] width 281 height 12
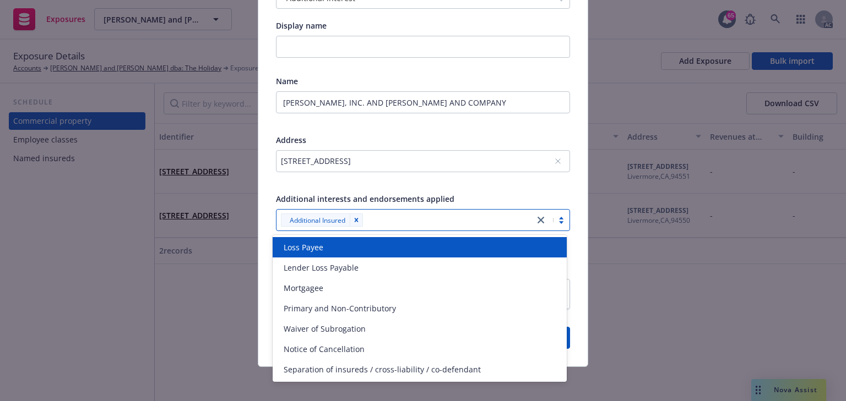
click at [535, 194] on div "Additional interests and endorsements applied" at bounding box center [423, 199] width 294 height 12
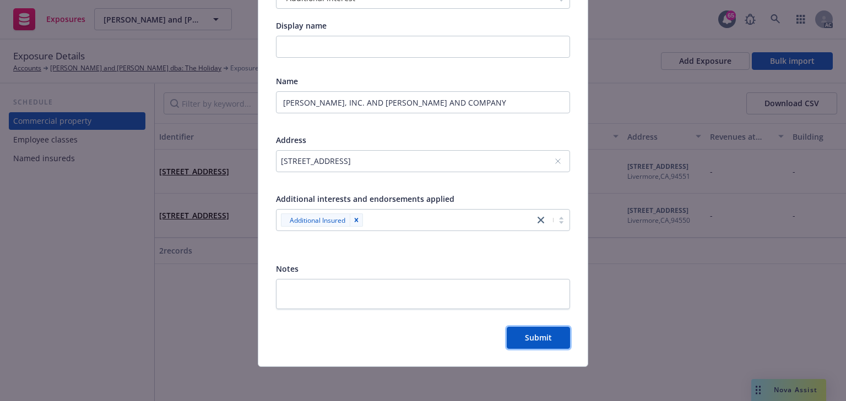
drag, startPoint x: 547, startPoint y: 332, endPoint x: 610, endPoint y: 322, distance: 63.6
click at [547, 333] on span "Submit" at bounding box center [538, 338] width 27 height 10
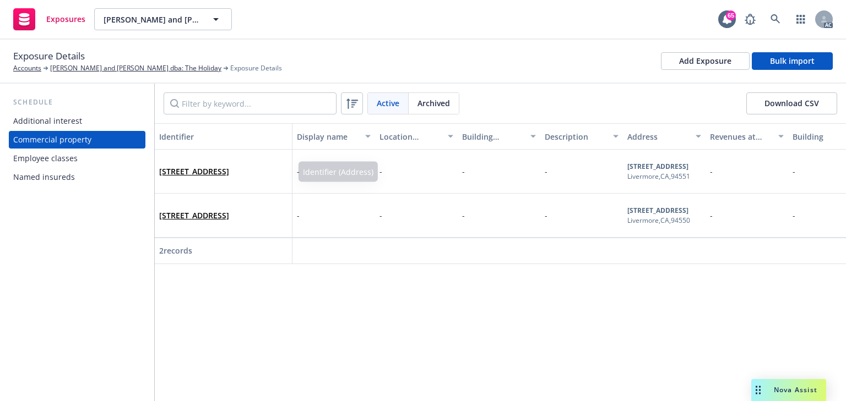
click at [68, 123] on div "Additional interest" at bounding box center [47, 121] width 69 height 18
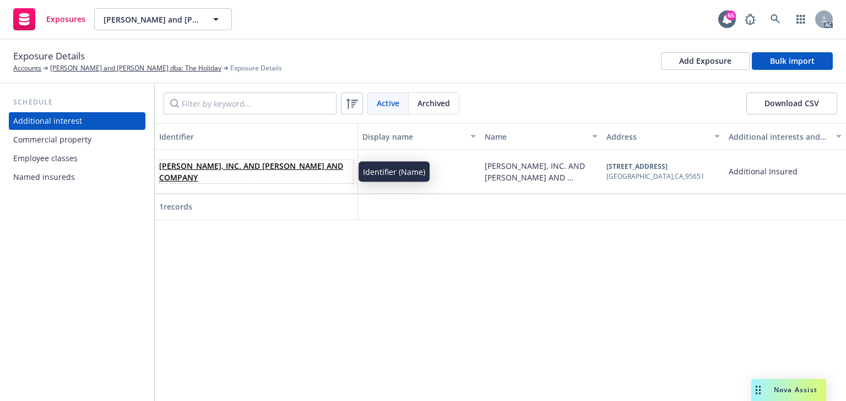
click at [271, 167] on link "B.M. TONKIN, INC. AND MACLAUGHLIN AND COMPANY" at bounding box center [251, 172] width 184 height 22
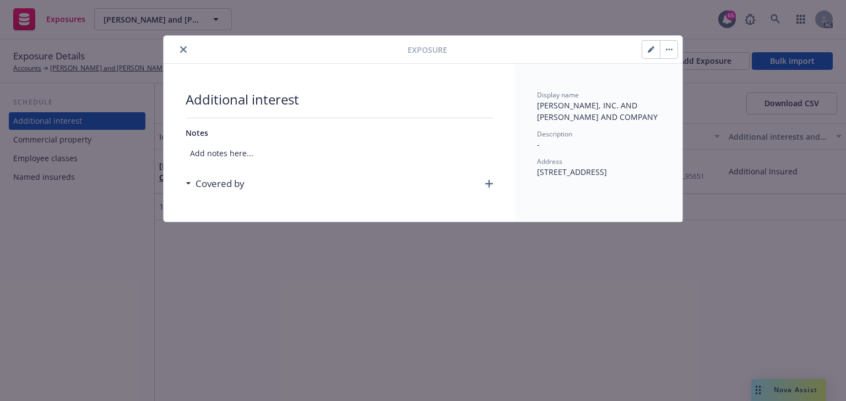
click at [490, 188] on div "Covered by" at bounding box center [339, 183] width 307 height 23
click at [489, 185] on icon "button" at bounding box center [489, 184] width 8 height 8
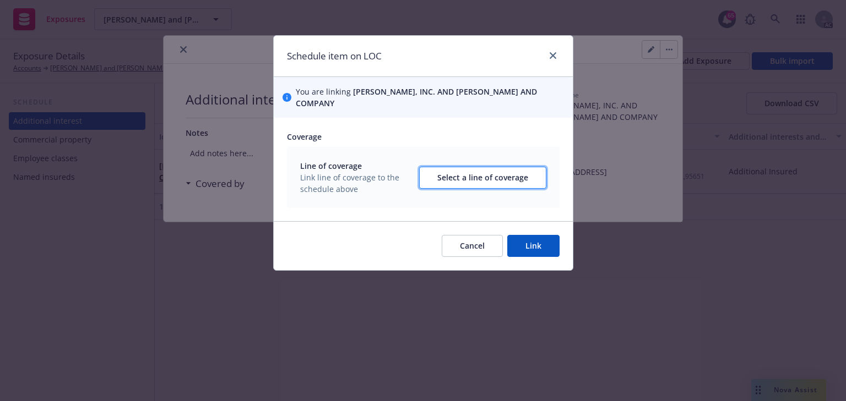
click at [488, 168] on div "Select a line of coverage" at bounding box center [482, 177] width 91 height 21
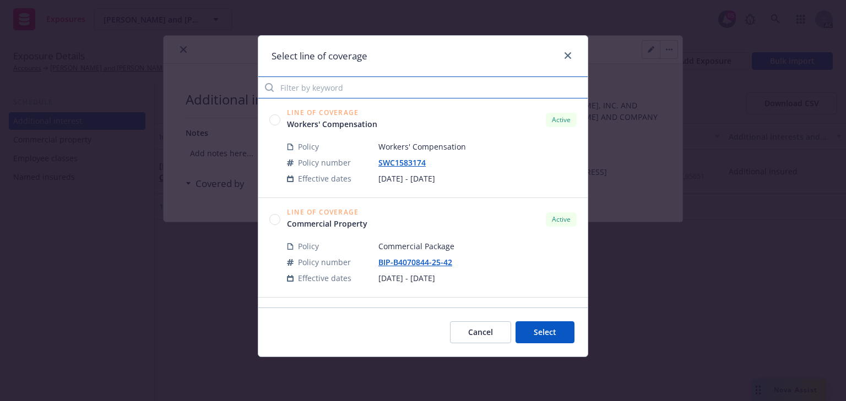
click at [379, 92] on input "Filter by keyword" at bounding box center [422, 88] width 329 height 22
type input "0844"
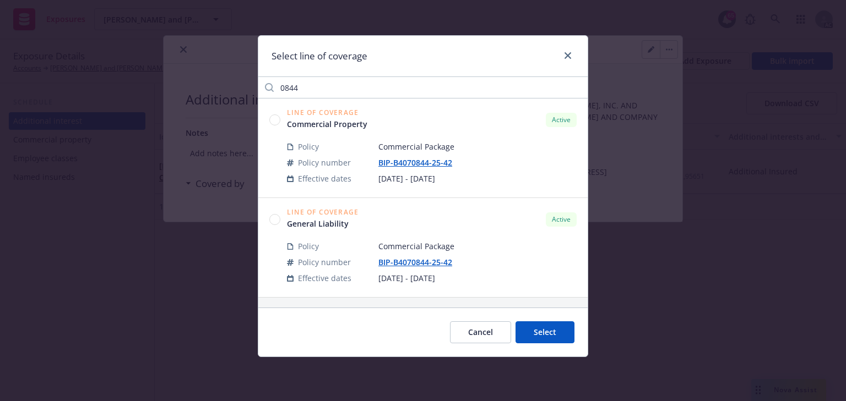
click at [275, 218] on circle at bounding box center [275, 219] width 10 height 10
click at [525, 334] on button "Select" at bounding box center [544, 333] width 59 height 22
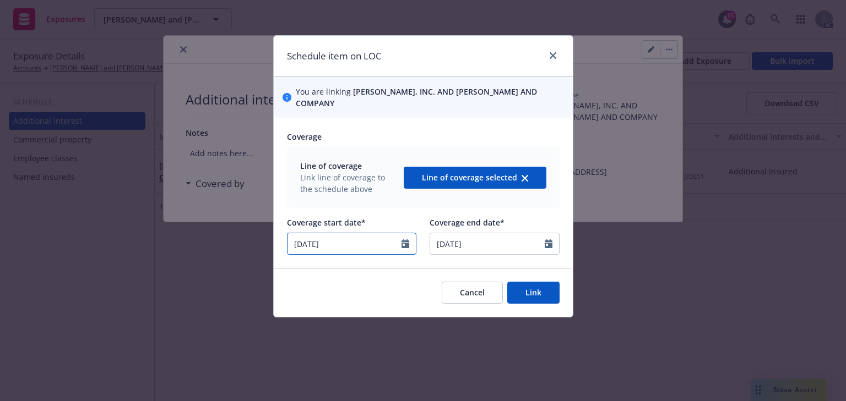
select select "6"
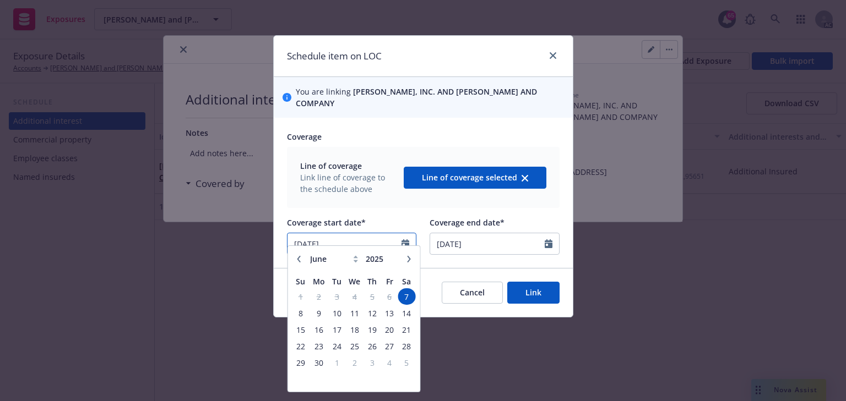
drag, startPoint x: 391, startPoint y: 233, endPoint x: 143, endPoint y: 243, distance: 248.0
click at [143, 243] on div "Schedule item on LOC You are linking B.M. TONKIN, INC. AND MACLAUGHLIN AND COMP…" at bounding box center [423, 200] width 846 height 401
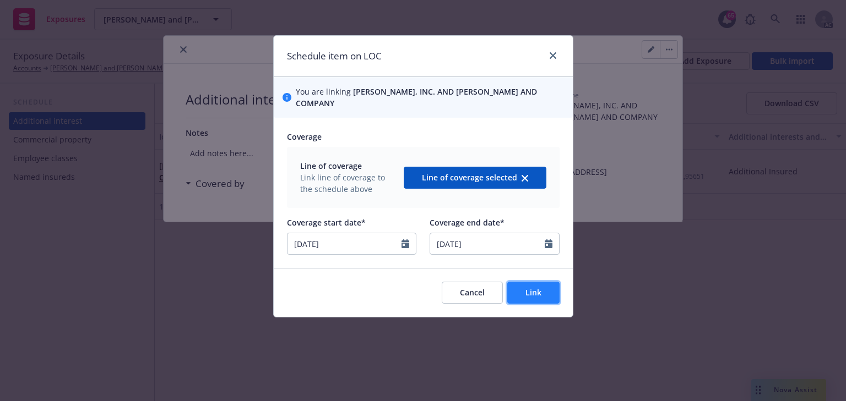
type input "07/28/2025"
click at [521, 291] on button "Link" at bounding box center [533, 293] width 52 height 22
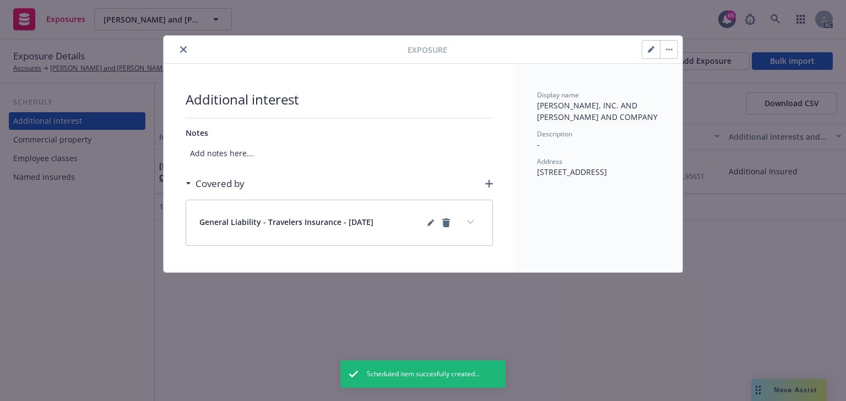
click at [473, 228] on button "expand content" at bounding box center [470, 223] width 18 height 18
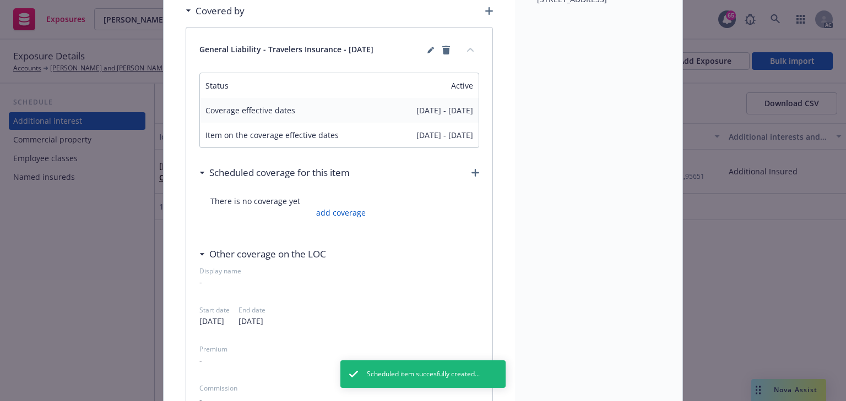
scroll to position [176, 0]
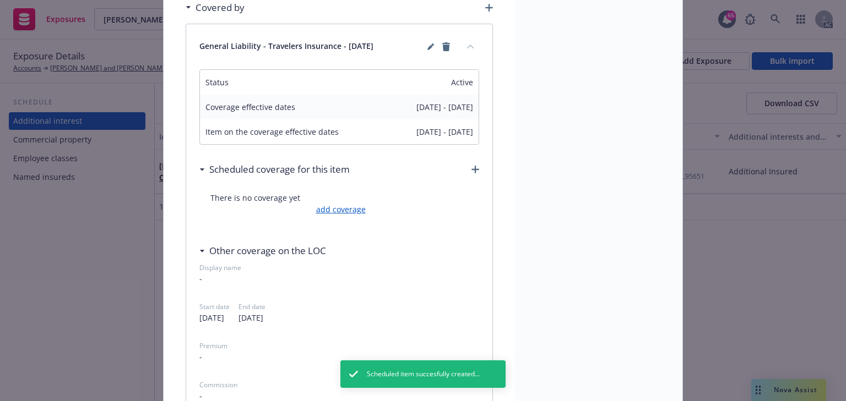
click at [354, 205] on link "add coverage" at bounding box center [339, 210] width 52 height 12
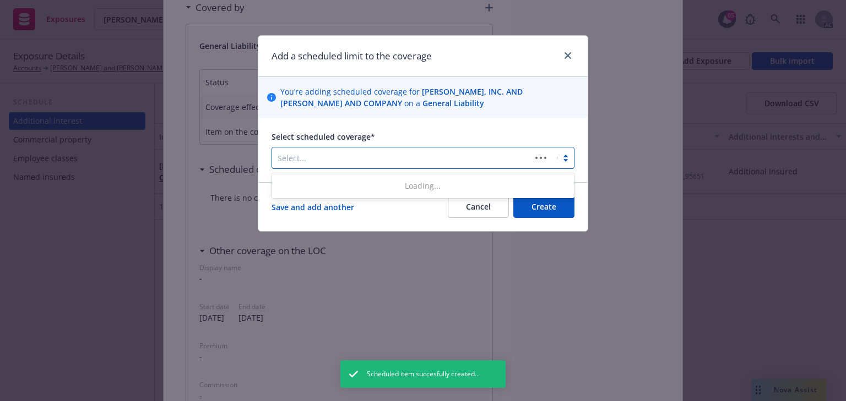
click at [392, 156] on div at bounding box center [402, 157] width 248 height 13
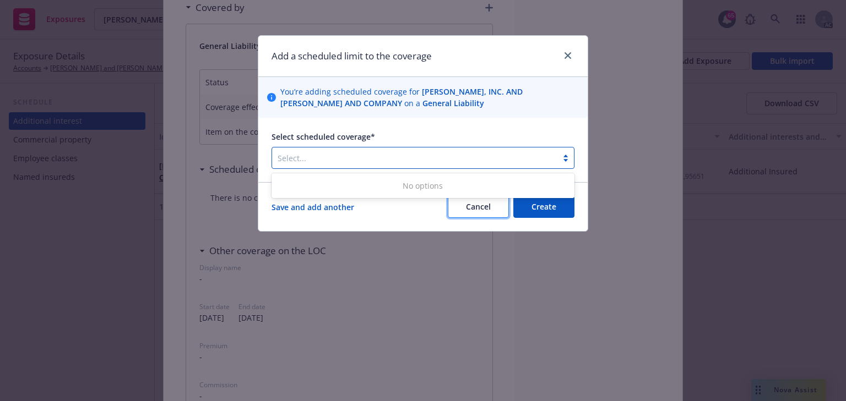
click at [474, 205] on span "Cancel" at bounding box center [478, 207] width 25 height 10
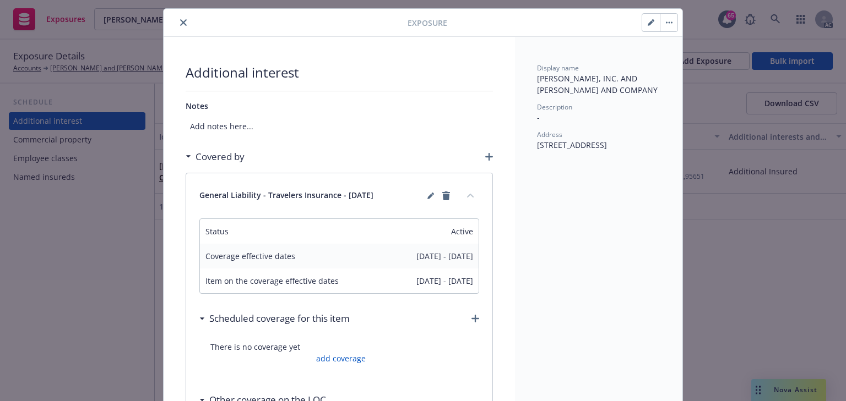
scroll to position [0, 0]
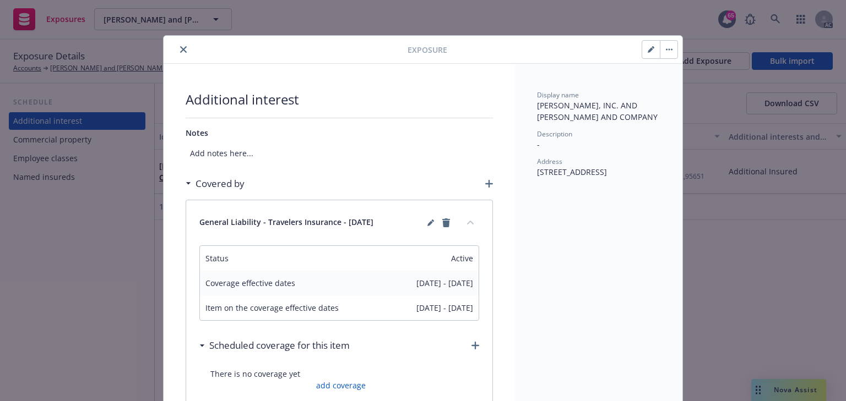
click at [180, 51] on icon "close" at bounding box center [183, 49] width 7 height 7
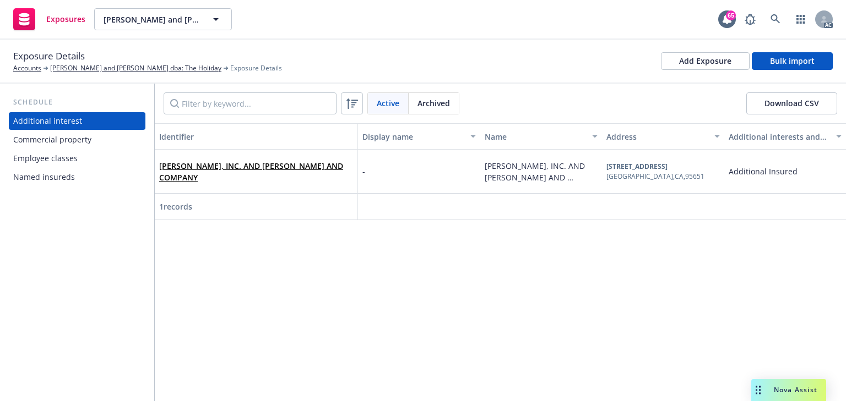
click at [174, 258] on div "Identifier Display name Name Address Additional interests and endorsements appl…" at bounding box center [500, 262] width 691 height 278
click at [78, 144] on div "Commercial property" at bounding box center [52, 140] width 78 height 18
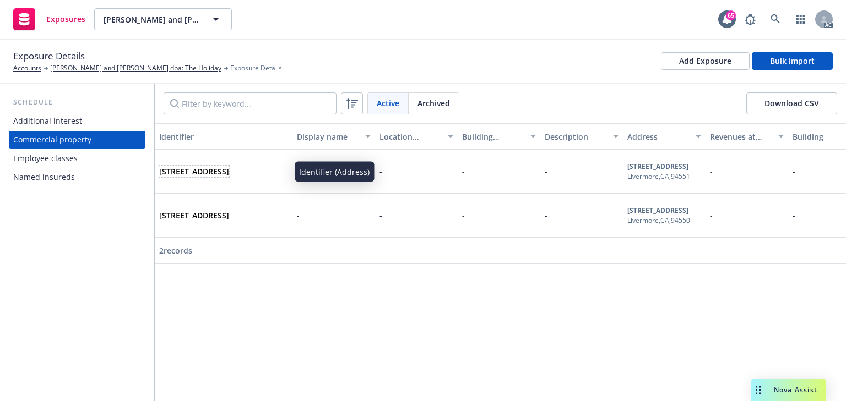
click at [192, 166] on link "6242 Preston Ave, Livermore, CA, 94551, USA" at bounding box center [194, 171] width 70 height 10
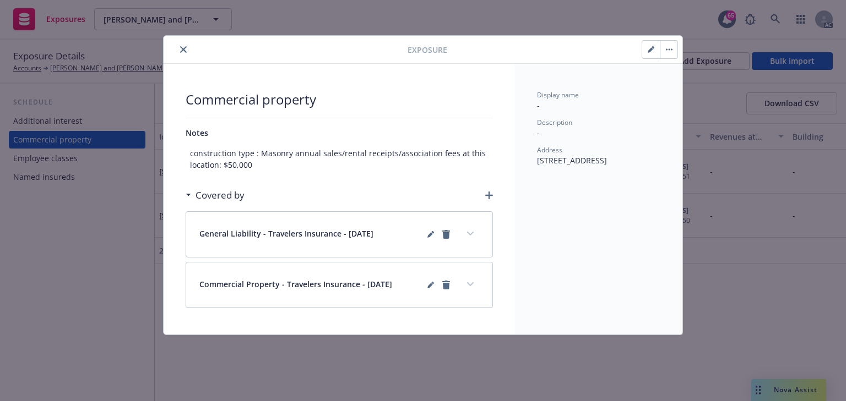
click at [473, 284] on icon "expand content" at bounding box center [470, 285] width 7 height 4
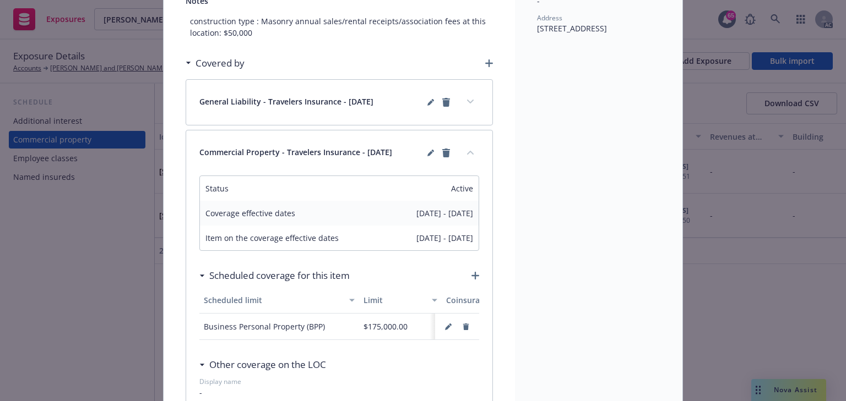
scroll to position [88, 0]
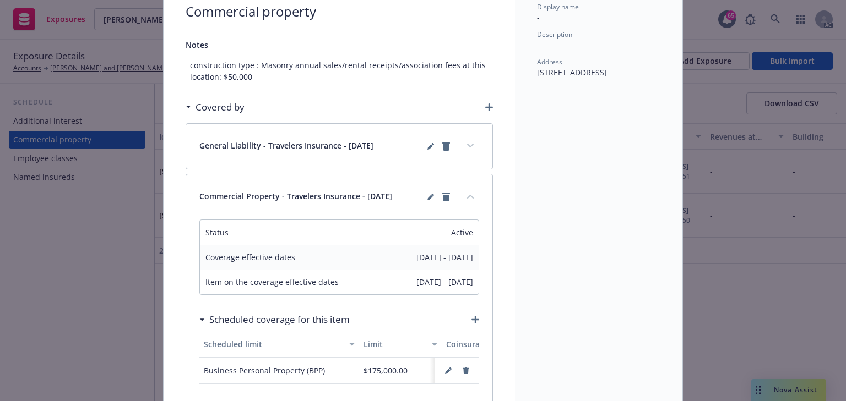
click at [472, 141] on button "expand content" at bounding box center [470, 146] width 18 height 18
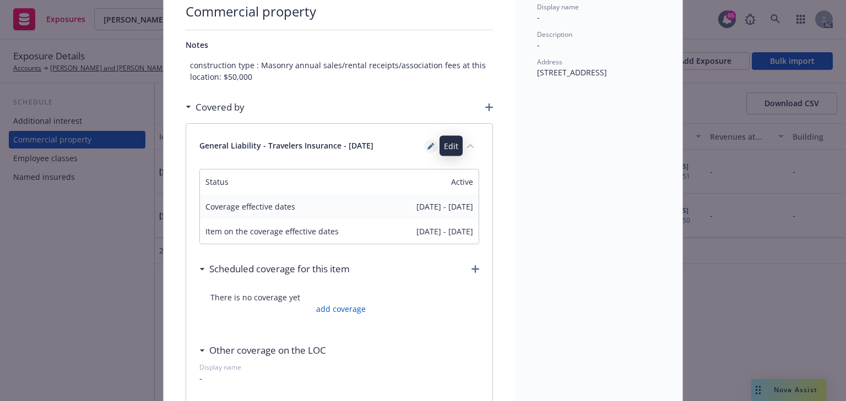
click at [427, 147] on icon "editPencil" at bounding box center [430, 147] width 6 height 6
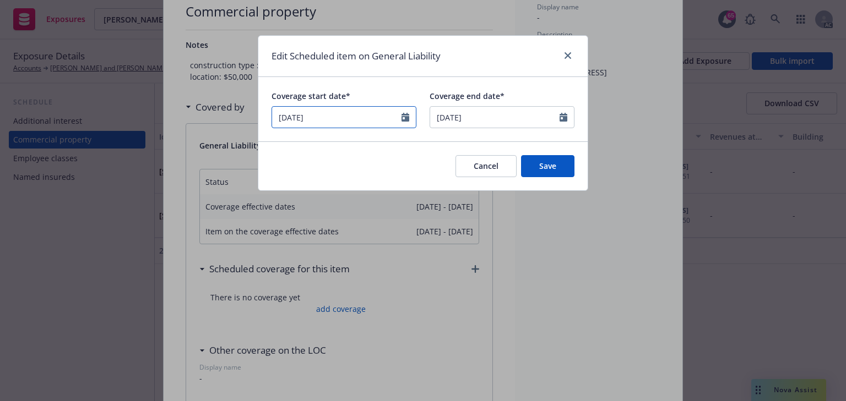
select select "August"
select select "2025"
click at [376, 122] on input "08/26/2025" at bounding box center [343, 117] width 145 height 22
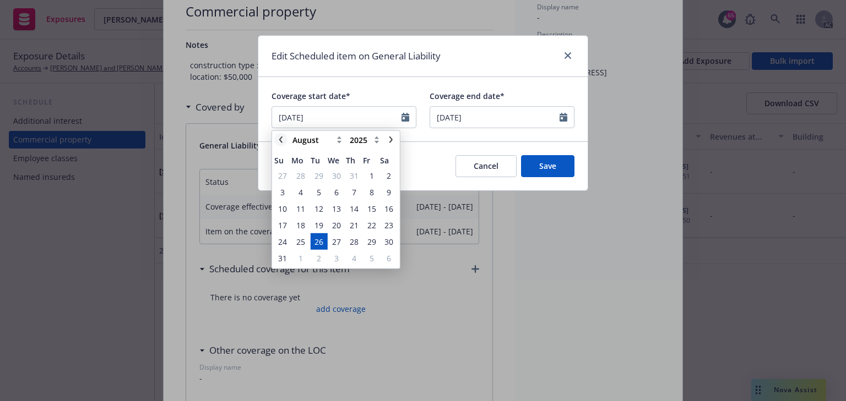
click at [285, 144] on link "chevronLeft" at bounding box center [280, 139] width 13 height 13
select select "July"
click at [303, 239] on span "28" at bounding box center [300, 242] width 9 height 12
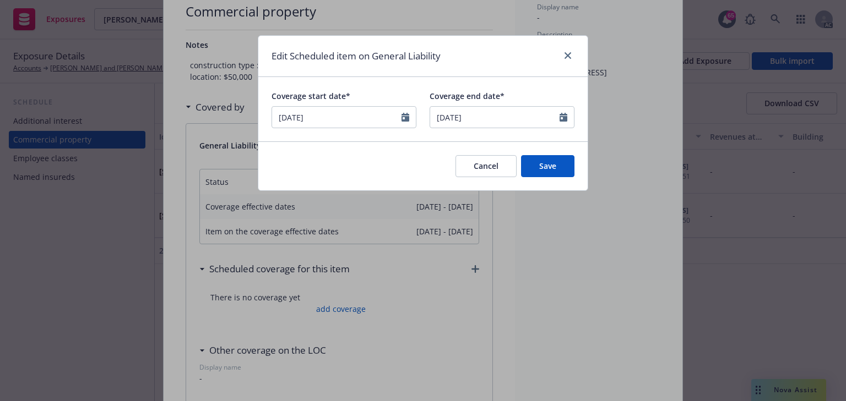
type input "07/28/2025"
click at [561, 163] on button "Save" at bounding box center [547, 166] width 53 height 22
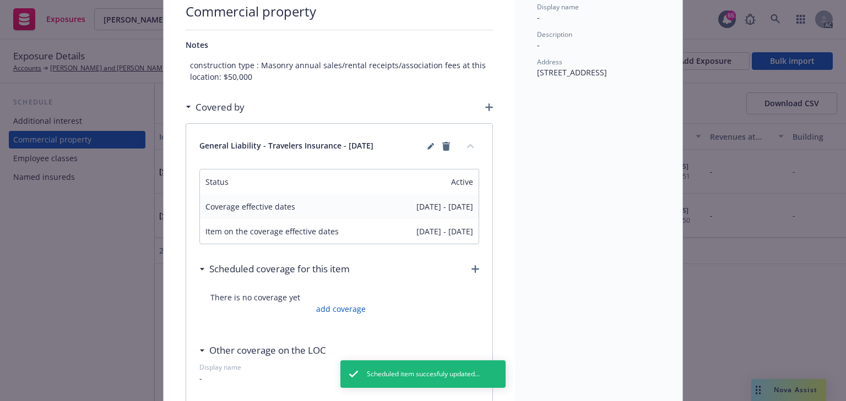
click at [469, 149] on button "collapse content" at bounding box center [470, 146] width 18 height 18
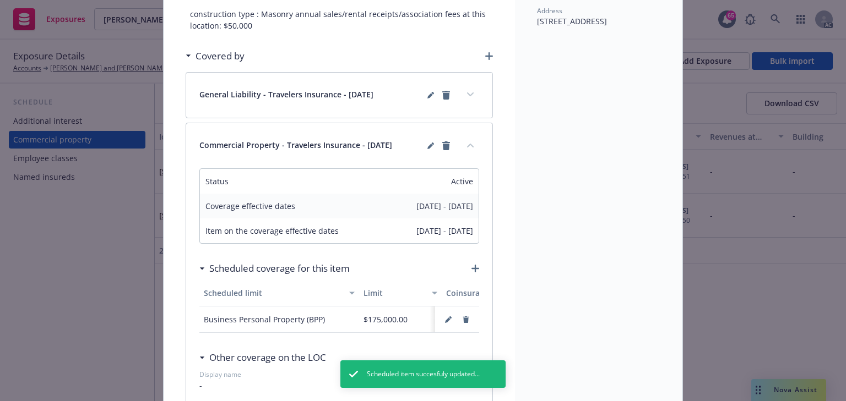
scroll to position [176, 0]
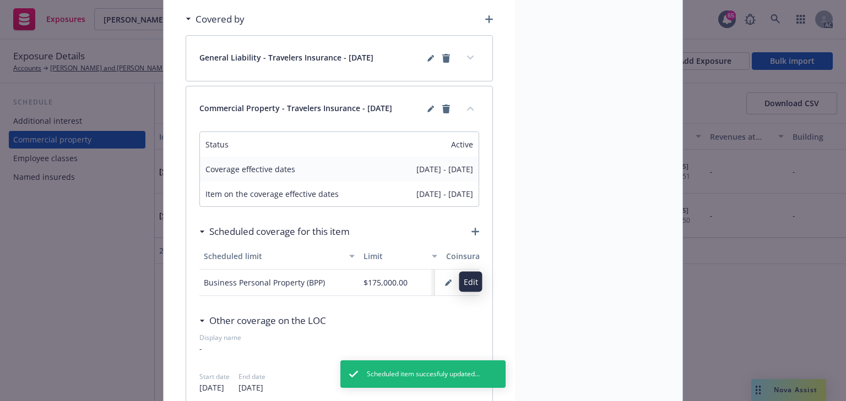
click at [445, 280] on icon "button" at bounding box center [448, 283] width 7 height 7
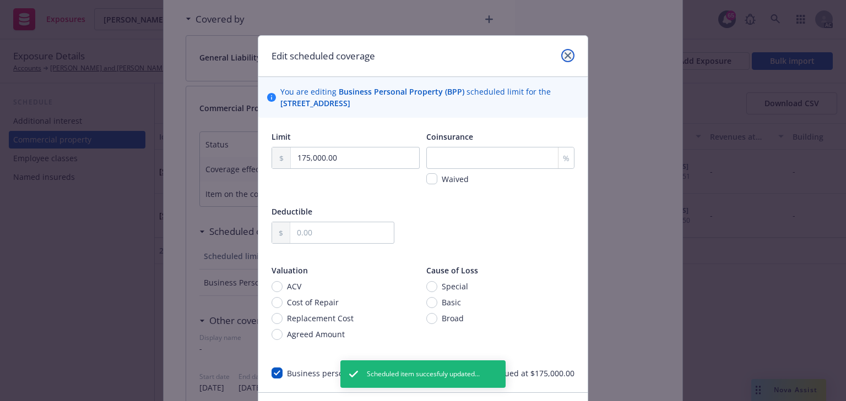
click at [564, 56] on icon "close" at bounding box center [567, 55] width 7 height 7
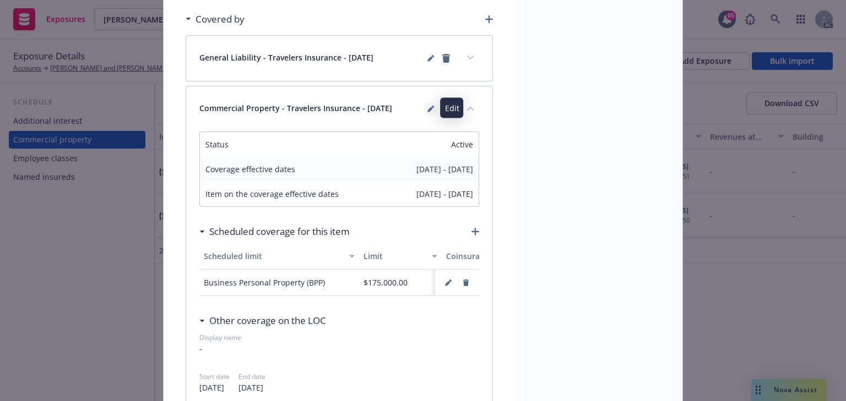
click at [427, 108] on icon "editPencil" at bounding box center [430, 110] width 6 height 6
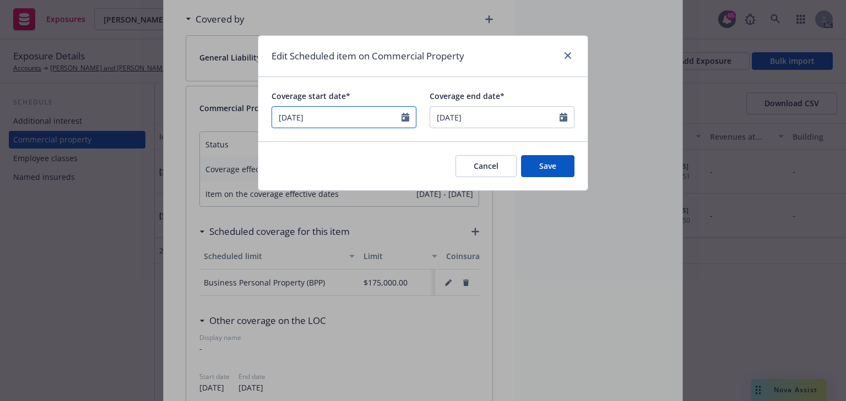
select select "August"
select select "2025"
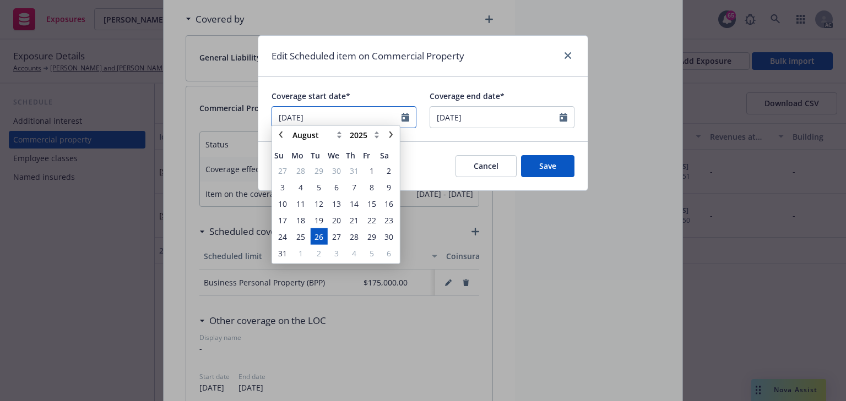
click at [348, 121] on input "08/26/2025" at bounding box center [343, 117] width 145 height 22
click at [278, 142] on icon "chevronLeft" at bounding box center [281, 140] width 7 height 7
select select "July"
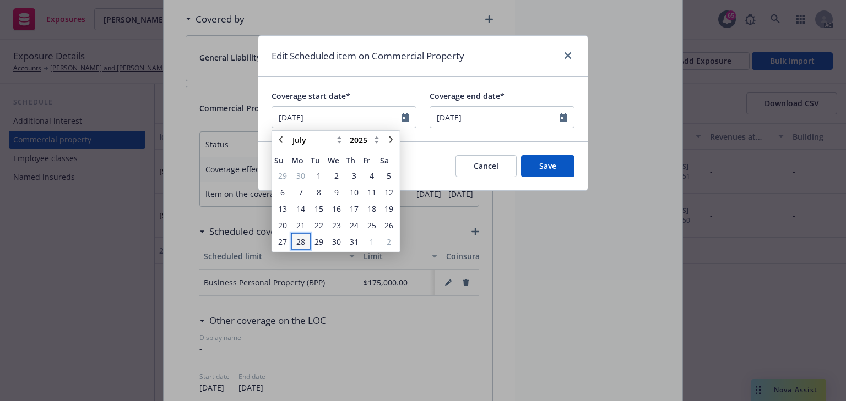
click at [303, 240] on span "28" at bounding box center [300, 242] width 9 height 12
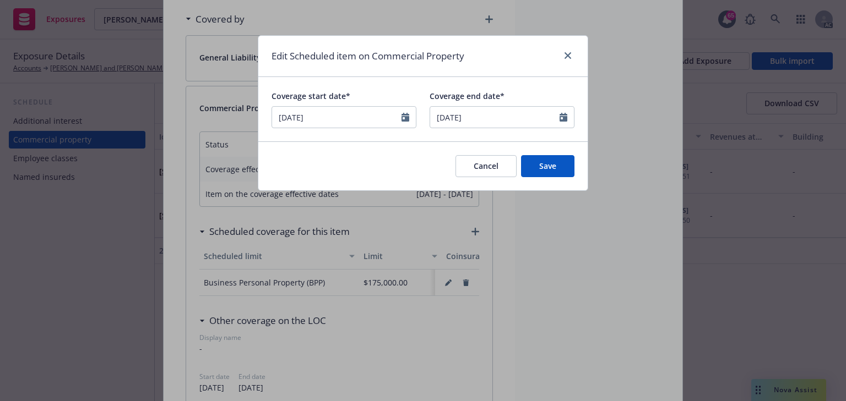
type input "07/28/2025"
click at [542, 170] on span "Save" at bounding box center [547, 166] width 17 height 10
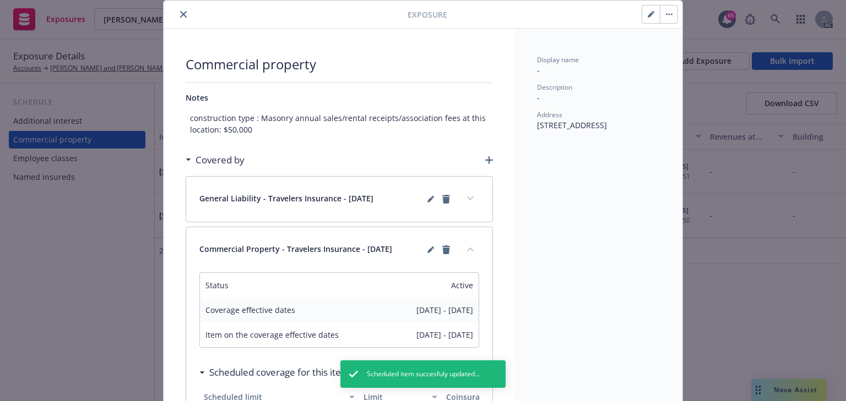
scroll to position [0, 0]
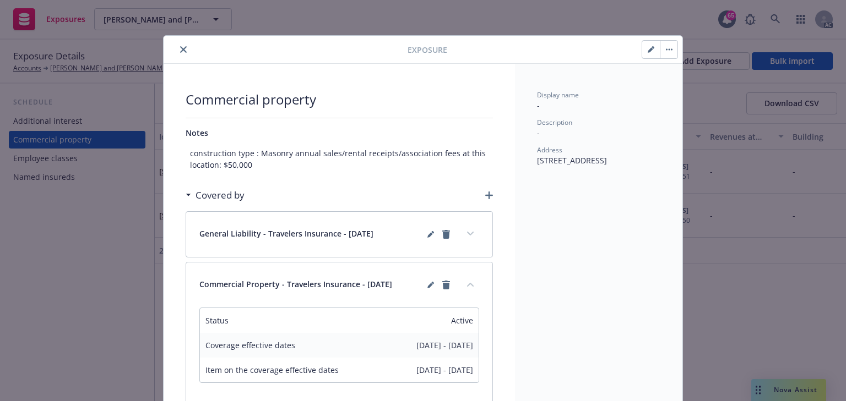
click at [180, 44] on button "close" at bounding box center [183, 49] width 13 height 13
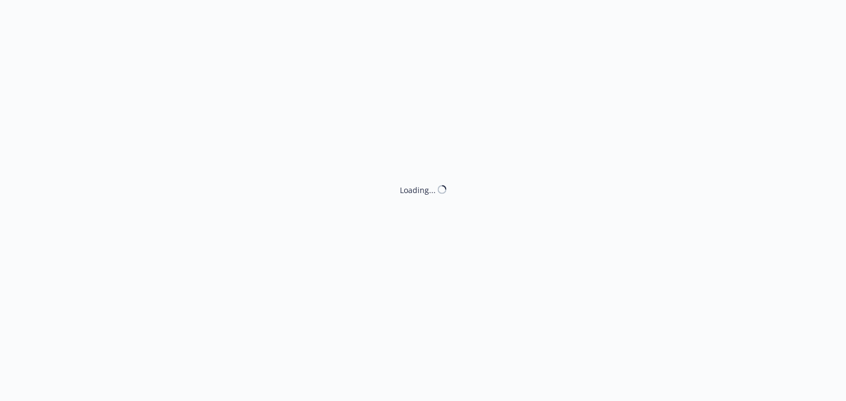
select select "ACCEPTED"
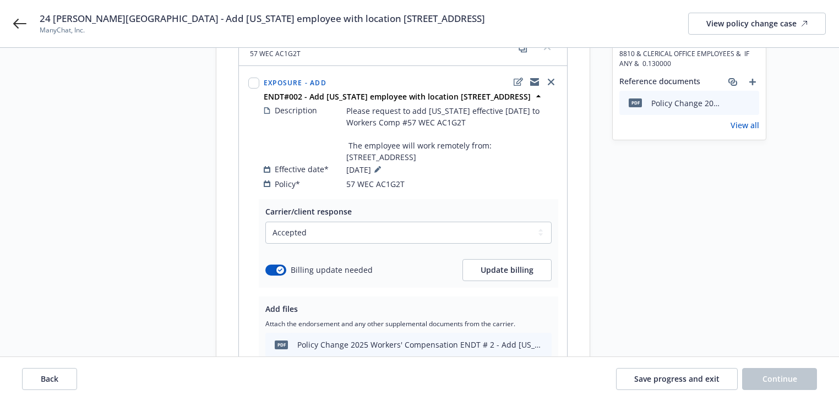
scroll to position [132, 0]
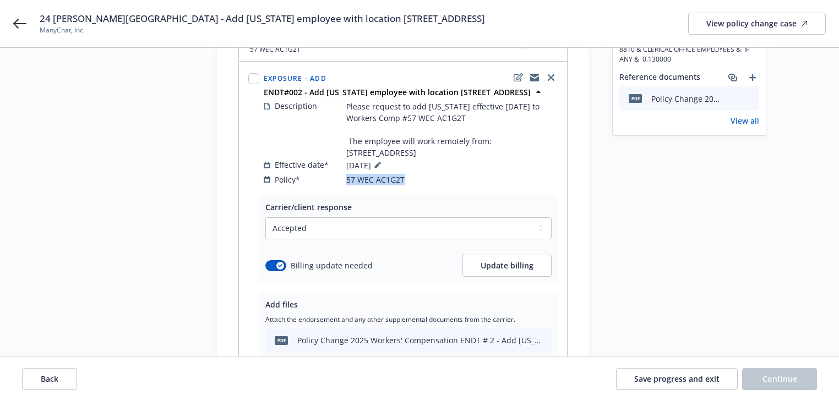
drag, startPoint x: 357, startPoint y: 194, endPoint x: 330, endPoint y: 191, distance: 27.2
click at [330, 186] on div "Policy* 57 WEC AC1G2T" at bounding box center [411, 180] width 294 height 12
copy div "57 WEC AC1G2T"
